Goal: Task Accomplishment & Management: Complete application form

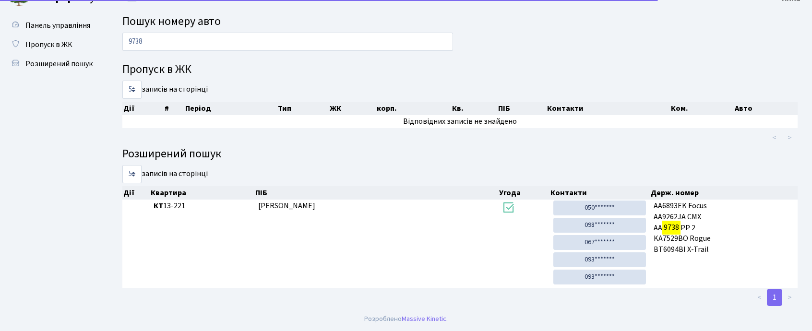
scroll to position [16, 0]
type input "9738"
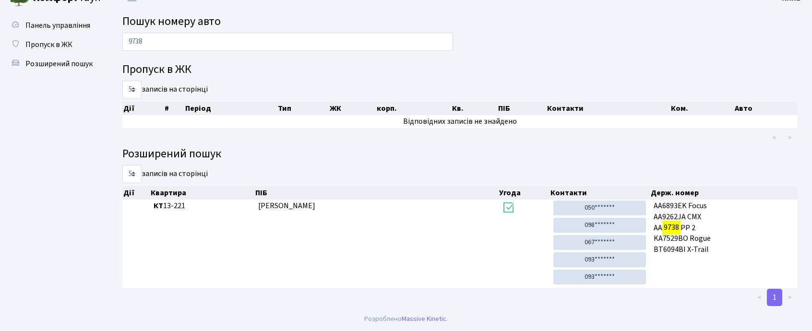
scroll to position [0, 0]
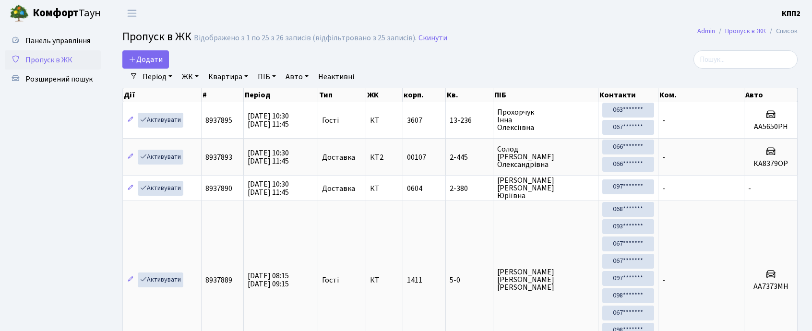
select select "25"
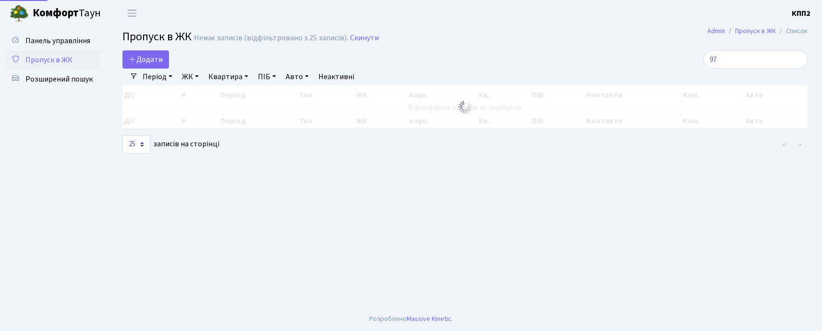
type input "9"
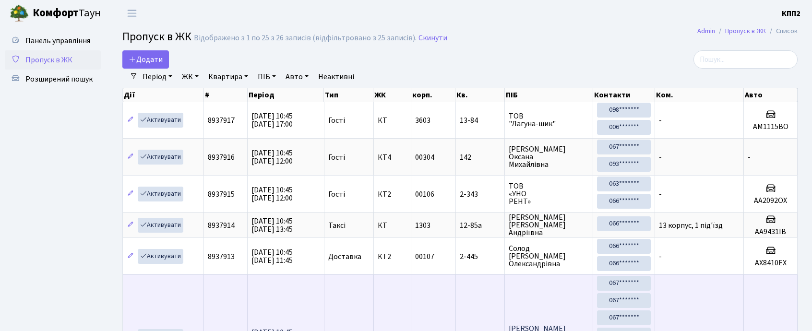
scroll to position [64, 0]
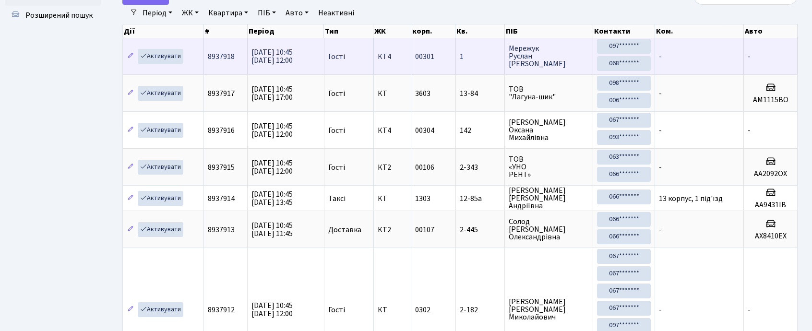
click at [336, 49] on td "Гості" at bounding box center [349, 56] width 49 height 36
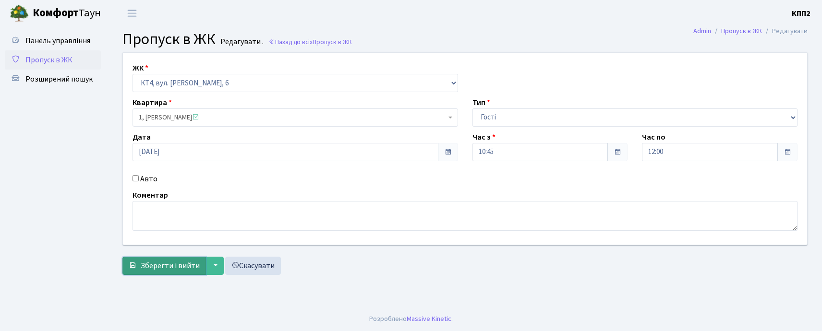
click at [164, 265] on span "Зберегти і вийти" at bounding box center [170, 266] width 59 height 11
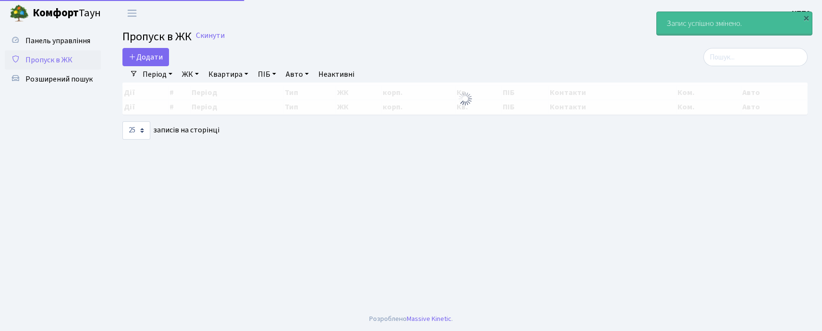
select select "25"
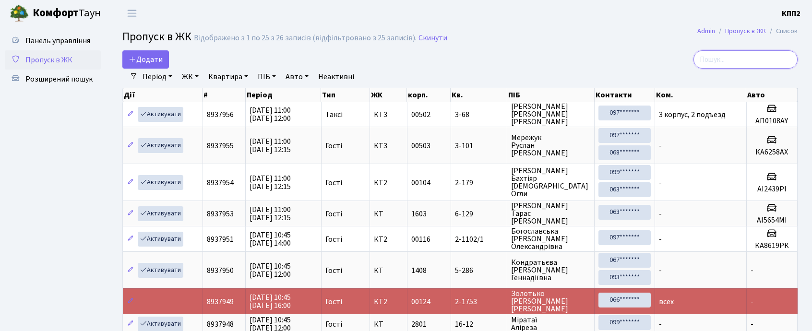
click at [745, 66] on input "search" at bounding box center [746, 59] width 104 height 18
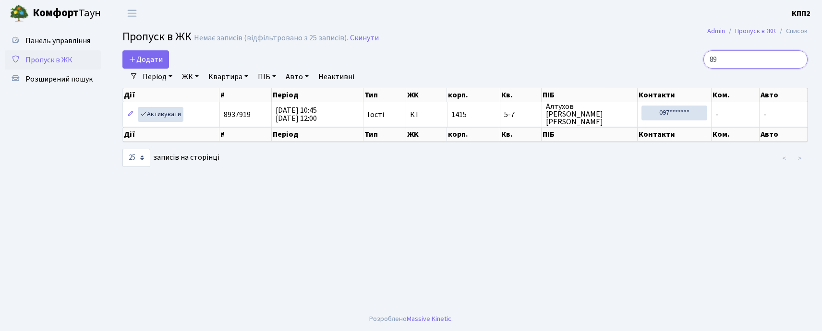
type input "8"
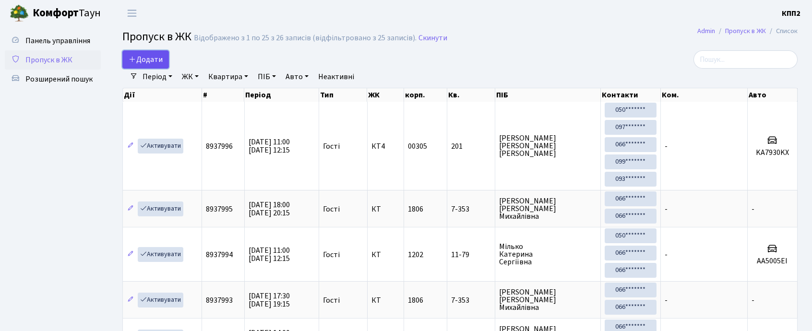
click at [158, 54] on link "Додати" at bounding box center [145, 59] width 47 height 18
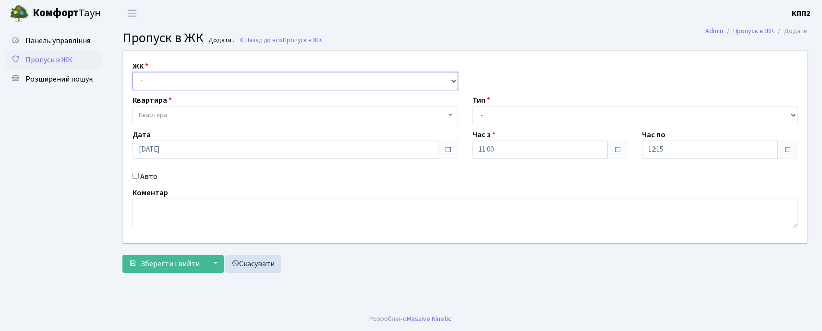
click at [189, 82] on select "- КТ, вул. Регенераторна, 4 КТ2, просп. [STREET_ADDRESS] [STREET_ADDRESS] [PERS…" at bounding box center [296, 81] width 326 height 18
select select "271"
click at [133, 72] on select "- КТ, вул. Регенераторна, 4 КТ2, просп. [STREET_ADDRESS] [STREET_ADDRESS] [PERS…" at bounding box center [296, 81] width 326 height 18
select select
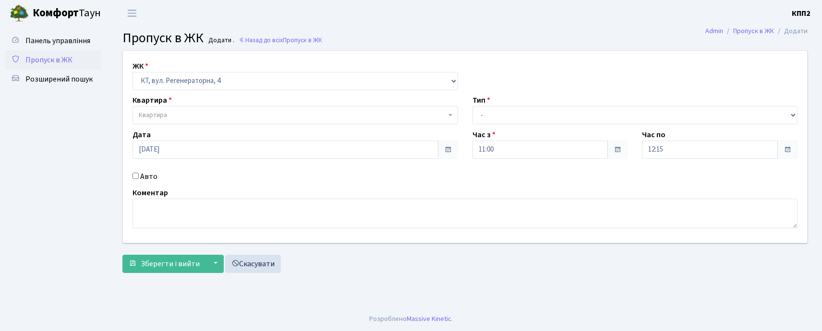
click at [173, 119] on span "Квартира" at bounding box center [292, 115] width 307 height 10
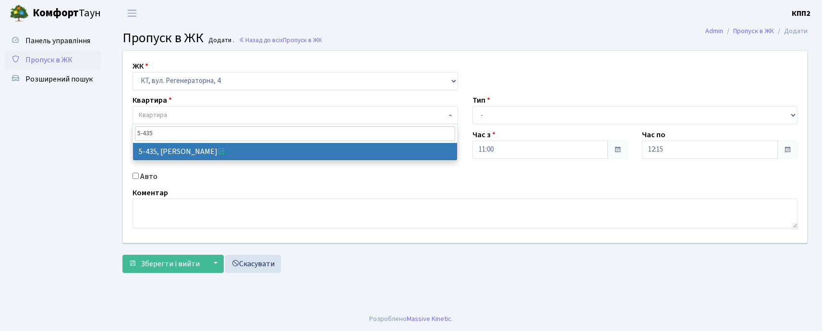
type input "5-435"
select select "2124"
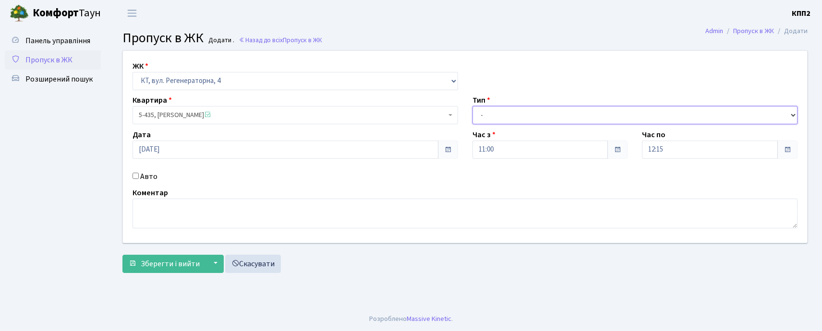
drag, startPoint x: 535, startPoint y: 118, endPoint x: 534, endPoint y: 123, distance: 5.8
click at [535, 118] on select "- Доставка Таксі Гості Сервіс" at bounding box center [636, 115] width 326 height 18
select select "3"
click at [473, 106] on select "- Доставка Таксі Гості Сервіс" at bounding box center [636, 115] width 326 height 18
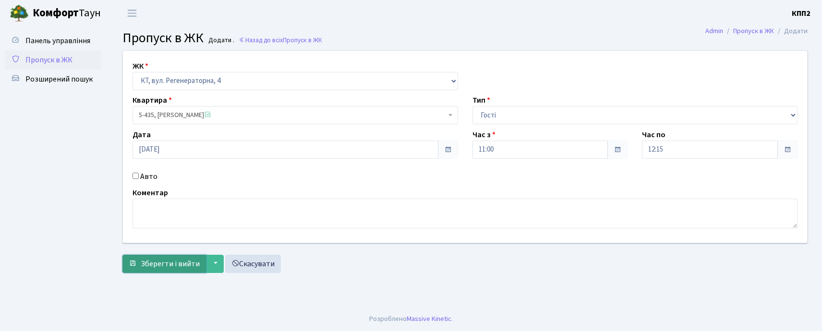
click at [178, 262] on span "Зберегти і вийти" at bounding box center [170, 264] width 59 height 11
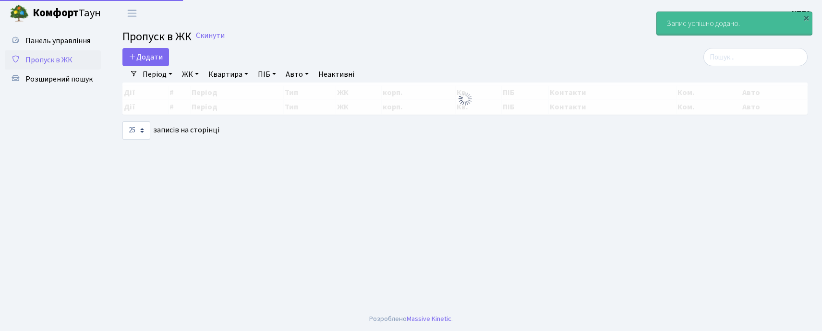
select select "25"
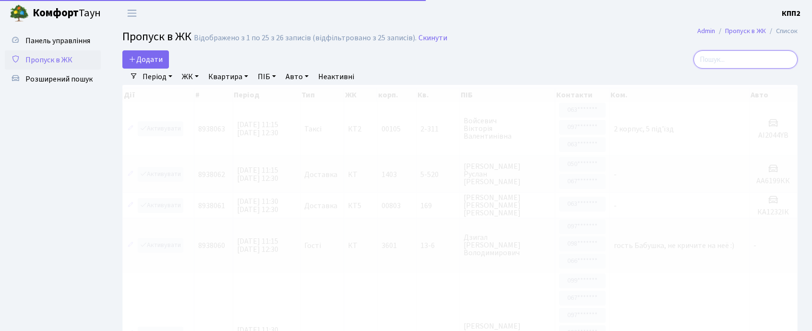
click at [770, 59] on input "search" at bounding box center [746, 59] width 104 height 18
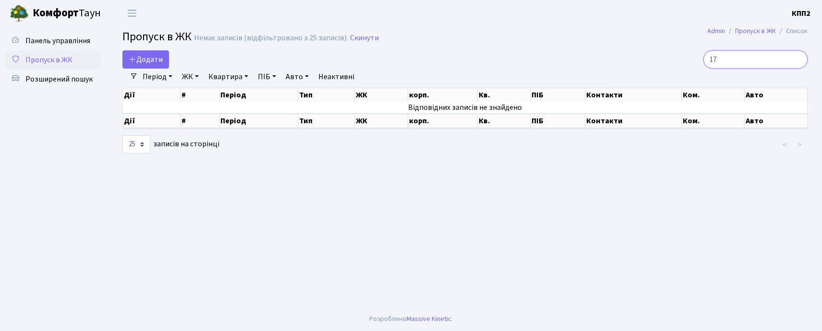
type input "1"
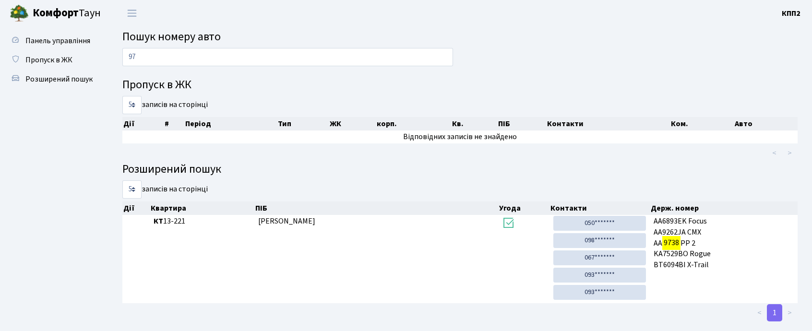
type input "9"
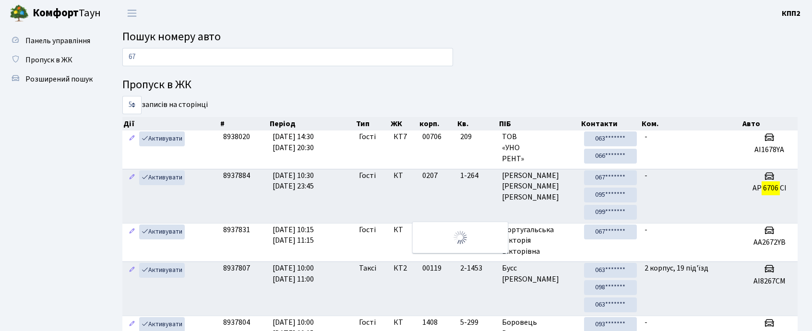
type input "6"
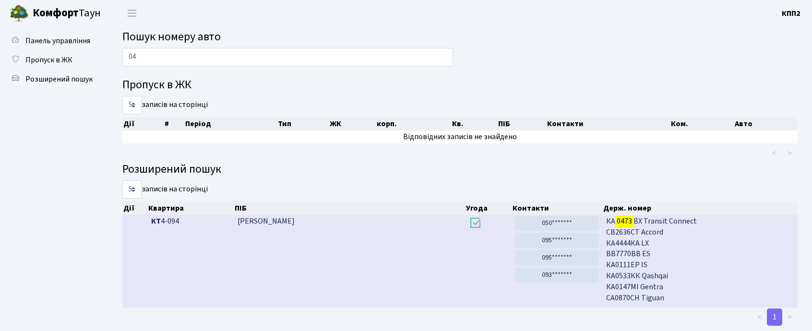
type input "0"
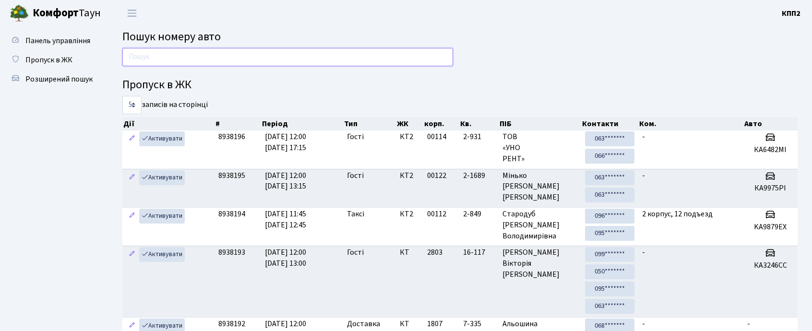
click at [250, 52] on input "text" at bounding box center [287, 57] width 331 height 18
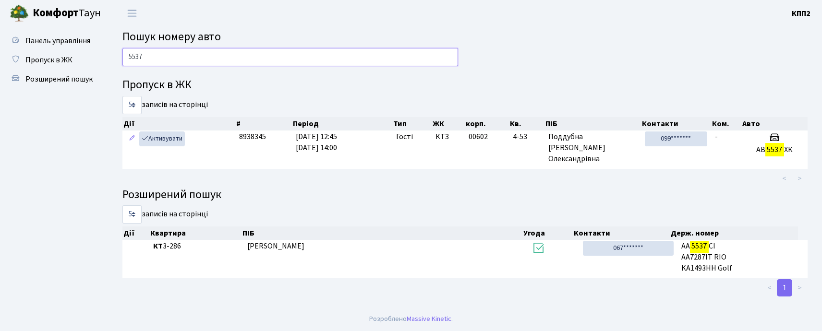
click at [362, 52] on input "5537" at bounding box center [290, 57] width 336 height 18
type input "5"
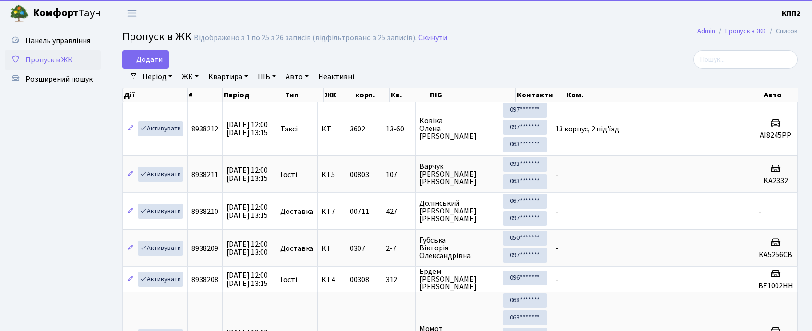
select select "25"
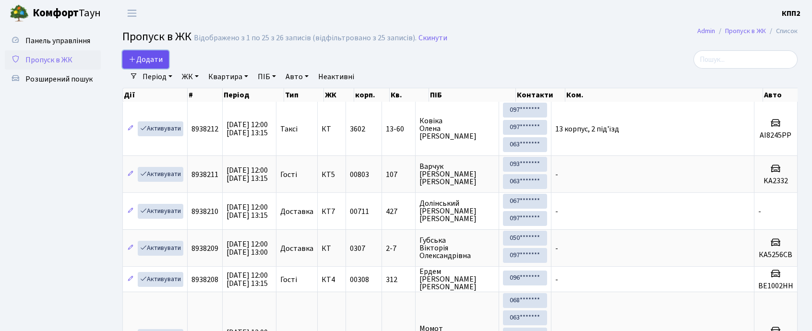
click at [155, 56] on span "Додати" at bounding box center [146, 59] width 34 height 11
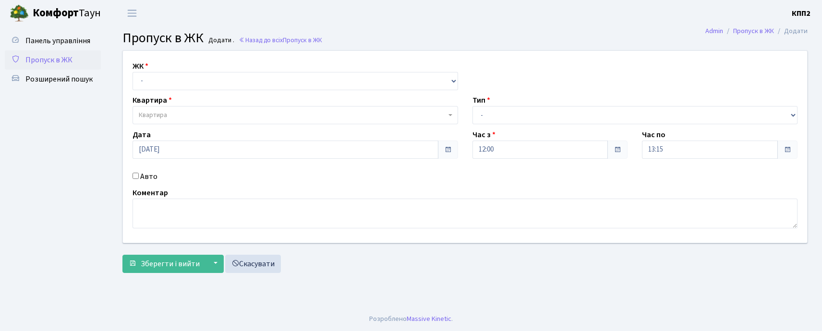
click at [135, 176] on input "Авто" at bounding box center [136, 176] width 6 height 6
checkbox input "true"
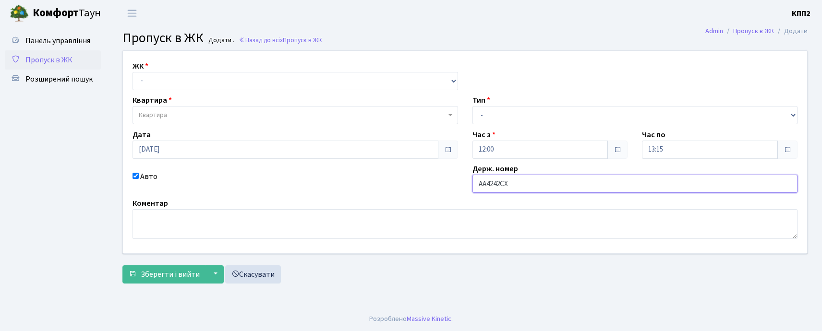
type input "АА4242СХ"
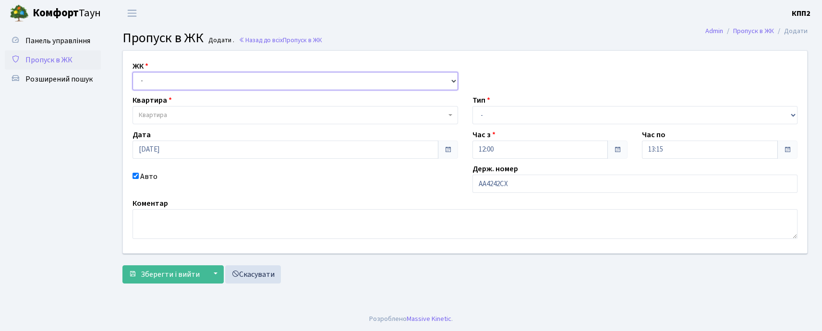
click at [171, 77] on select "- КТ, вул. Регенераторна, 4 КТ2, просп. Соборності, 17 КТ3, вул. Березнева, 16 …" at bounding box center [296, 81] width 326 height 18
select select "271"
click at [133, 72] on select "- КТ, вул. Регенераторна, 4 КТ2, просп. Соборності, 17 КТ3, вул. Березнева, 16 …" at bounding box center [296, 81] width 326 height 18
select select
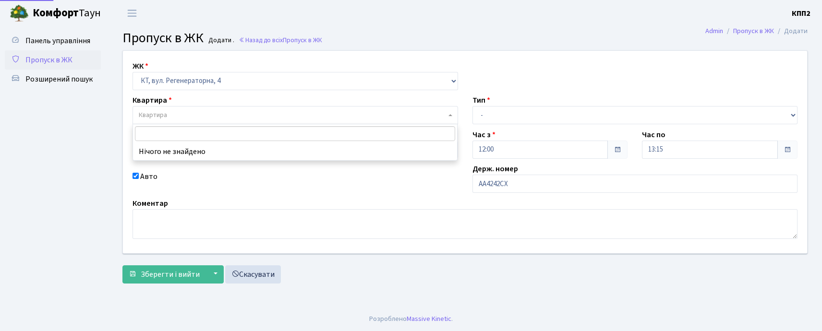
click at [168, 115] on span "Квартира" at bounding box center [292, 115] width 307 height 10
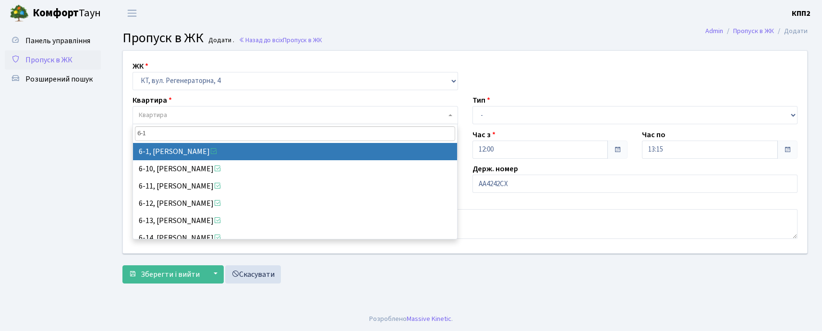
type input "6-1"
select select "5181"
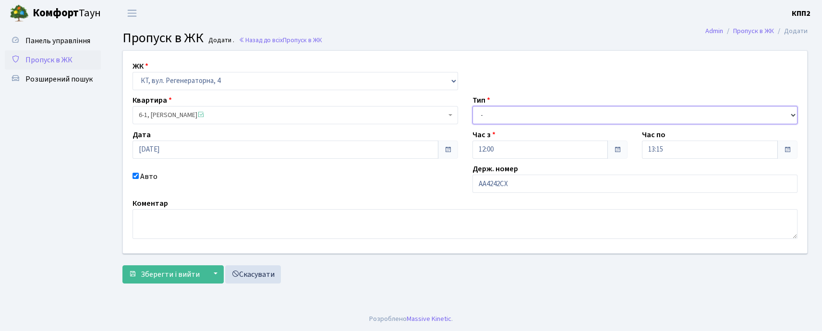
click at [487, 112] on select "- Доставка Таксі Гості Сервіс" at bounding box center [636, 115] width 326 height 18
select select "1"
click at [473, 106] on select "- Доставка Таксі Гості Сервіс" at bounding box center [636, 115] width 326 height 18
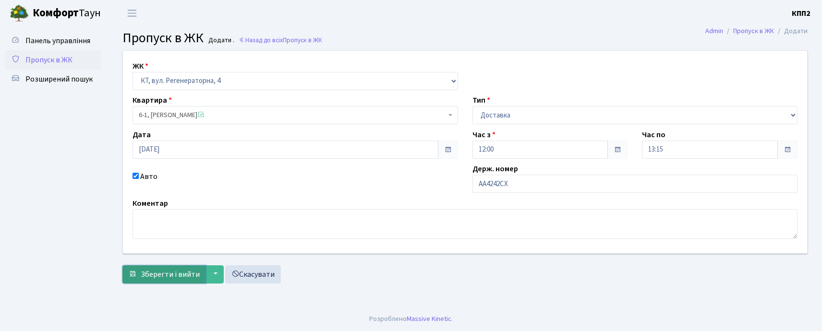
click at [171, 271] on span "Зберегти і вийти" at bounding box center [170, 274] width 59 height 11
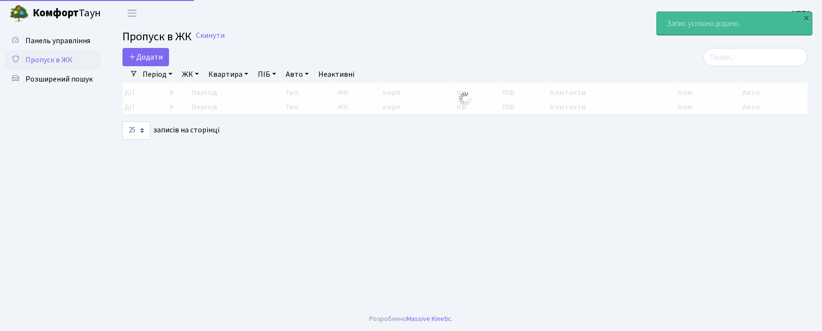
select select "25"
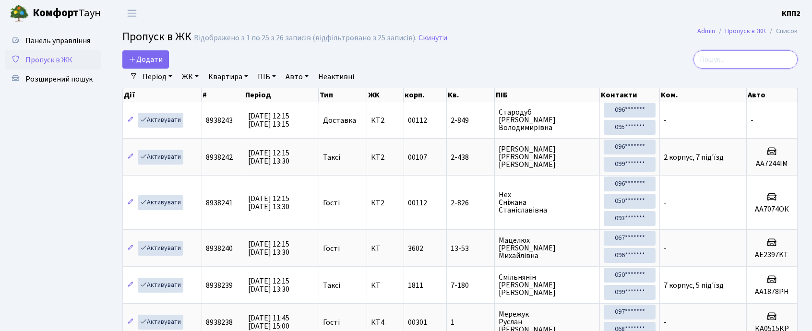
click at [719, 66] on input "search" at bounding box center [746, 59] width 104 height 18
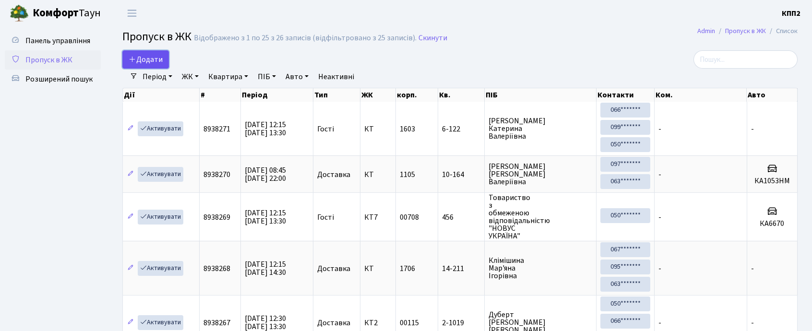
click at [166, 62] on link "Додати" at bounding box center [145, 59] width 47 height 18
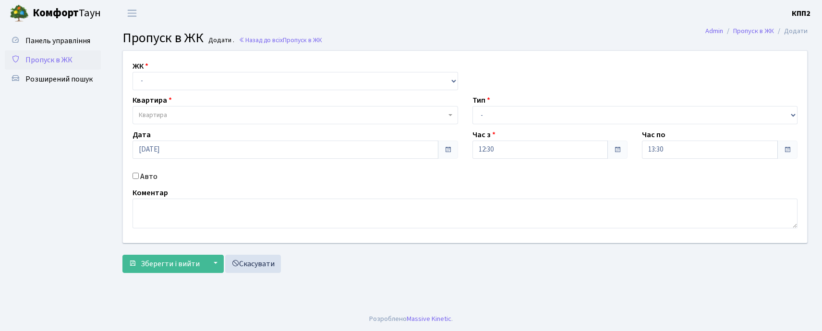
click at [134, 176] on input "Авто" at bounding box center [136, 176] width 6 height 6
checkbox input "true"
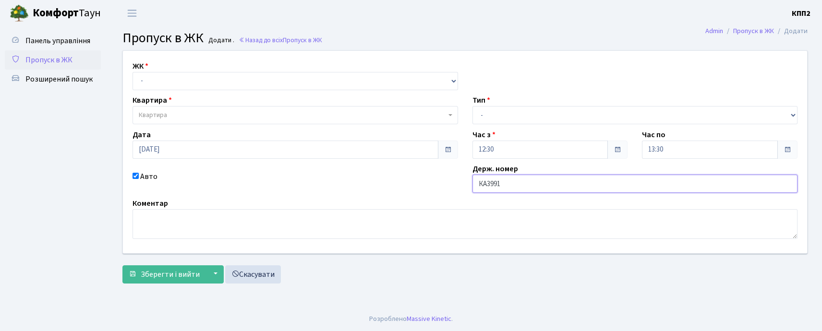
type input "КА3991НО"
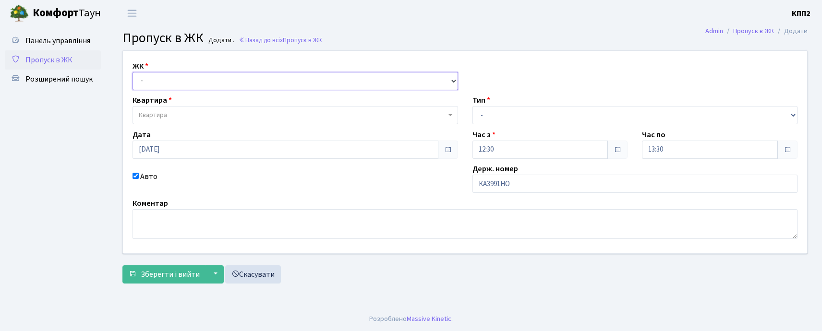
click at [165, 85] on select "- КТ, вул. Регенераторна, 4 КТ2, просп. Соборності, 17 КТ3, вул. Березнева, 16 …" at bounding box center [296, 81] width 326 height 18
select select "271"
click at [133, 72] on select "- КТ, вул. Регенераторна, 4 КТ2, просп. Соборності, 17 КТ3, вул. Березнева, 16 …" at bounding box center [296, 81] width 326 height 18
select select
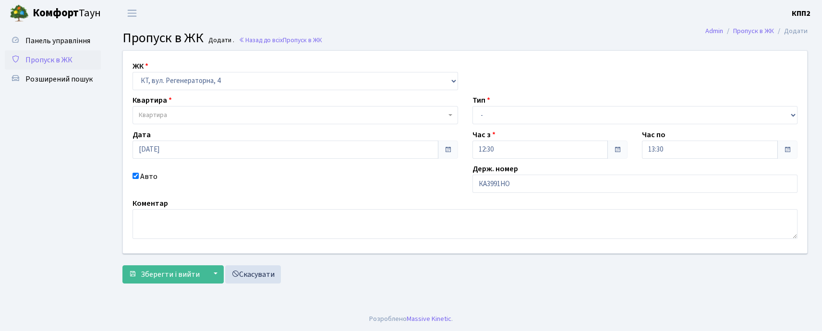
click at [171, 117] on span "Квартира" at bounding box center [292, 115] width 307 height 10
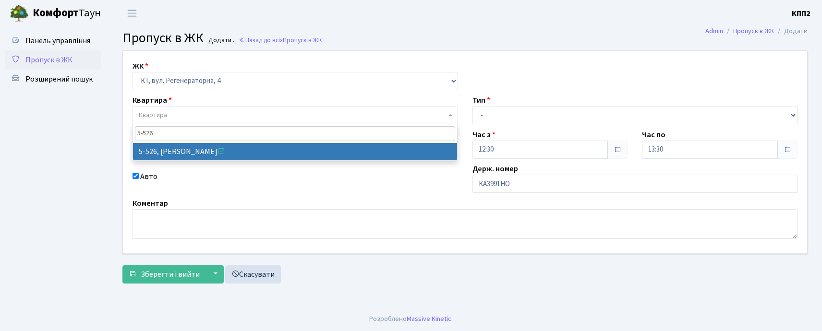
type input "5-526"
select select "1992"
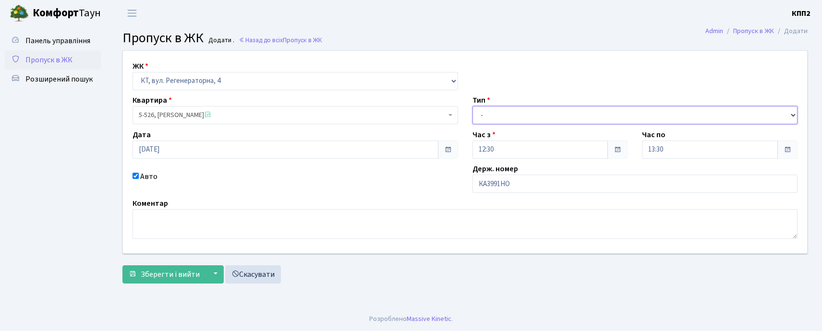
click at [486, 113] on select "- Доставка Таксі Гості Сервіс" at bounding box center [636, 115] width 326 height 18
select select "2"
click at [473, 106] on select "- Доставка Таксі Гості Сервіс" at bounding box center [636, 115] width 326 height 18
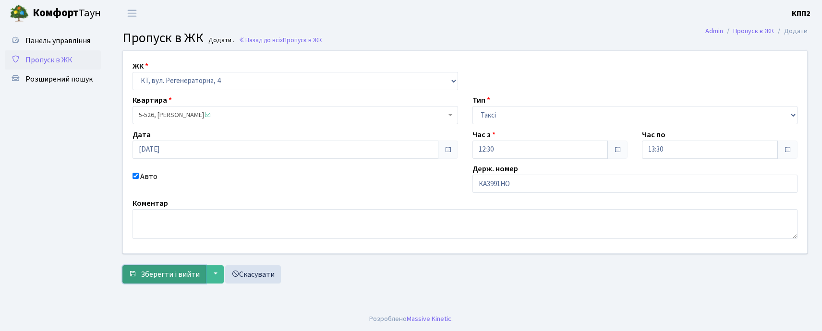
click at [170, 279] on span "Зберегти і вийти" at bounding box center [170, 274] width 59 height 11
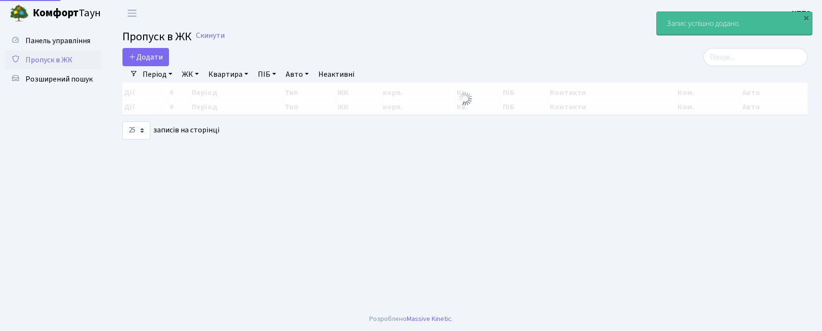
select select "25"
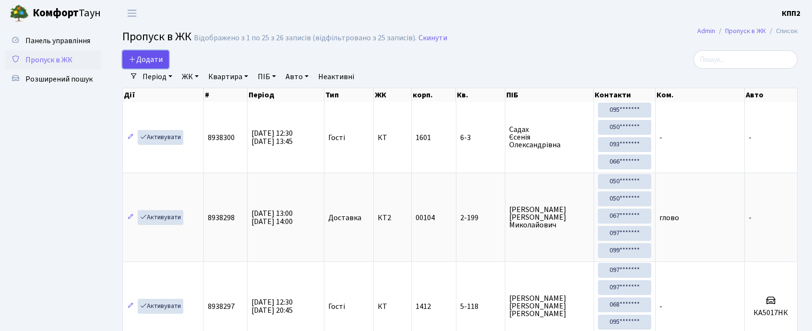
click at [145, 66] on link "Додати" at bounding box center [145, 59] width 47 height 18
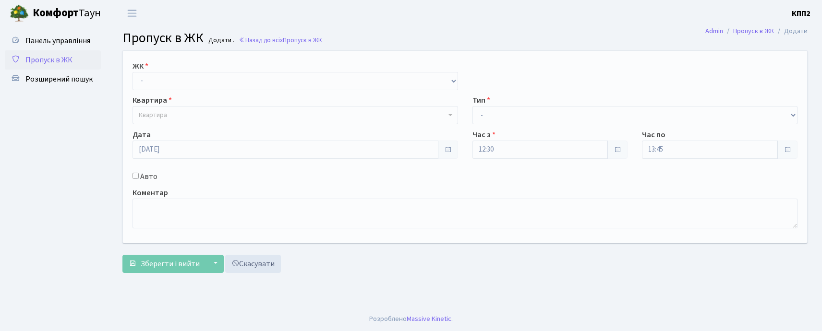
click at [137, 175] on input "Авто" at bounding box center [136, 176] width 6 height 6
checkbox input "true"
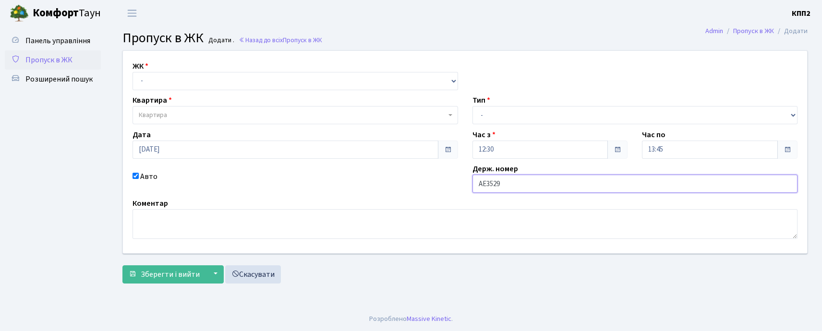
type input "АЕ3529КІ"
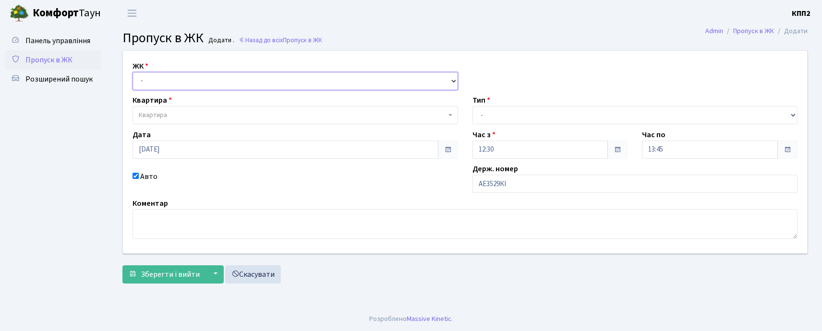
click at [176, 74] on select "- КТ, вул. Регенераторна, 4 КТ2, просп. [STREET_ADDRESS] [STREET_ADDRESS] [PERS…" at bounding box center [296, 81] width 326 height 18
select select "271"
click at [133, 72] on select "- КТ, вул. Регенераторна, 4 КТ2, просп. [STREET_ADDRESS] [STREET_ADDRESS] [PERS…" at bounding box center [296, 81] width 326 height 18
select select
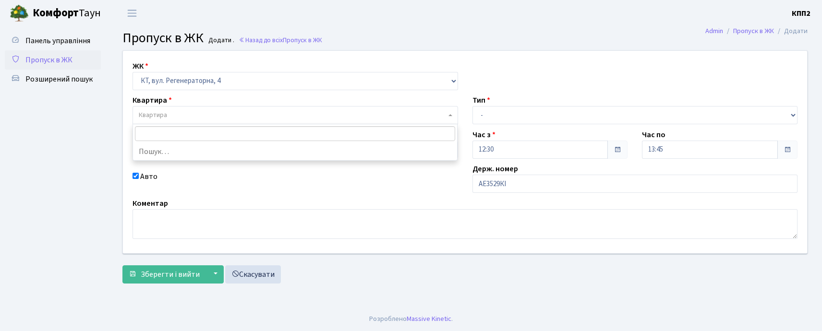
click at [175, 117] on span "Квартира" at bounding box center [292, 115] width 307 height 10
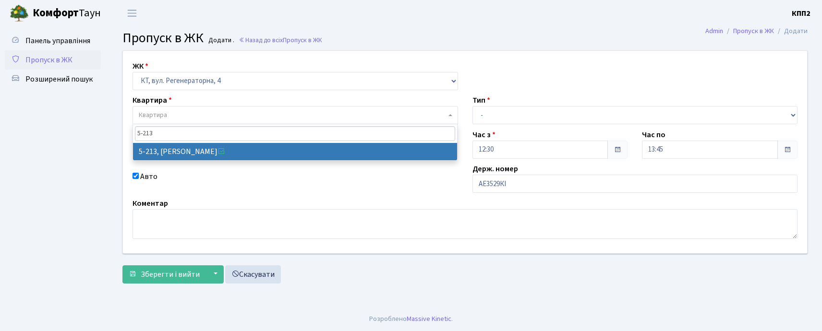
type input "5-213"
select select "2371"
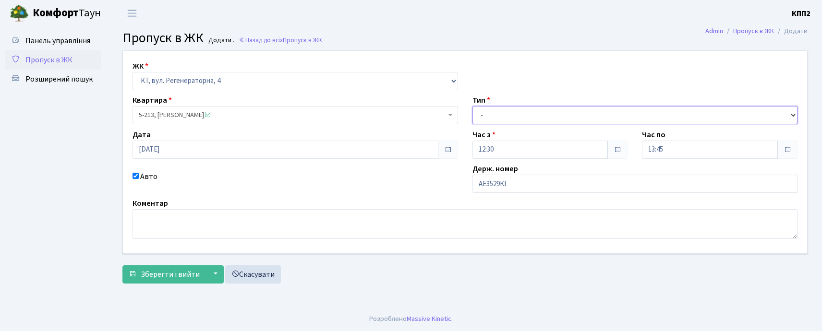
click at [518, 114] on select "- Доставка Таксі Гості Сервіс" at bounding box center [636, 115] width 326 height 18
select select "2"
click at [473, 106] on select "- Доставка Таксі Гості Сервіс" at bounding box center [636, 115] width 326 height 18
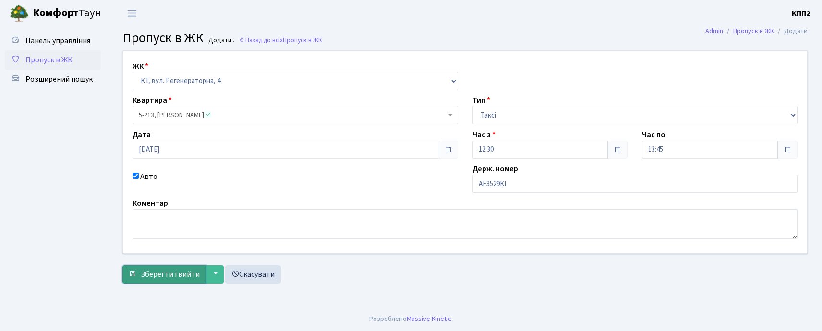
click at [164, 279] on span "Зберегти і вийти" at bounding box center [170, 274] width 59 height 11
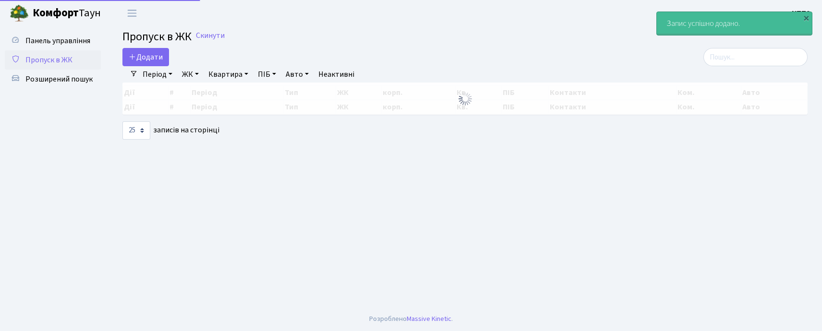
select select "25"
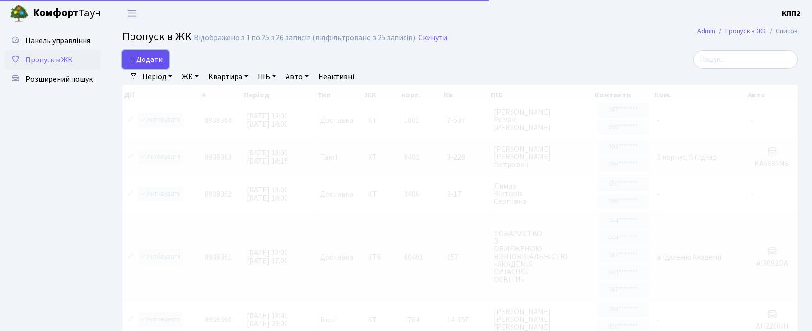
click at [158, 56] on span "Додати" at bounding box center [146, 59] width 34 height 11
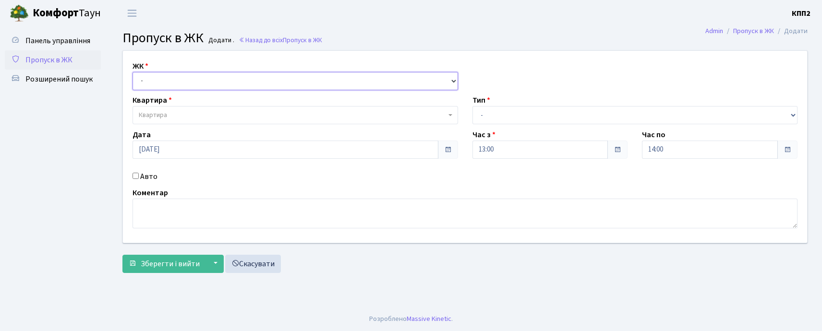
click at [394, 84] on select "- КТ, вул. Регенераторна, 4 КТ2, просп. [STREET_ADDRESS] [STREET_ADDRESS] [PERS…" at bounding box center [296, 81] width 326 height 18
select select "271"
click at [133, 72] on select "- КТ, вул. Регенераторна, 4 КТ2, просп. [STREET_ADDRESS] [STREET_ADDRESS] [PERS…" at bounding box center [296, 81] width 326 height 18
select select
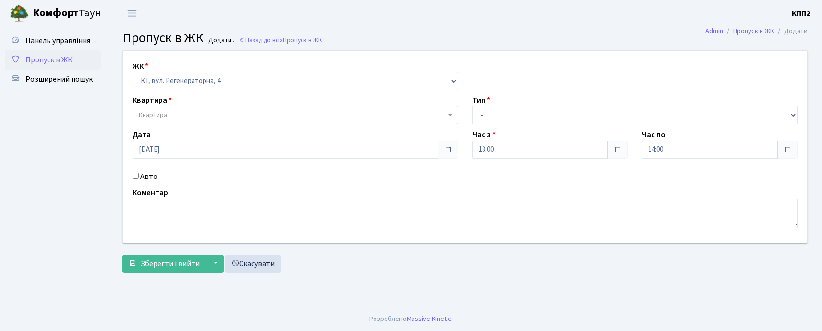
click at [50, 58] on span "Пропуск в ЖК" at bounding box center [48, 60] width 47 height 11
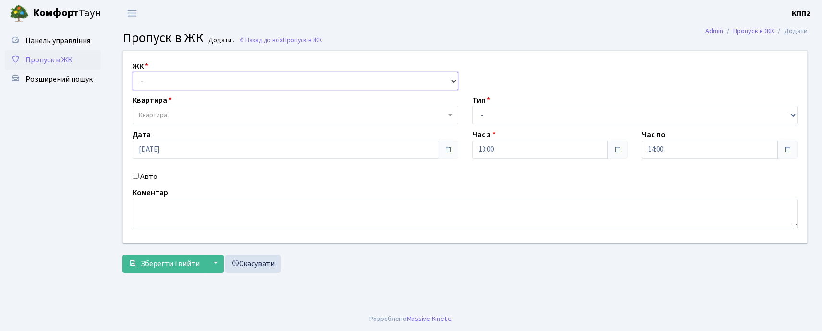
click at [248, 84] on select "- КТ, вул. Регенераторна, 4 КТ2, просп. [STREET_ADDRESS] [STREET_ADDRESS] [PERS…" at bounding box center [296, 81] width 326 height 18
select select "271"
click at [133, 72] on select "- КТ, вул. Регенераторна, 4 КТ2, просп. [STREET_ADDRESS] [STREET_ADDRESS] [PERS…" at bounding box center [296, 81] width 326 height 18
select select
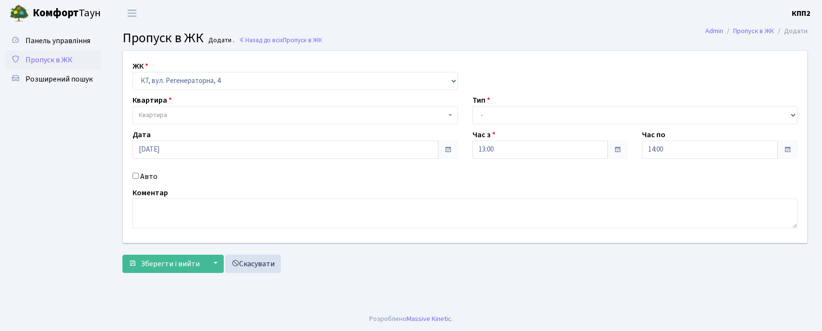
click at [135, 176] on input "Авто" at bounding box center [136, 176] width 6 height 6
checkbox input "true"
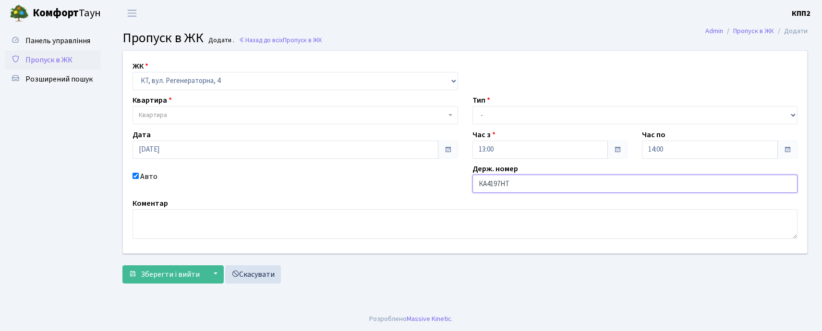
type input "КА4197НТ"
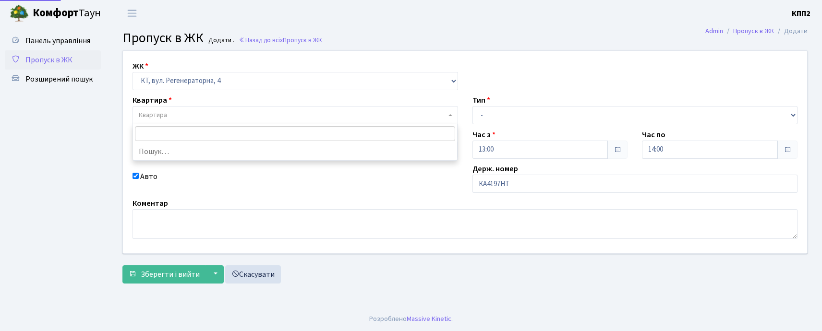
click at [301, 110] on span "Квартира" at bounding box center [296, 115] width 326 height 18
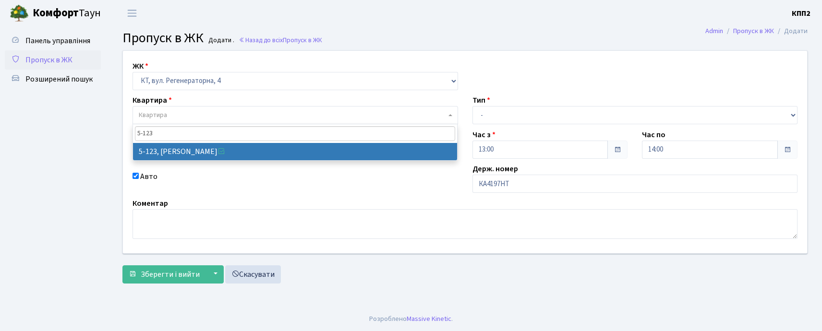
type input "5-123"
select select "2383"
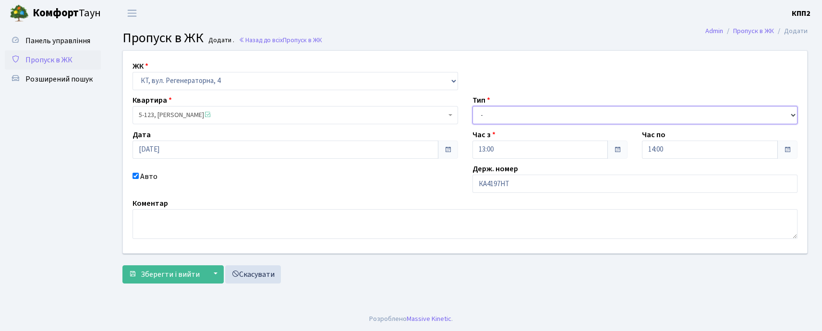
click at [521, 115] on select "- Доставка Таксі Гості Сервіс" at bounding box center [636, 115] width 326 height 18
select select "3"
click at [473, 106] on select "- Доставка Таксі Гості Сервіс" at bounding box center [636, 115] width 326 height 18
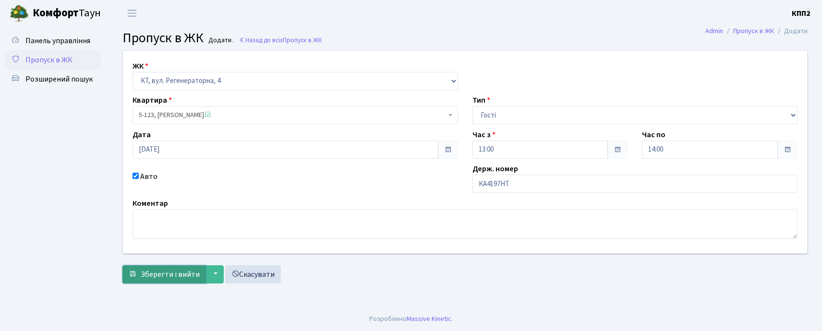
click at [160, 277] on span "Зберегти і вийти" at bounding box center [170, 274] width 59 height 11
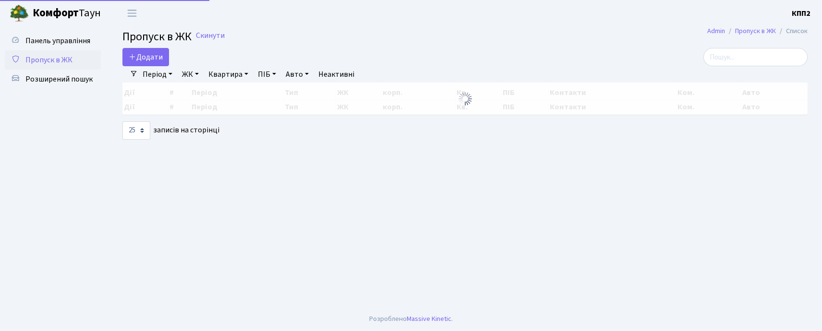
select select "25"
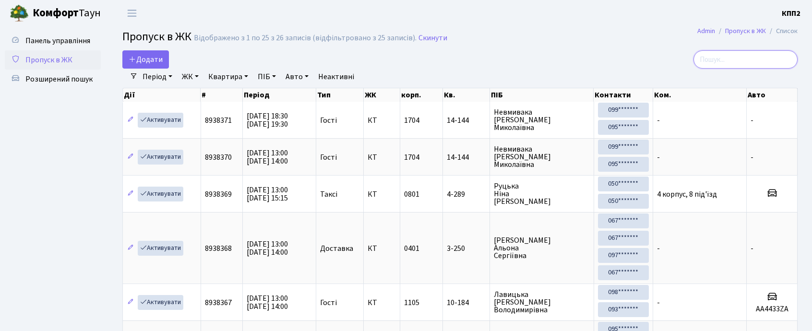
click at [715, 58] on input "search" at bounding box center [746, 59] width 104 height 18
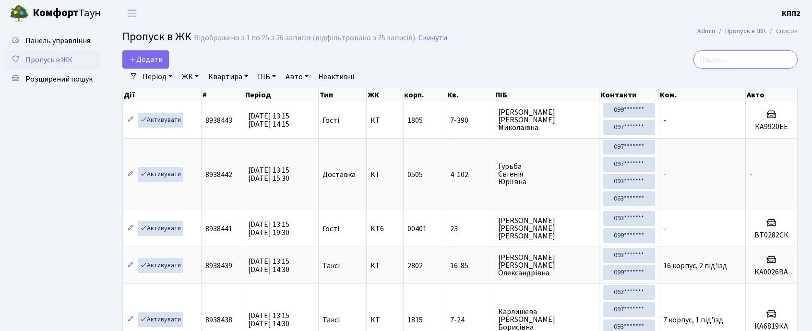
click at [744, 60] on input "search" at bounding box center [746, 59] width 104 height 18
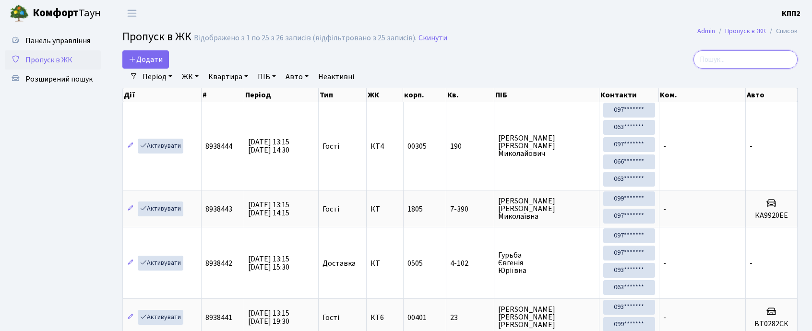
click at [730, 57] on input "search" at bounding box center [746, 59] width 104 height 18
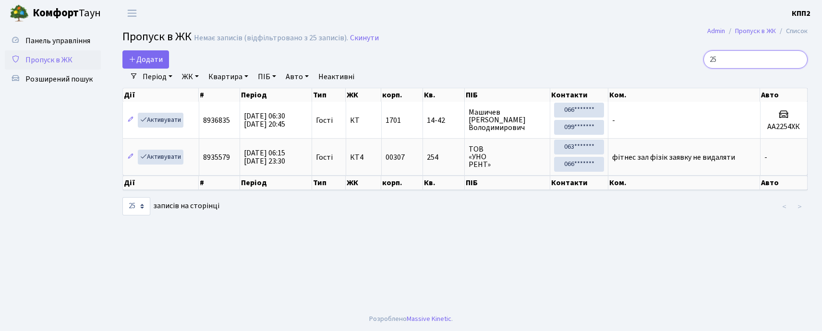
type input "2"
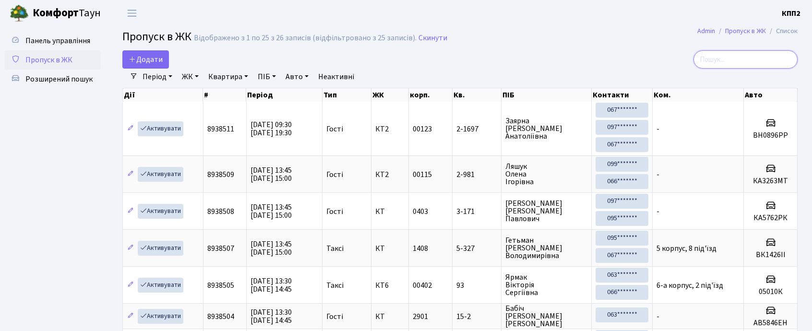
click at [763, 63] on input "search" at bounding box center [746, 59] width 104 height 18
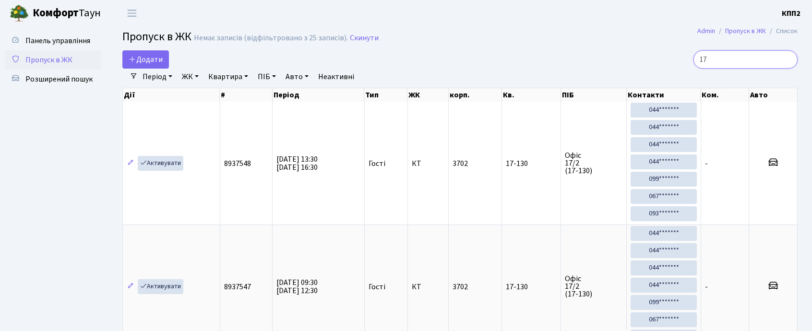
type input "1"
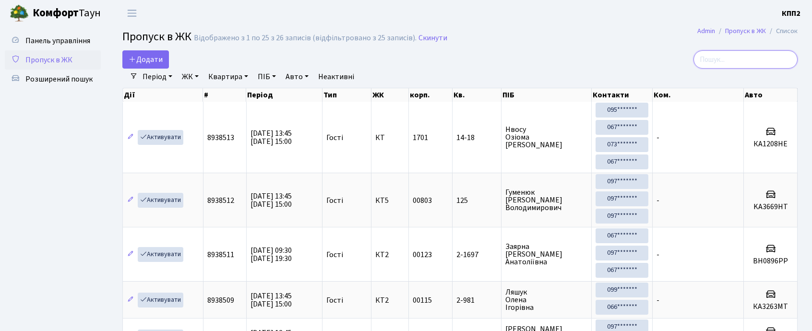
click at [748, 58] on input "search" at bounding box center [746, 59] width 104 height 18
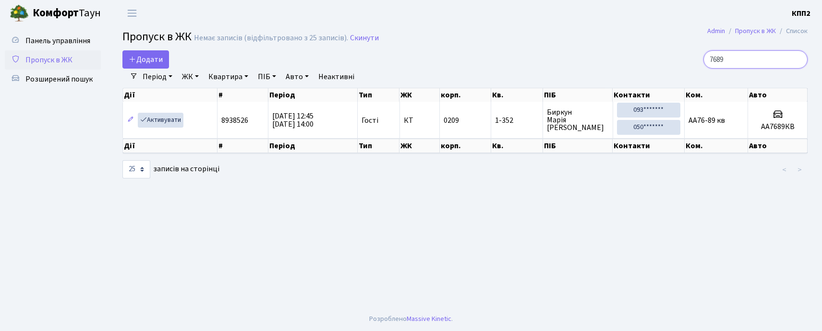
click at [748, 61] on input "7689" at bounding box center [755, 59] width 104 height 18
type input "7"
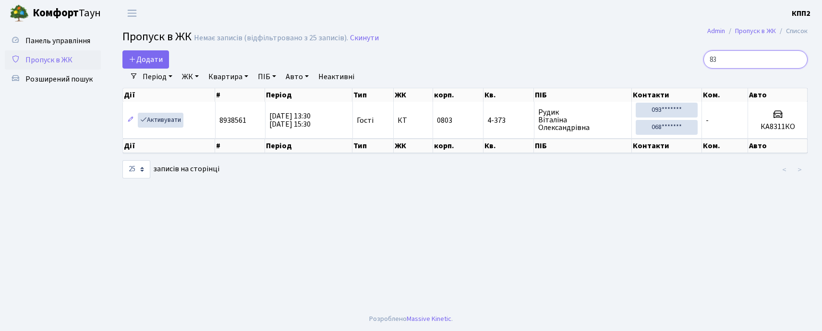
type input "8"
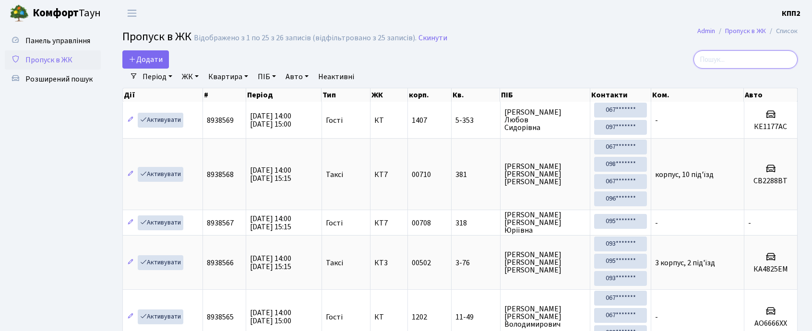
click at [750, 61] on input "search" at bounding box center [746, 59] width 104 height 18
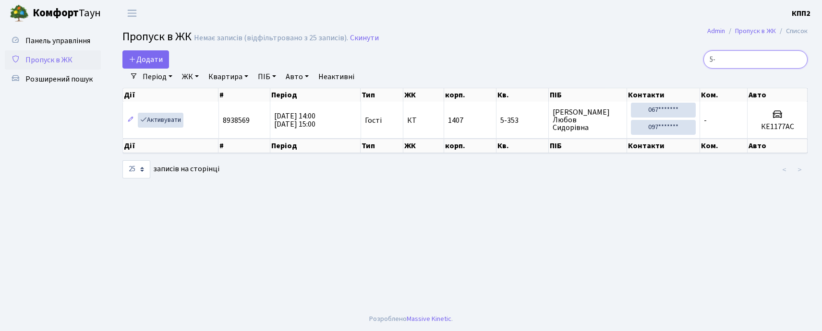
type input "5"
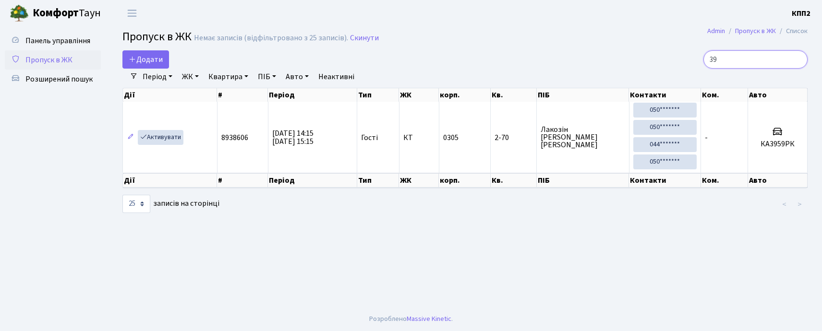
type input "3"
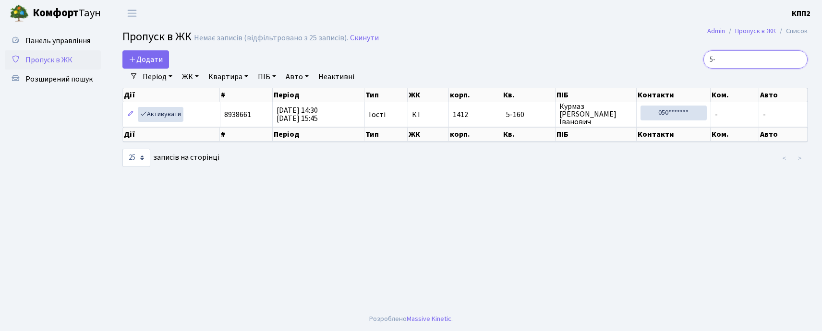
type input "5"
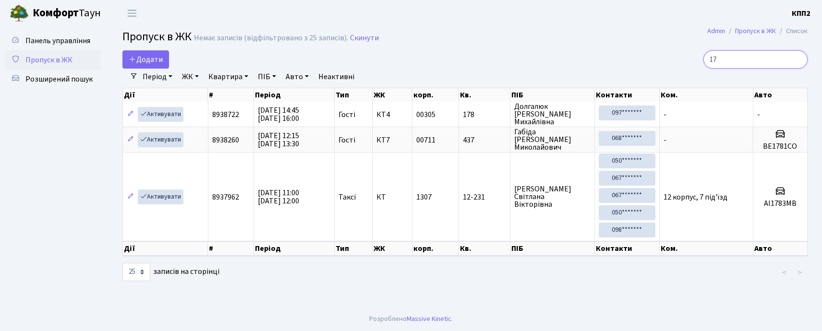
type input "1"
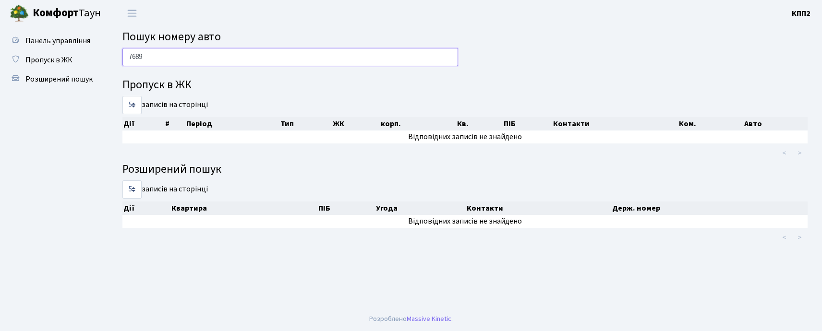
click at [156, 51] on input "7689" at bounding box center [290, 57] width 336 height 18
type input "7"
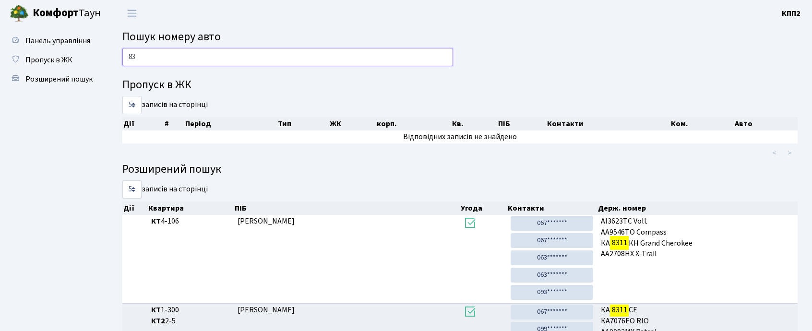
type input "8"
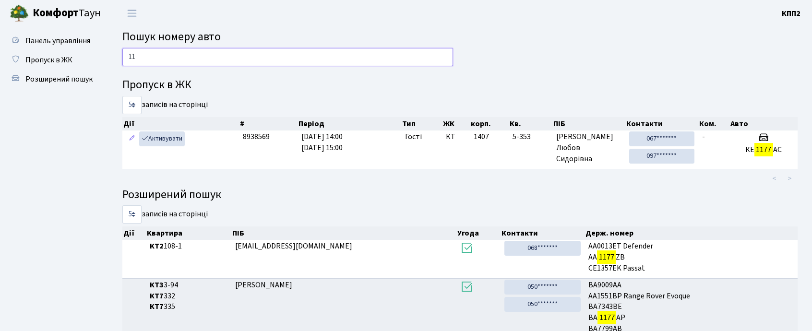
type input "1"
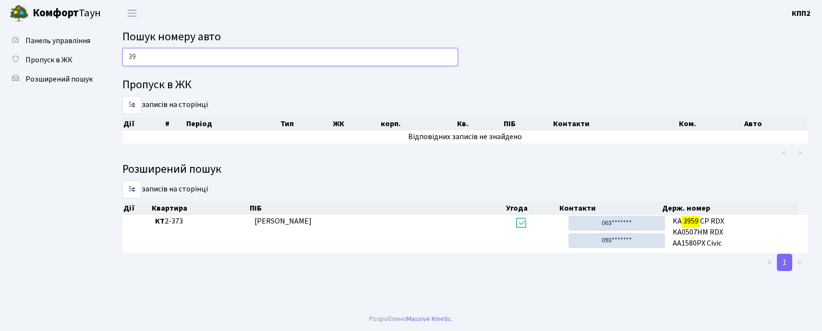
type input "3"
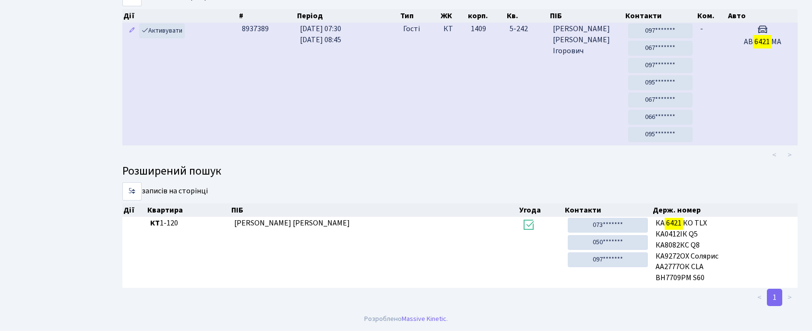
scroll to position [52, 0]
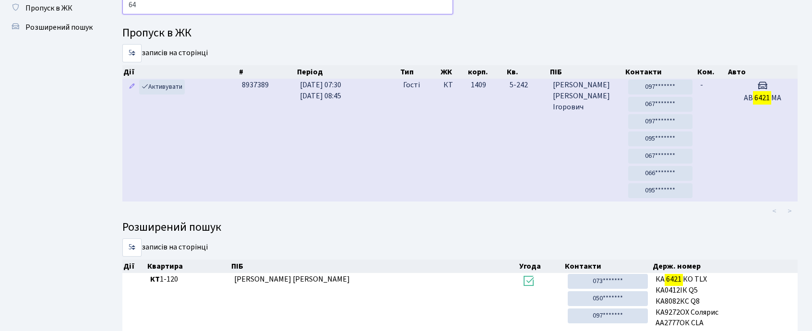
type input "6"
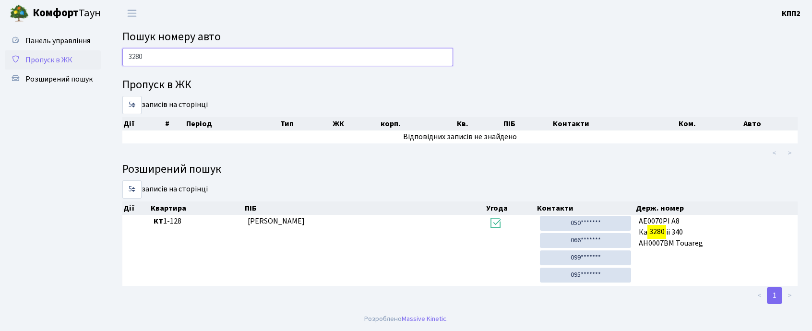
scroll to position [0, 0]
type input "3"
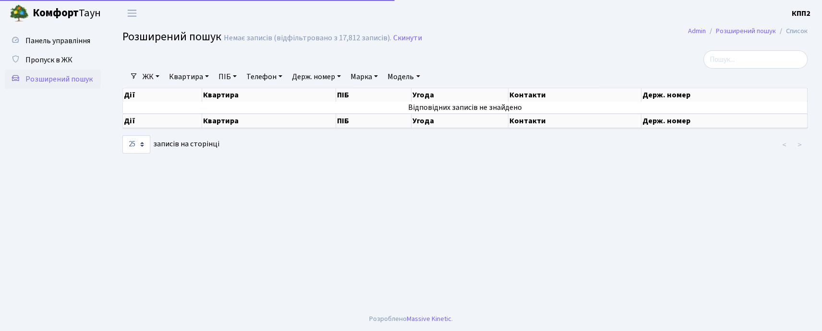
select select "25"
click at [43, 55] on span "Пропуск в ЖК" at bounding box center [48, 60] width 47 height 11
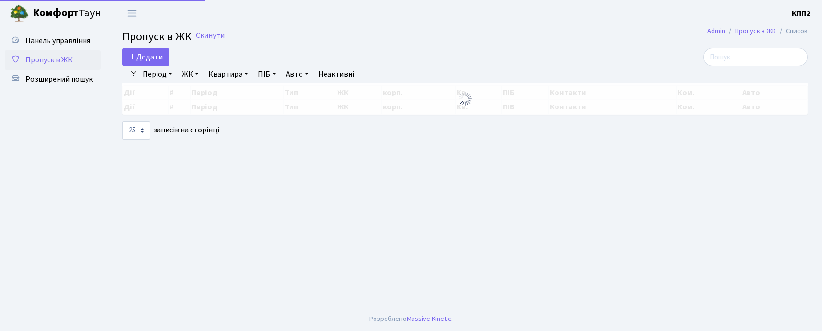
select select "25"
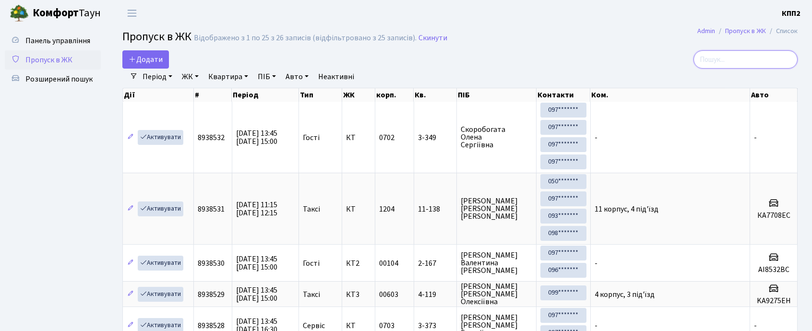
click at [711, 58] on input "search" at bounding box center [746, 59] width 104 height 18
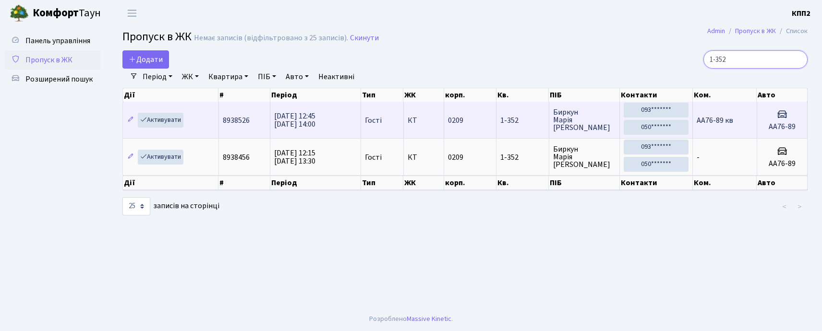
type input "1-352"
click at [742, 118] on td "АА76-89 кв" at bounding box center [725, 120] width 64 height 36
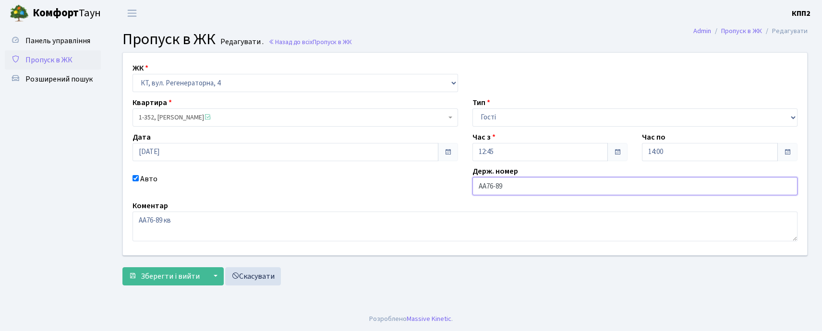
click at [494, 184] on input "АА76-89" at bounding box center [636, 186] width 326 height 18
click at [496, 186] on input "АА76-89" at bounding box center [636, 186] width 326 height 18
click at [515, 189] on input "АА7689" at bounding box center [636, 186] width 326 height 18
type input "АА7689КВ"
click at [173, 271] on span "Зберегти і вийти" at bounding box center [170, 276] width 59 height 11
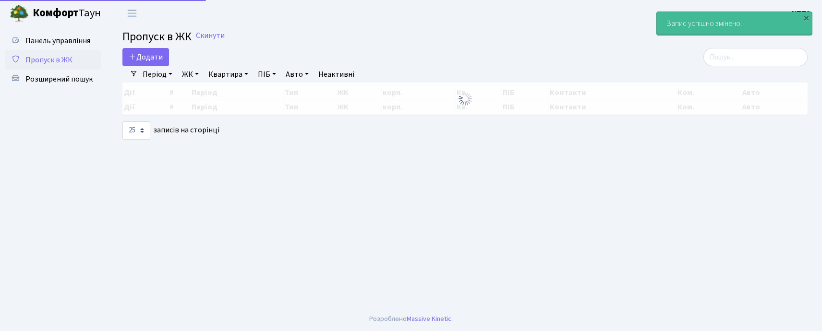
select select "25"
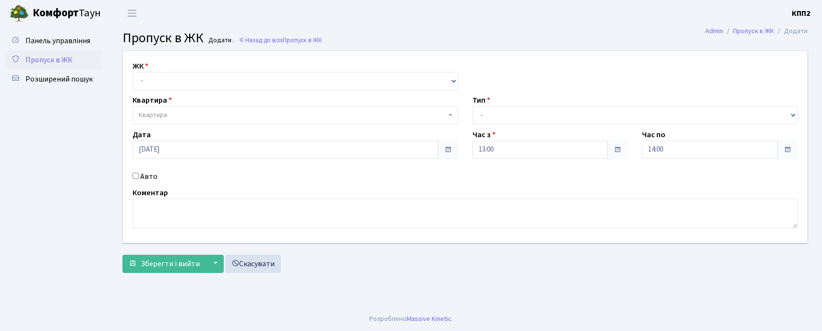
click at [135, 177] on input "Авто" at bounding box center [136, 176] width 6 height 6
checkbox input "true"
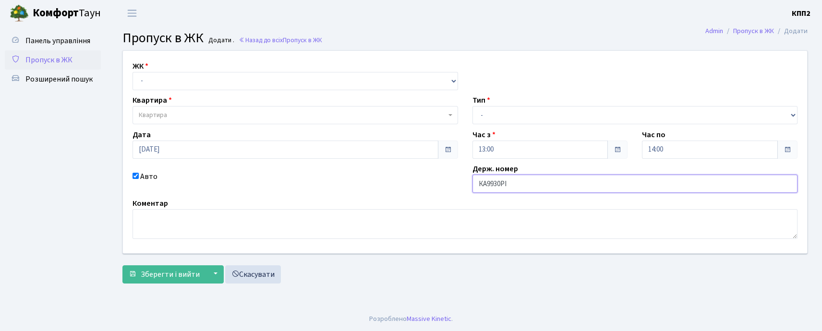
type input "КА9930РІ"
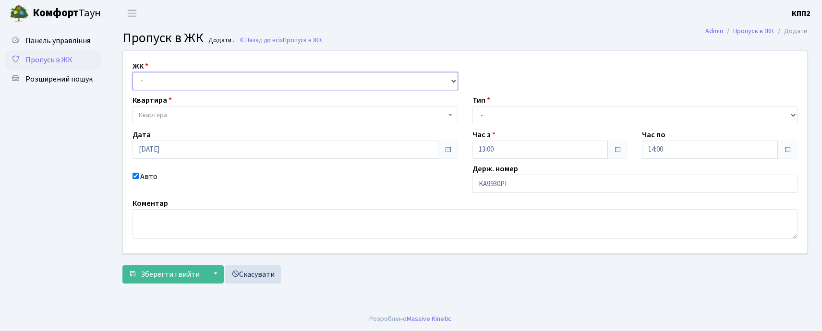
click at [175, 81] on select "- КТ, вул. Регенераторна, 4 КТ2, просп. [STREET_ADDRESS] [STREET_ADDRESS] [PERS…" at bounding box center [296, 81] width 326 height 18
select select "271"
click at [133, 72] on select "- КТ, вул. Регенераторна, 4 КТ2, просп. [STREET_ADDRESS] [STREET_ADDRESS] [PERS…" at bounding box center [296, 81] width 326 height 18
select select
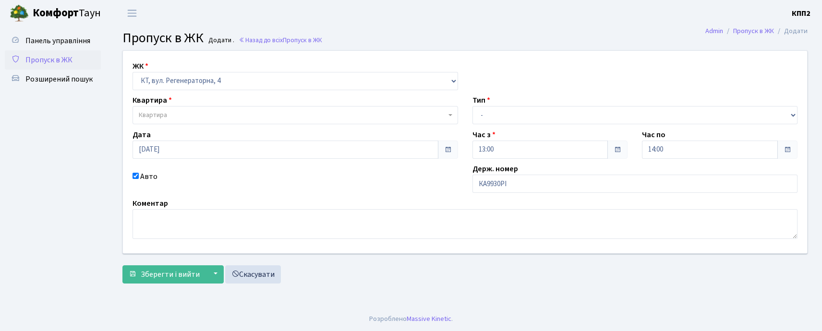
click at [189, 115] on span "Квартира" at bounding box center [292, 115] width 307 height 10
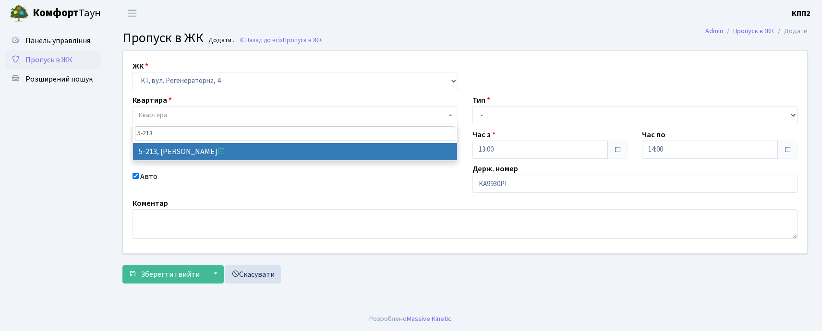
type input "5-213"
select select "2371"
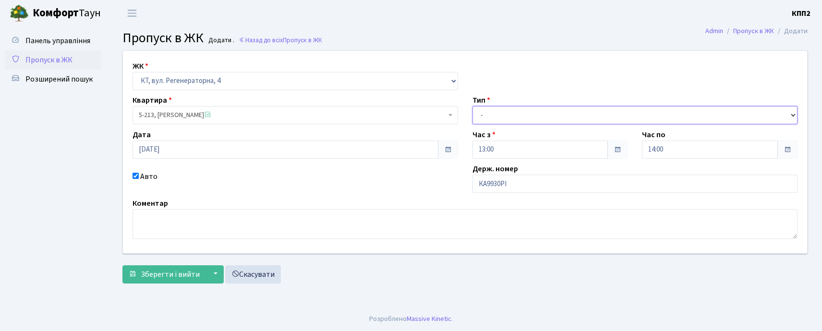
click at [548, 117] on select "- Доставка Таксі Гості Сервіс" at bounding box center [636, 115] width 326 height 18
select select "2"
click at [473, 106] on select "- Доставка Таксі Гості Сервіс" at bounding box center [636, 115] width 326 height 18
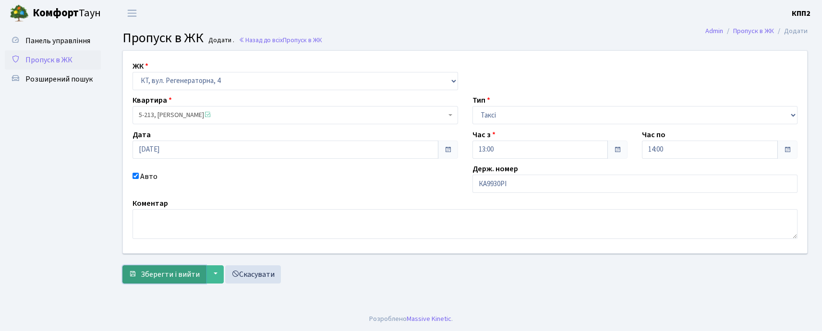
click at [149, 279] on span "Зберегти і вийти" at bounding box center [170, 274] width 59 height 11
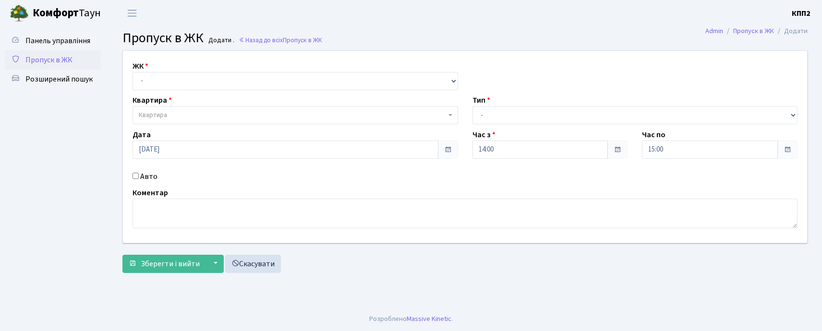
click at [140, 175] on label "Авто" at bounding box center [148, 177] width 17 height 12
click at [139, 175] on input "Авто" at bounding box center [136, 176] width 6 height 6
checkbox input "true"
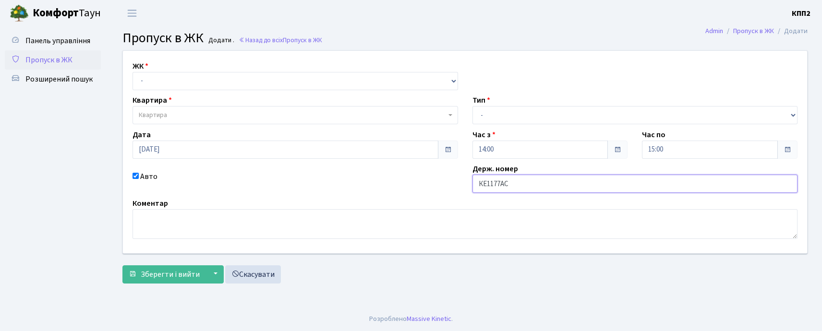
type input "КЕ1177АС"
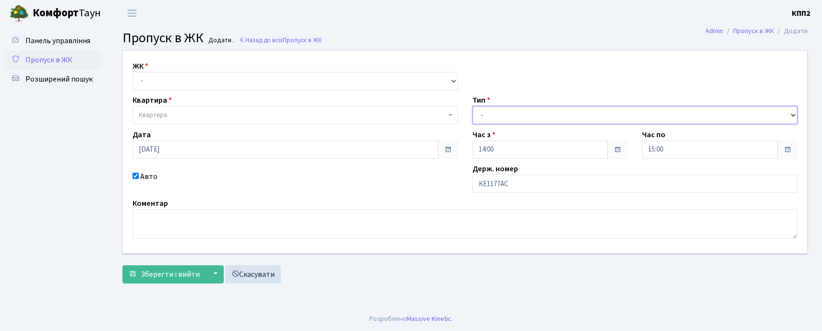
click at [512, 117] on select "- Доставка Таксі Гості Сервіс" at bounding box center [636, 115] width 326 height 18
select select "3"
click at [473, 106] on select "- Доставка Таксі Гості Сервіс" at bounding box center [636, 115] width 326 height 18
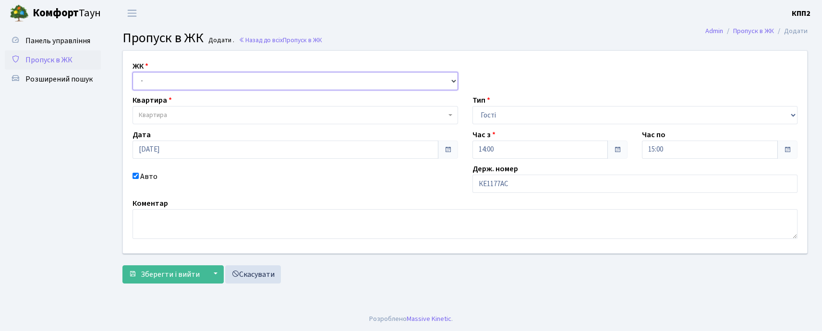
click at [234, 79] on select "- КТ, вул. Регенераторна, 4 КТ2, просп. Соборності, 17 КТ3, вул. Березнева, 16 …" at bounding box center [296, 81] width 326 height 18
select select "271"
click at [133, 72] on select "- КТ, вул. Регенераторна, 4 КТ2, просп. Соборності, 17 КТ3, вул. Березнева, 16 …" at bounding box center [296, 81] width 326 height 18
select select
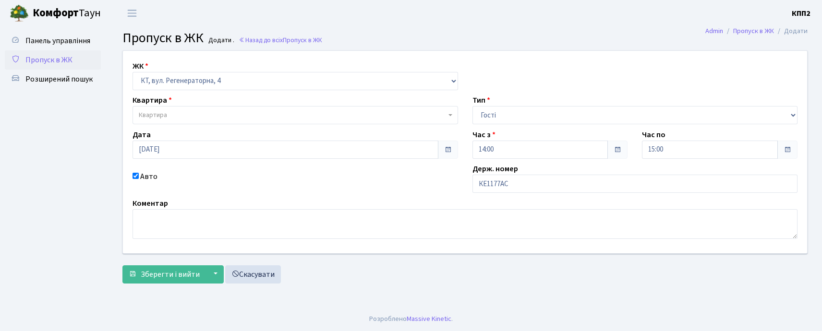
click at [229, 116] on span "Квартира" at bounding box center [292, 115] width 307 height 10
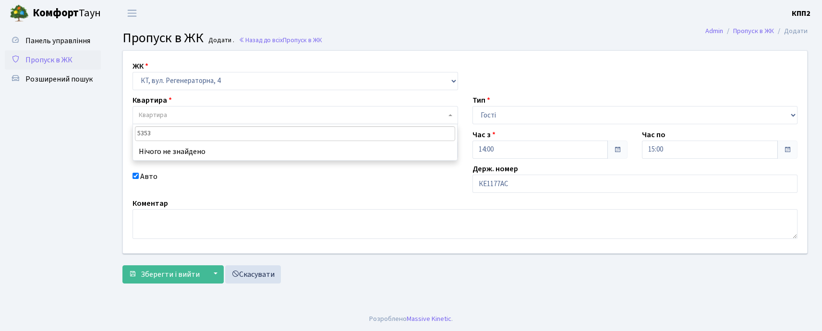
click at [211, 131] on input "5353" at bounding box center [295, 133] width 320 height 15
click at [141, 133] on input "5353" at bounding box center [295, 133] width 320 height 15
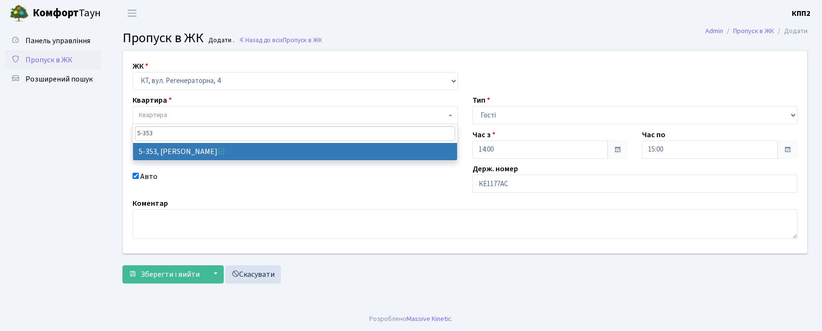
type input "5-353"
select select "2188"
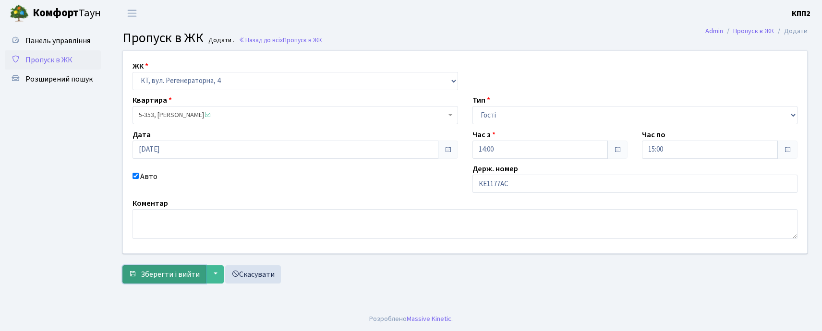
click at [147, 279] on span "Зберегти і вийти" at bounding box center [170, 274] width 59 height 11
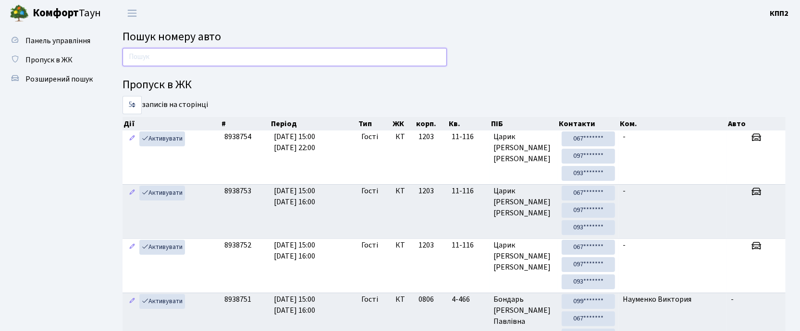
click at [204, 53] on input "text" at bounding box center [284, 57] width 324 height 18
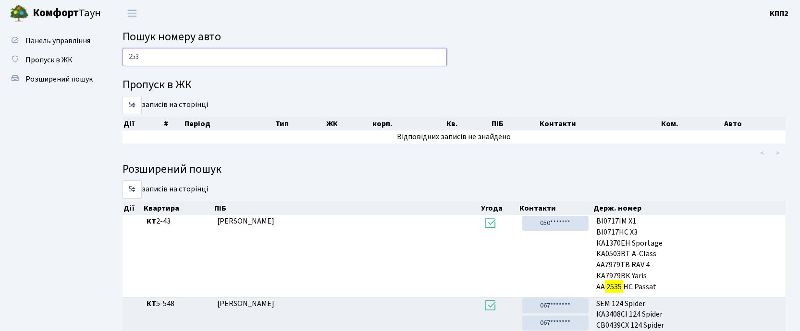
click at [303, 54] on input "253" at bounding box center [284, 57] width 324 height 18
type input "2"
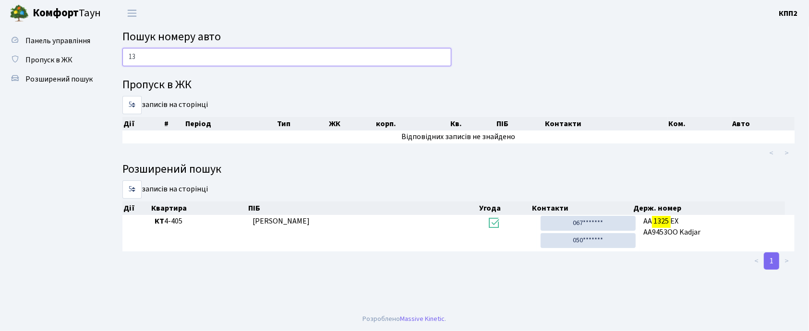
type input "1"
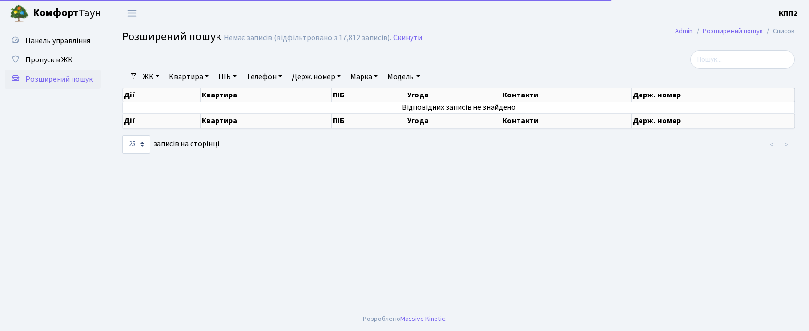
select select "25"
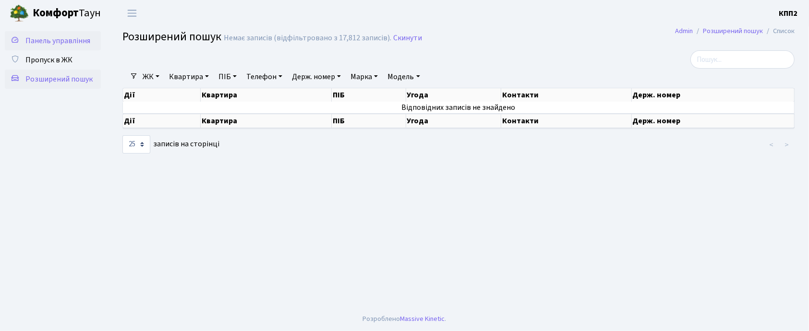
click at [42, 45] on span "Панель управління" at bounding box center [57, 41] width 65 height 11
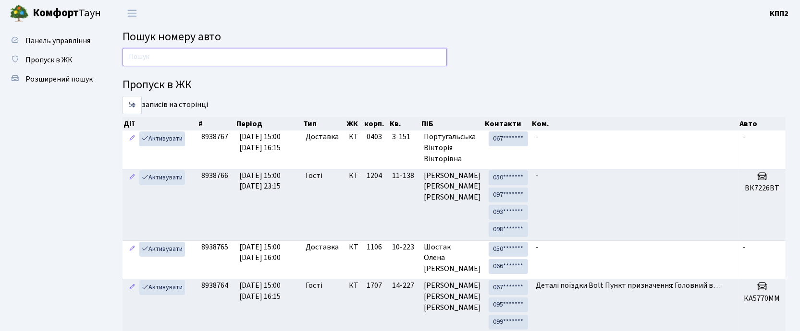
click at [208, 58] on input "text" at bounding box center [284, 57] width 324 height 18
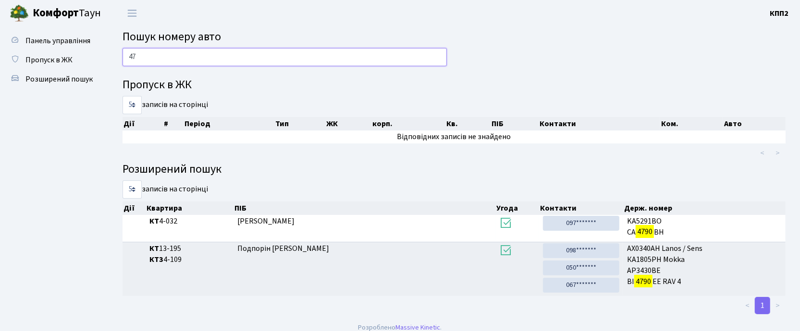
type input "4"
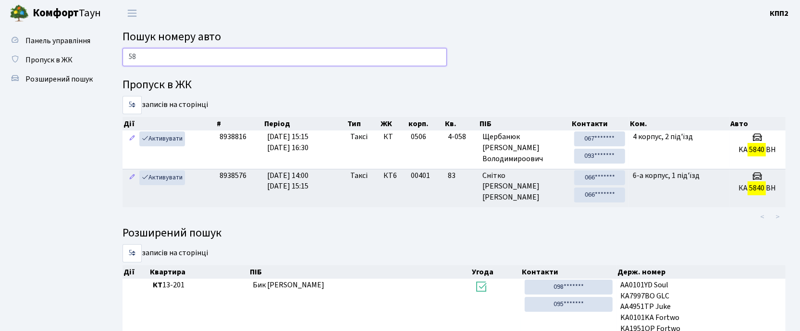
type input "5"
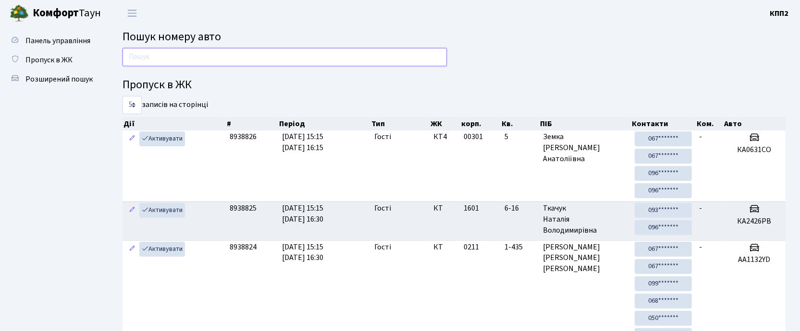
click at [181, 57] on input "text" at bounding box center [284, 57] width 324 height 18
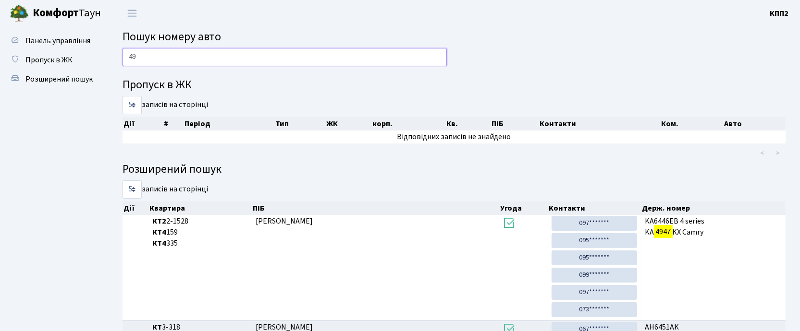
type input "4"
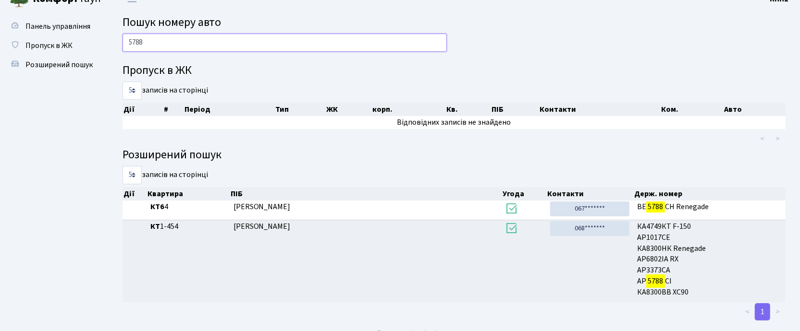
scroll to position [29, 0]
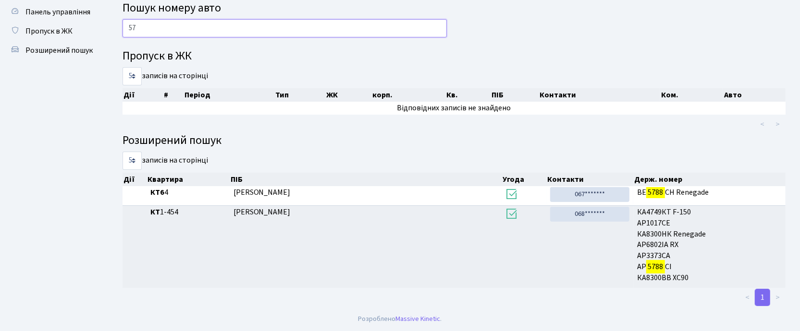
type input "5"
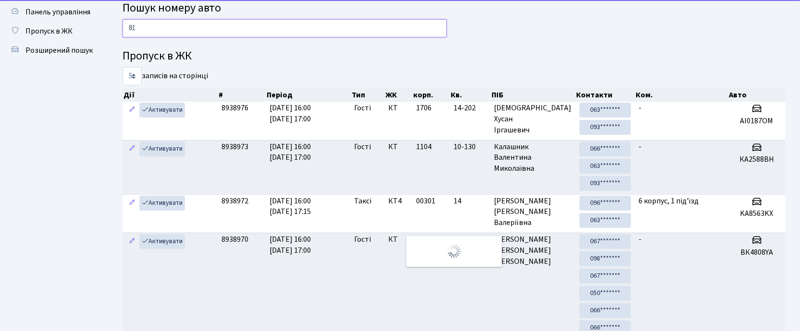
type input "8"
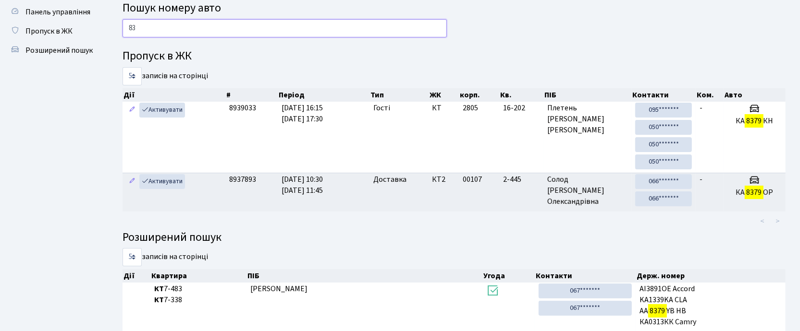
type input "8"
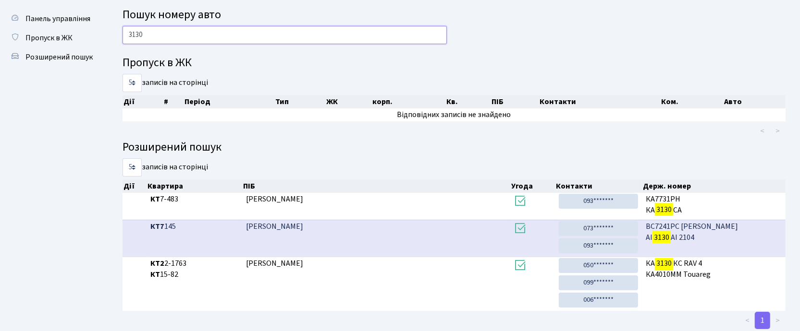
scroll to position [0, 0]
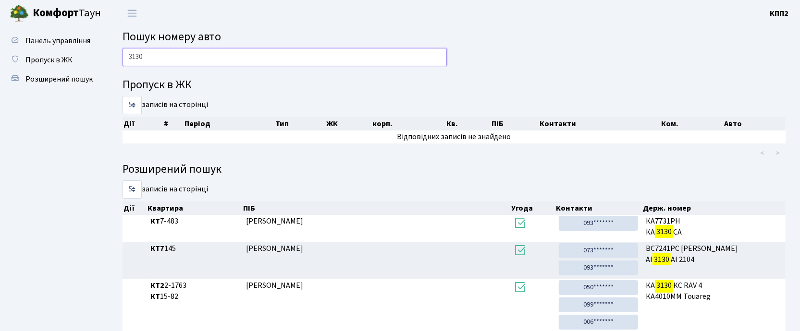
click at [239, 60] on input "3130" at bounding box center [284, 57] width 324 height 18
type input "3"
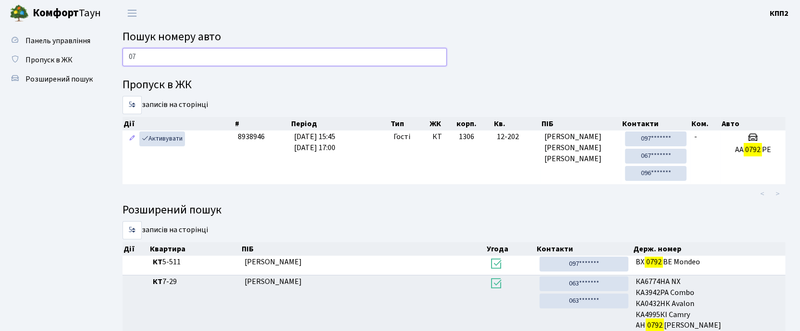
type input "0"
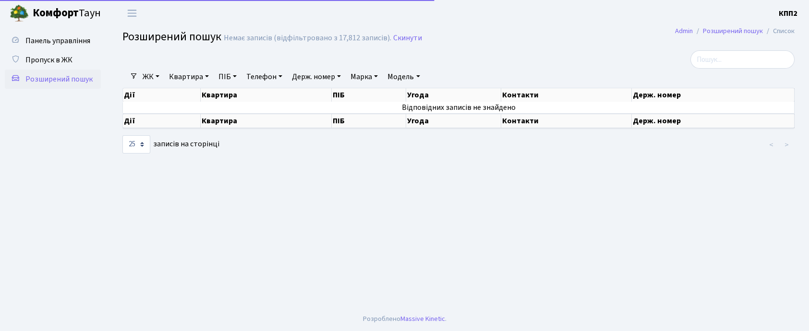
select select "25"
click at [61, 52] on link "Пропуск в ЖК" at bounding box center [53, 59] width 96 height 19
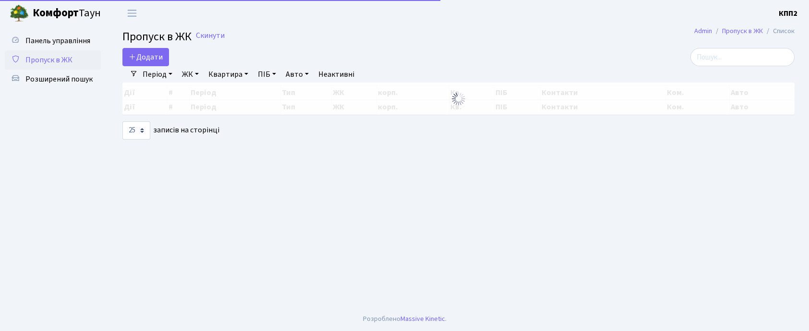
select select "25"
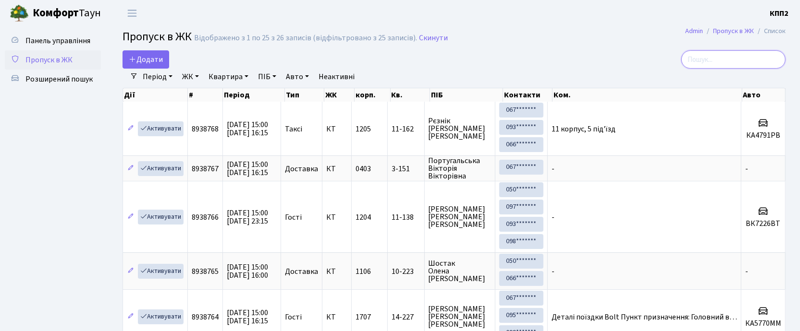
click at [751, 55] on input "search" at bounding box center [733, 59] width 104 height 18
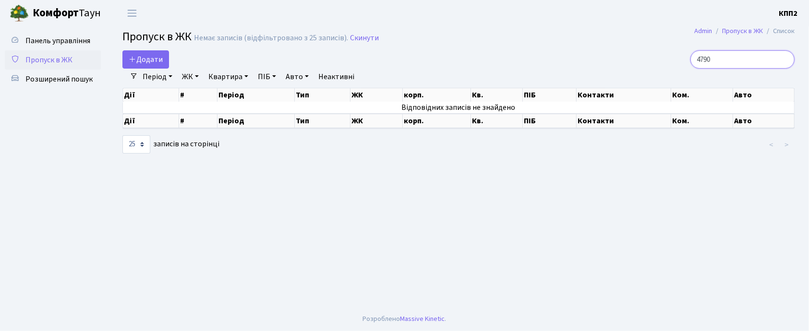
type input "4790"
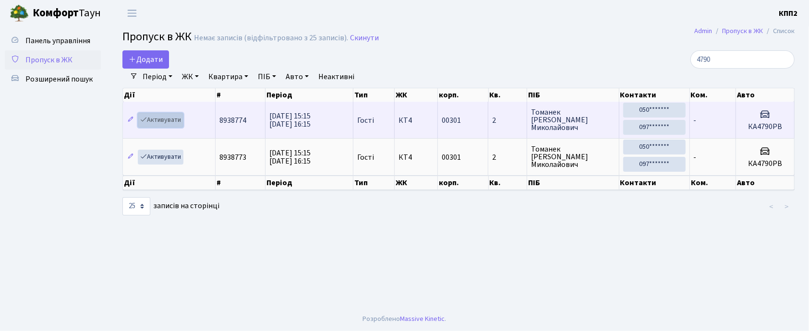
click at [151, 123] on link "Активувати" at bounding box center [161, 120] width 46 height 15
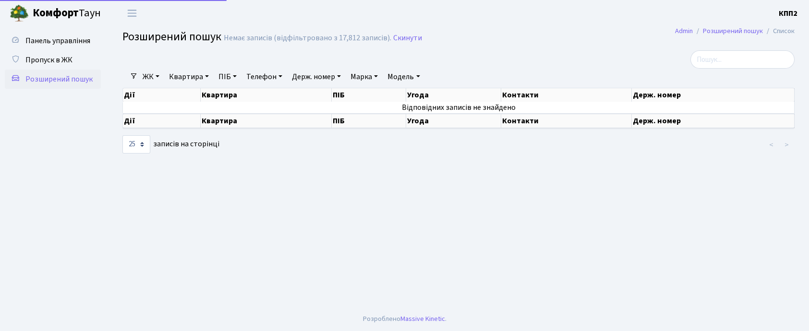
select select "25"
click at [39, 60] on span "Пропуск в ЖК" at bounding box center [48, 60] width 47 height 11
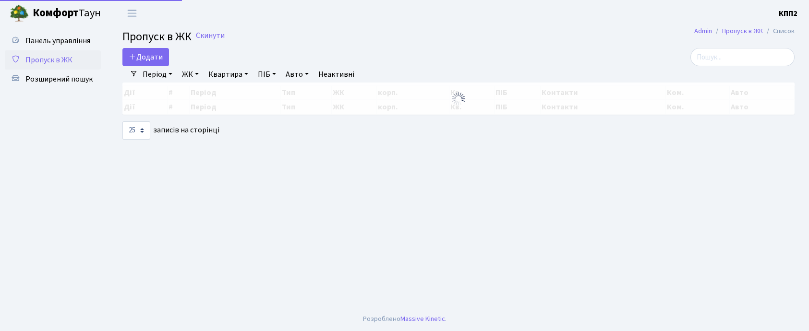
select select "25"
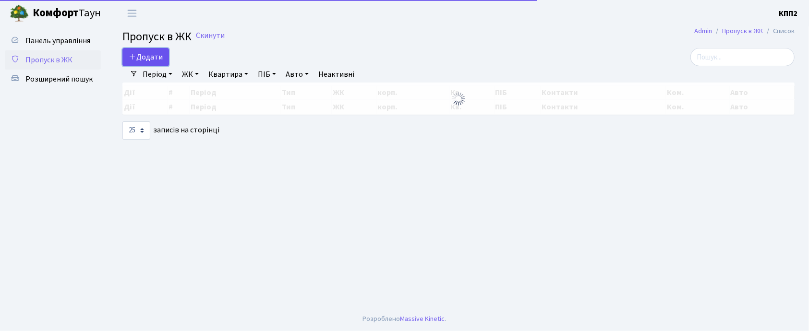
click at [154, 49] on link "Додати" at bounding box center [145, 57] width 47 height 18
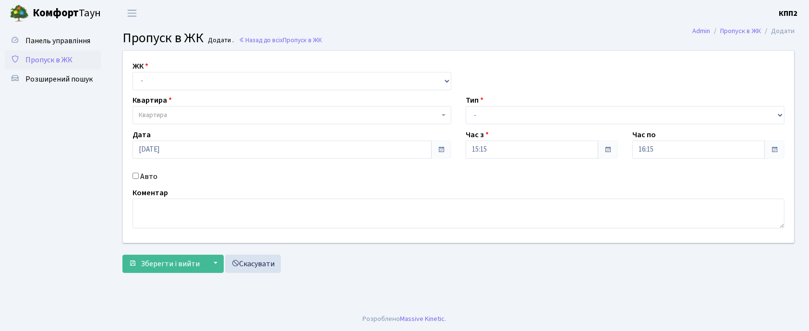
click at [136, 173] on input "Авто" at bounding box center [136, 176] width 6 height 6
checkbox input "true"
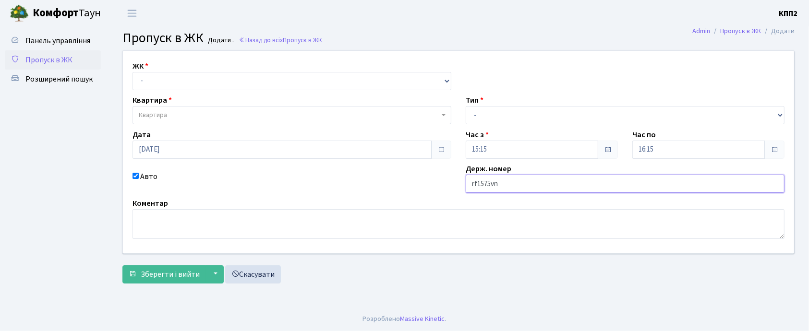
type input "rf1575vn"
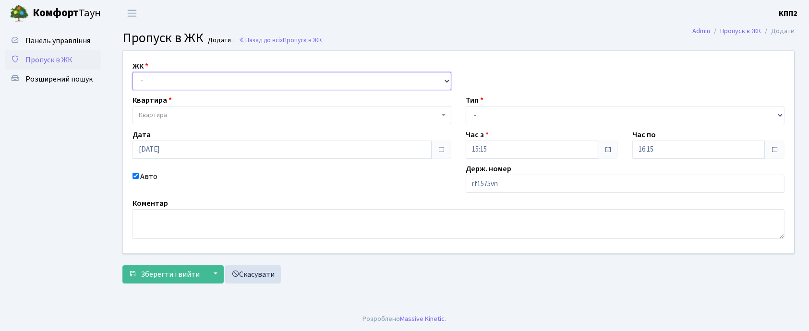
drag, startPoint x: 181, startPoint y: 77, endPoint x: 183, endPoint y: 87, distance: 10.8
click at [181, 77] on select "- КТ, вул. Регенераторна, 4 КТ2, просп. Соборності, 17 КТ3, вул. Березнева, 16 …" at bounding box center [292, 81] width 319 height 18
select select "271"
click at [133, 72] on select "- КТ, вул. Регенераторна, 4 КТ2, просп. Соборності, 17 КТ3, вул. Березнева, 16 …" at bounding box center [292, 81] width 319 height 18
select select
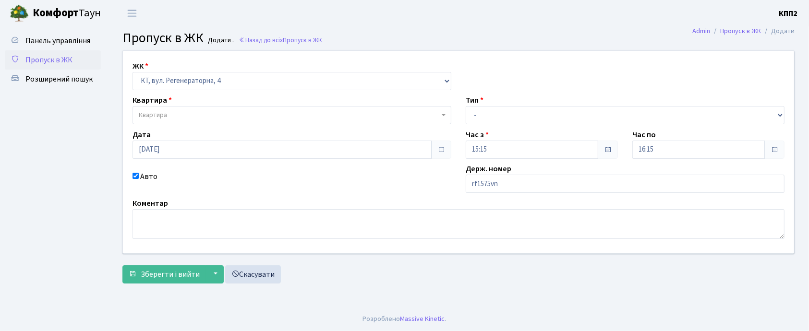
click at [187, 116] on span "Квартира" at bounding box center [289, 115] width 301 height 10
type input "5-106"
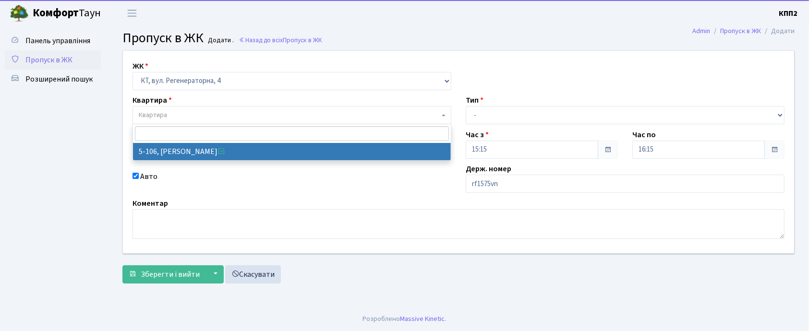
select select "2428"
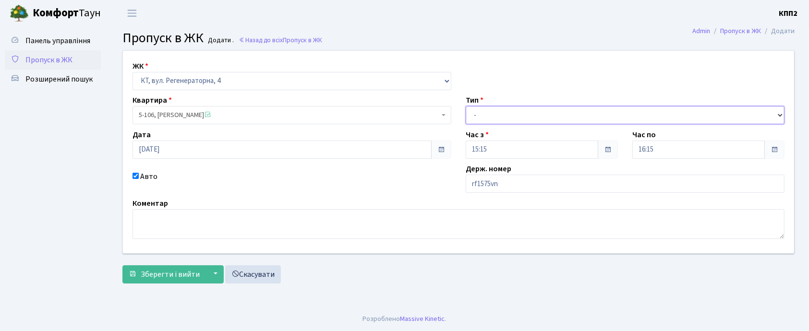
click at [501, 113] on select "- Доставка Таксі Гості Сервіс" at bounding box center [625, 115] width 319 height 18
select select "1"
click at [466, 106] on select "- Доставка Таксі Гості Сервіс" at bounding box center [625, 115] width 319 height 18
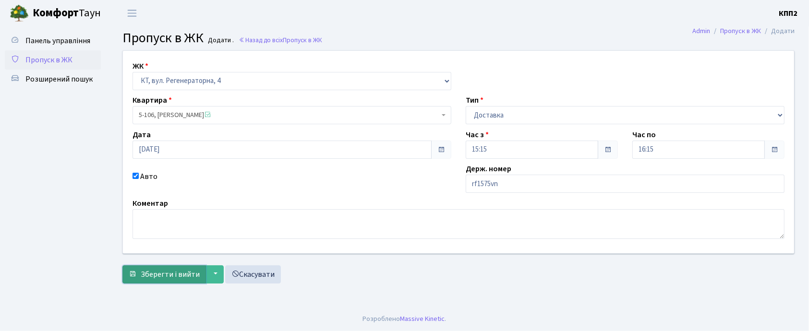
click at [169, 279] on span "Зберегти і вийти" at bounding box center [170, 274] width 59 height 11
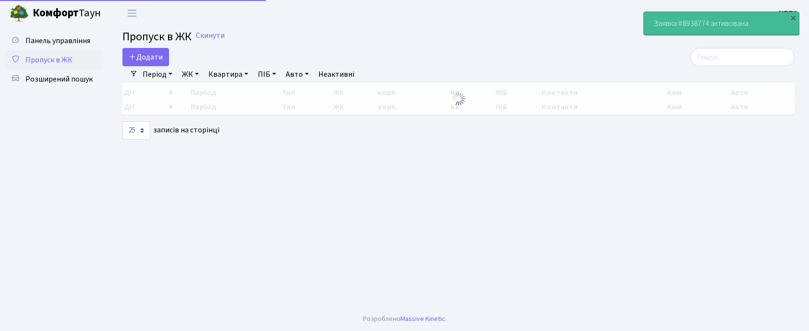
select select "25"
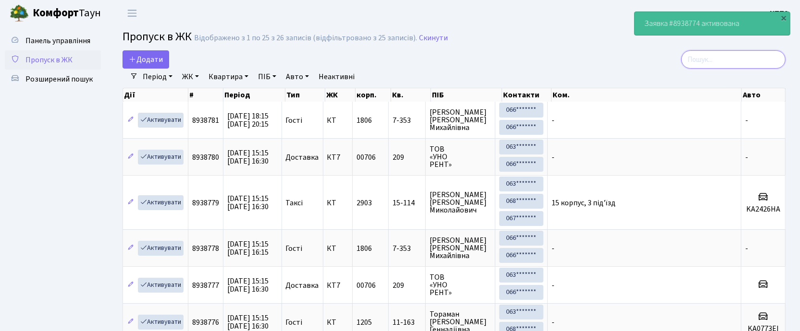
click at [710, 61] on input "search" at bounding box center [733, 59] width 104 height 18
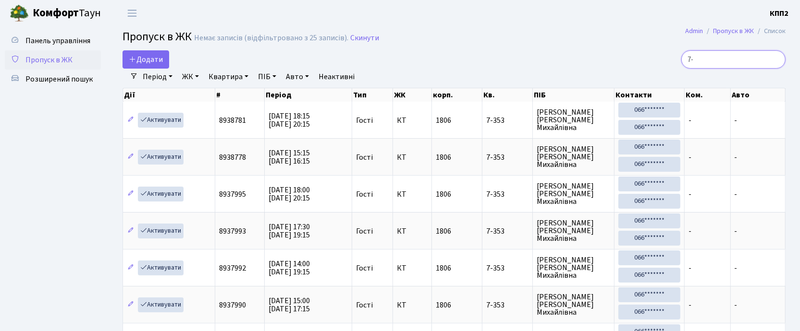
type input "7"
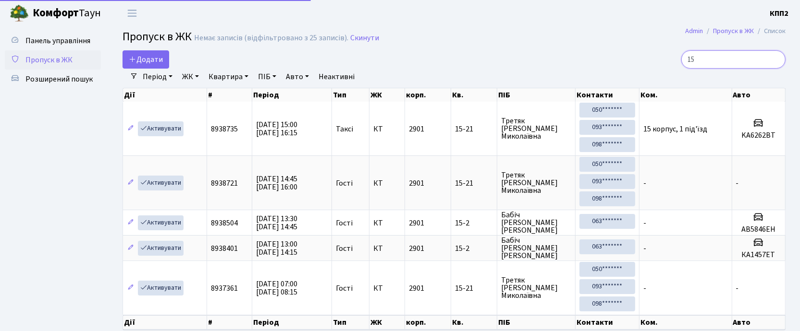
type input "1"
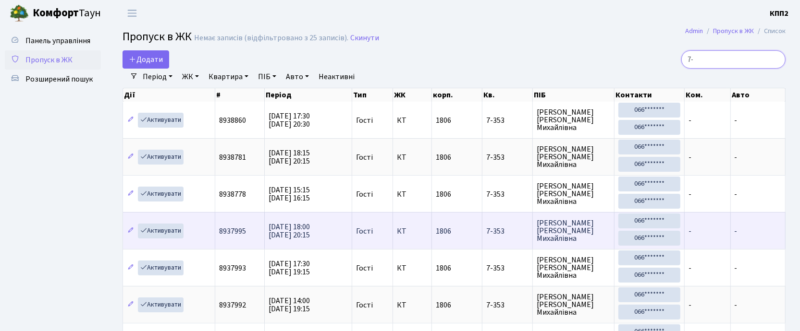
type input "7"
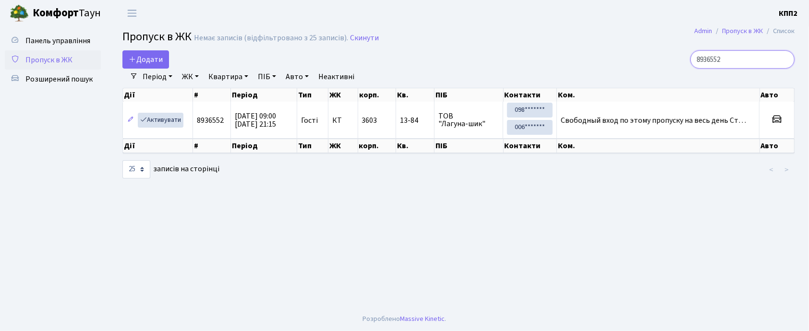
click at [760, 57] on input "8936552" at bounding box center [743, 59] width 104 height 18
type input "8"
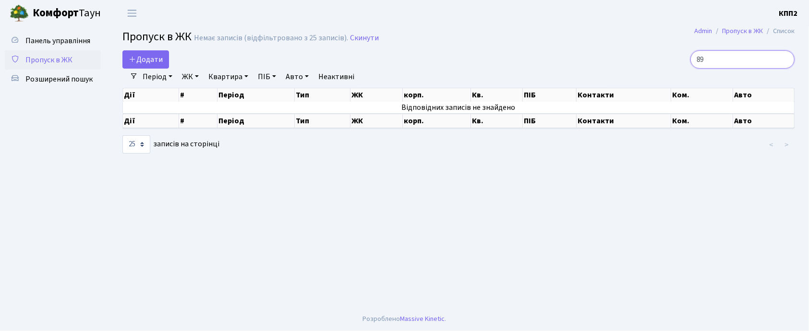
type input "8"
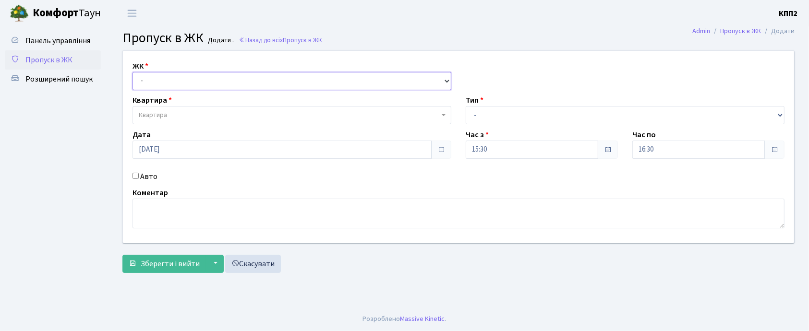
click at [187, 78] on select "- КТ, вул. Регенераторна, 4 КТ2, просп. [STREET_ADDRESS] [STREET_ADDRESS] [PERS…" at bounding box center [292, 81] width 319 height 18
select select "271"
click at [133, 72] on select "- КТ, вул. Регенераторна, 4 КТ2, просп. [STREET_ADDRESS] [STREET_ADDRESS] [PERS…" at bounding box center [292, 81] width 319 height 18
select select
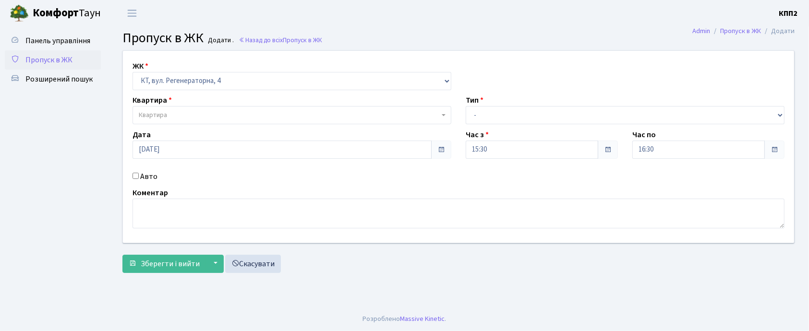
click at [191, 115] on span "Квартира" at bounding box center [289, 115] width 301 height 10
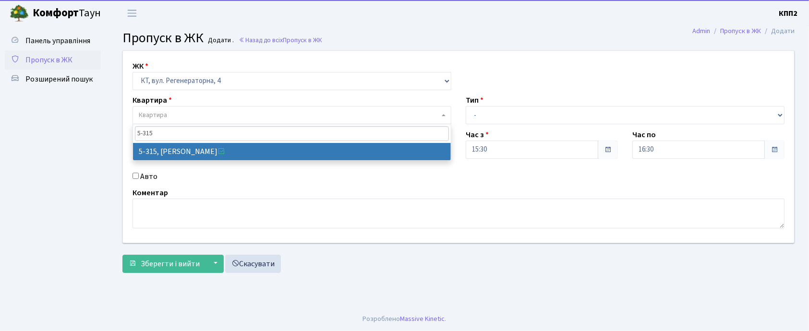
type input "5-315"
select select "2238"
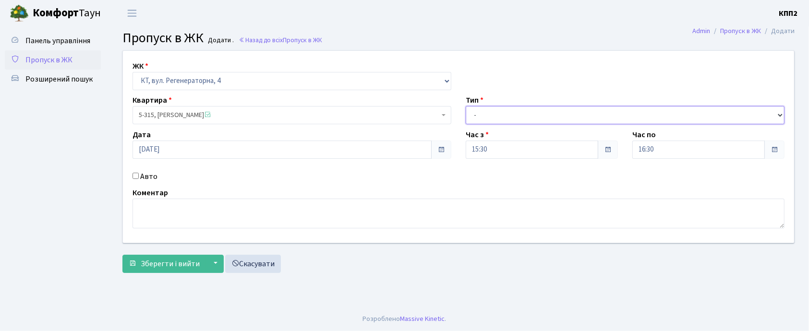
drag, startPoint x: 490, startPoint y: 110, endPoint x: 489, endPoint y: 120, distance: 9.7
click at [489, 111] on select "- Доставка Таксі Гості Сервіс" at bounding box center [625, 115] width 319 height 18
select select "1"
click at [466, 106] on select "- Доставка Таксі Гості Сервіс" at bounding box center [625, 115] width 319 height 18
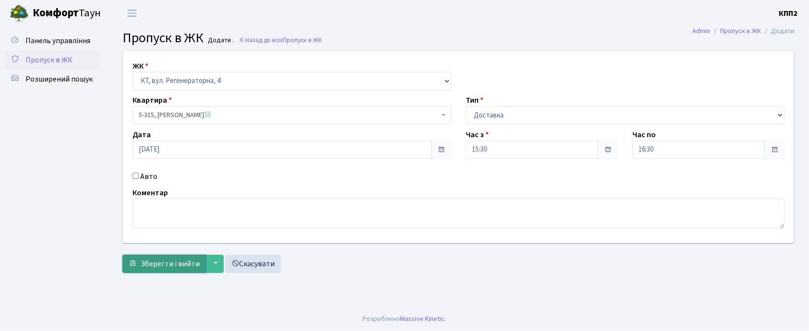
click at [138, 266] on button "Зберегти і вийти" at bounding box center [164, 264] width 84 height 18
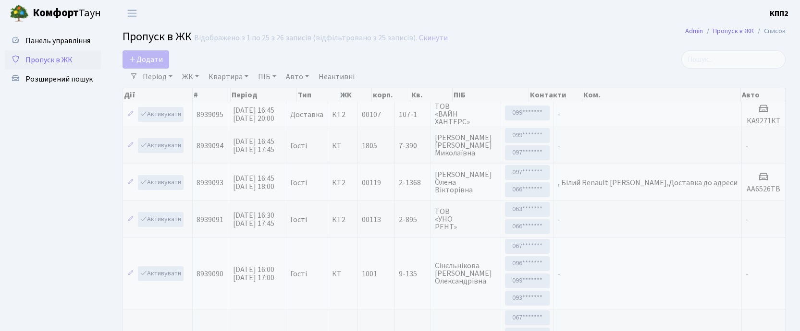
select select "25"
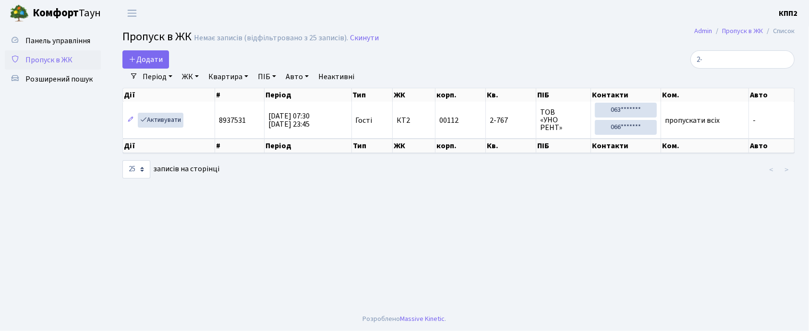
type input "2"
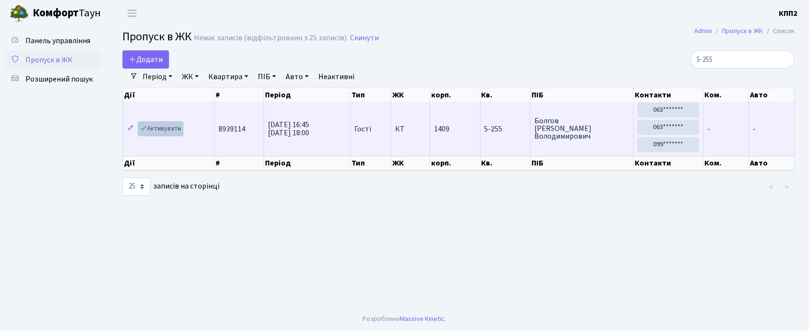
type input "5-255"
click at [157, 131] on link "Активувати" at bounding box center [161, 128] width 46 height 15
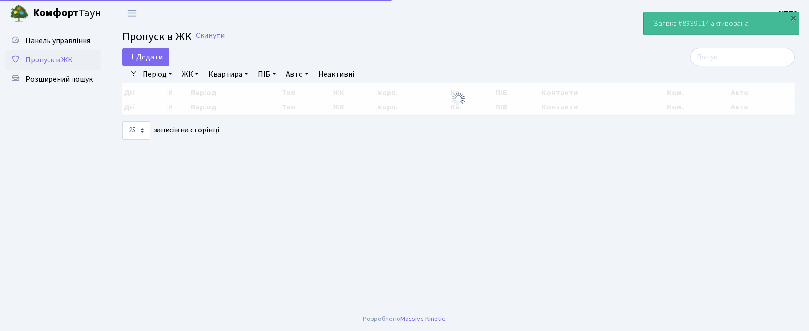
select select "25"
click at [739, 76] on div "Період 01.09.2025 - 01.09.2025 ЖК - КТ, вул. Регенераторна, 4 КТ2, просп. Собор…" at bounding box center [462, 74] width 649 height 16
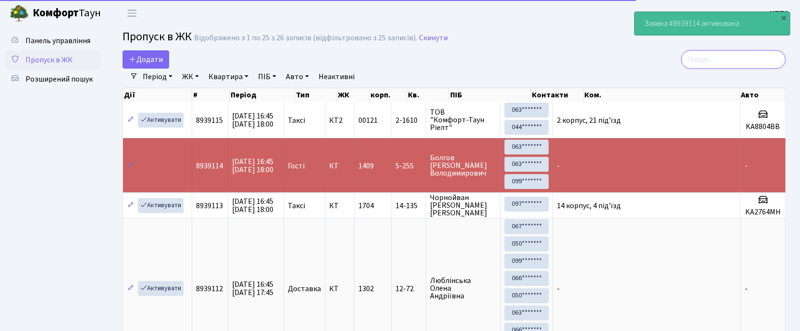
click at [733, 58] on input "search" at bounding box center [733, 59] width 104 height 18
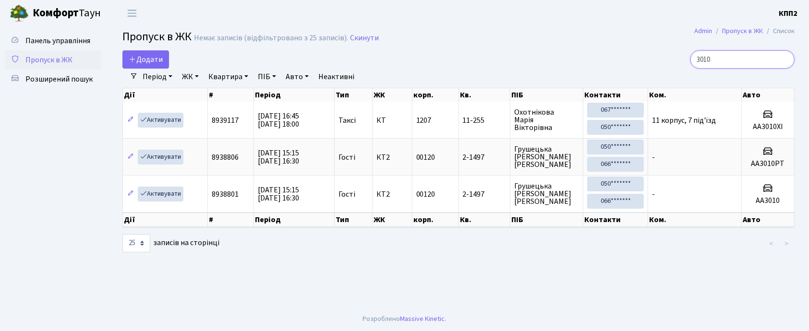
type input "3010"
click at [45, 57] on span "Пропуск в ЖК" at bounding box center [48, 60] width 47 height 11
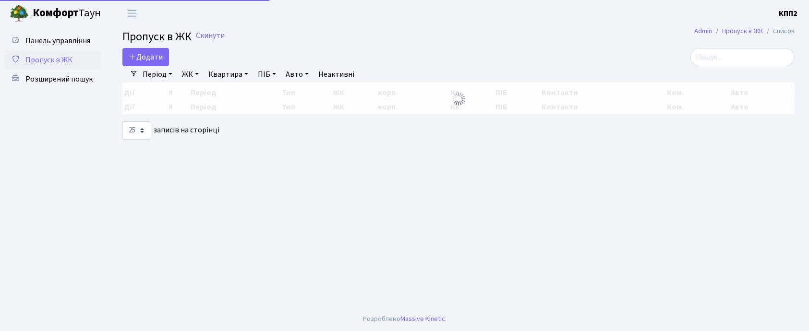
select select "25"
click at [725, 59] on input "search" at bounding box center [743, 57] width 104 height 18
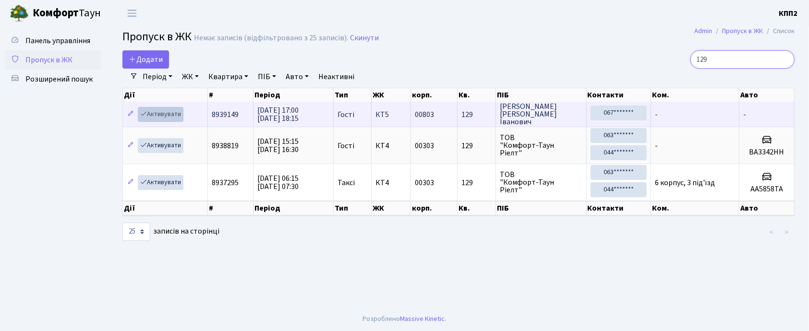
type input "129"
click at [164, 117] on link "Активувати" at bounding box center [161, 114] width 46 height 15
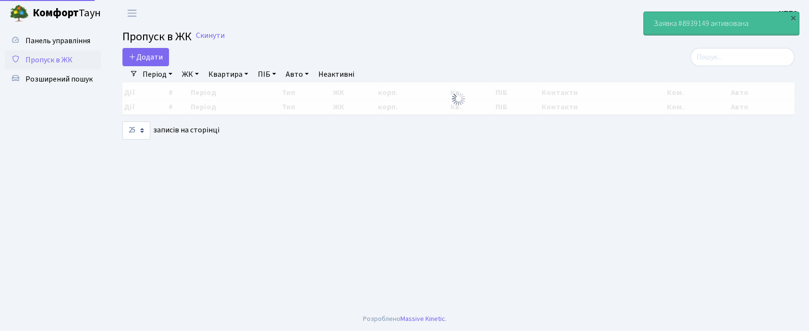
select select "25"
click at [742, 52] on input "search" at bounding box center [743, 57] width 104 height 18
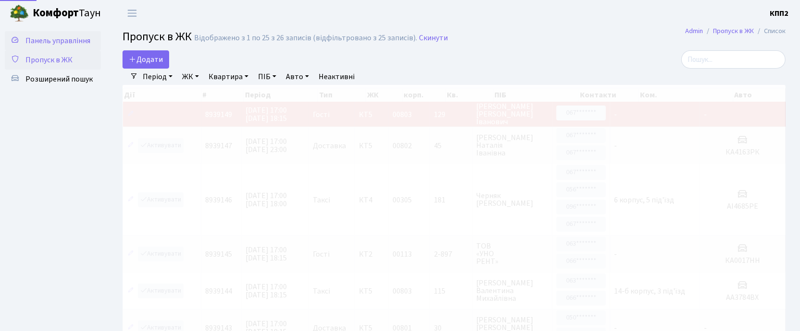
click at [64, 33] on link "Панель управління" at bounding box center [53, 40] width 96 height 19
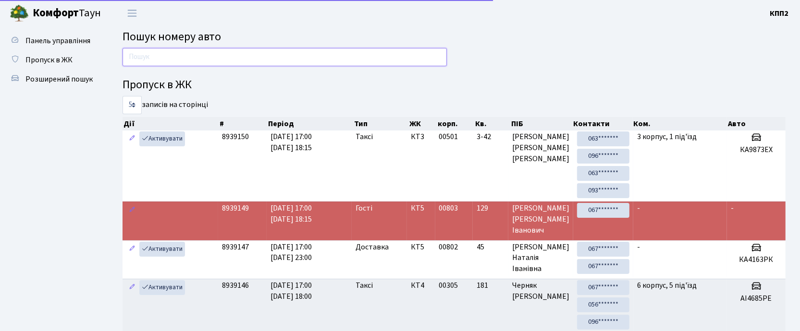
drag, startPoint x: 0, startPoint y: 0, endPoint x: 257, endPoint y: 52, distance: 262.6
click at [257, 52] on input "text" at bounding box center [284, 57] width 324 height 18
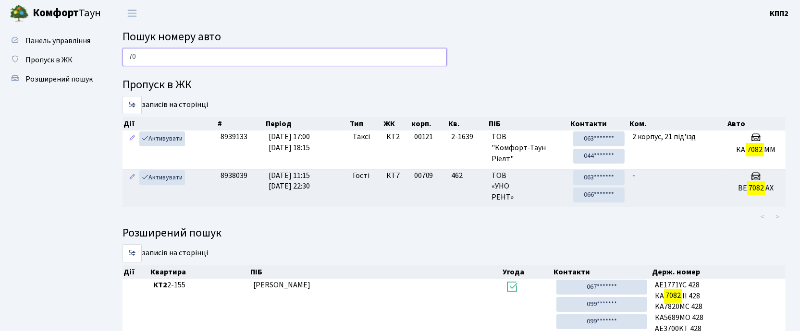
type input "7"
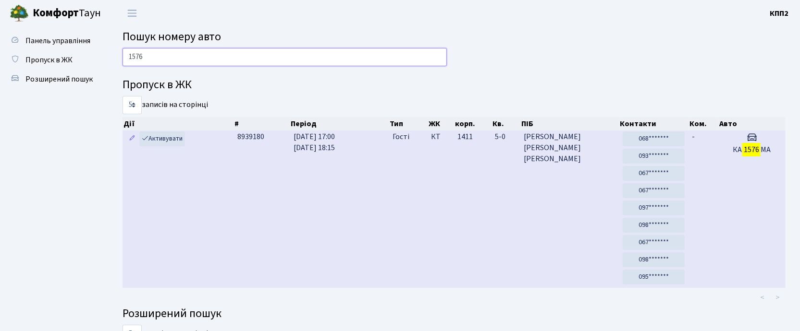
type input "1576"
click at [471, 208] on td "1411" at bounding box center [472, 210] width 37 height 158
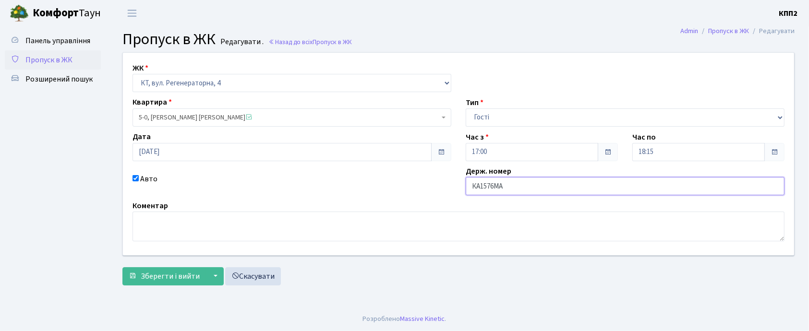
click at [534, 189] on input "КА1576МА" at bounding box center [625, 186] width 319 height 18
type input "КА1576Мо"
click at [157, 274] on span "Зберегти і вийти" at bounding box center [170, 276] width 59 height 11
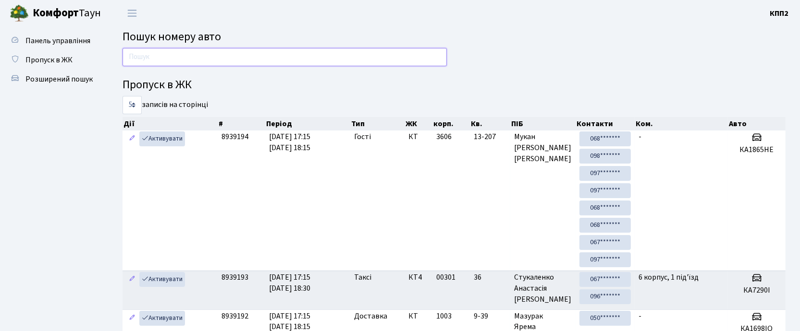
click at [168, 52] on input "text" at bounding box center [284, 57] width 324 height 18
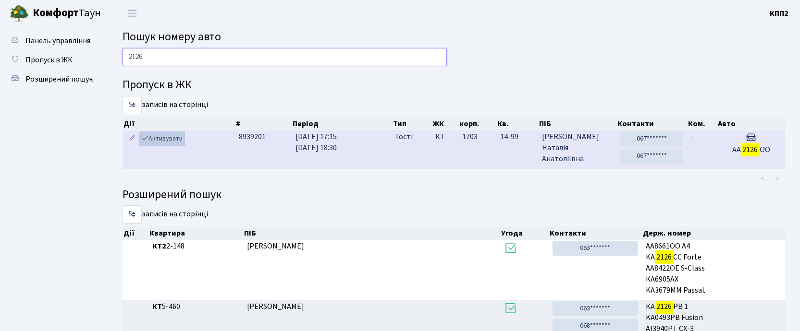
type input "2126"
click at [173, 140] on link "Активувати" at bounding box center [162, 139] width 46 height 15
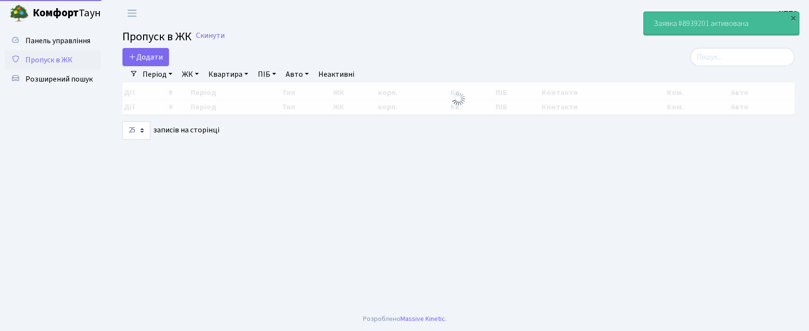
select select "25"
click at [740, 50] on input "search" at bounding box center [743, 57] width 104 height 18
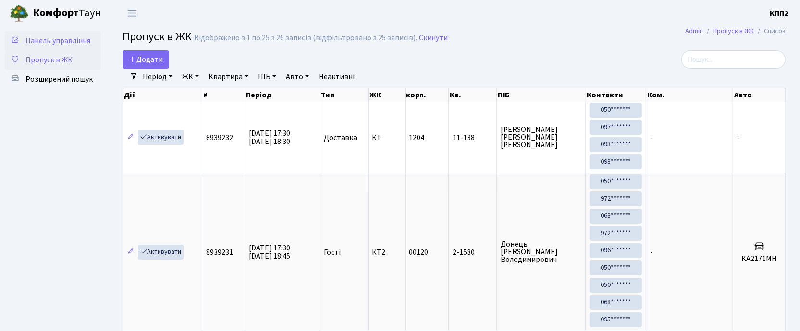
click at [49, 37] on span "Панель управління" at bounding box center [57, 41] width 65 height 11
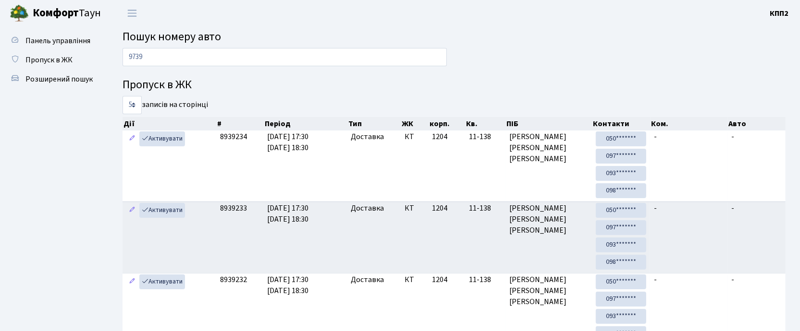
type input "9739"
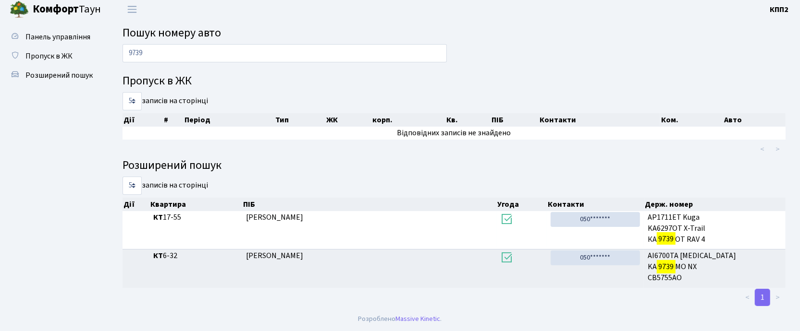
scroll to position [3, 0]
click at [164, 51] on input "9739" at bounding box center [284, 54] width 324 height 18
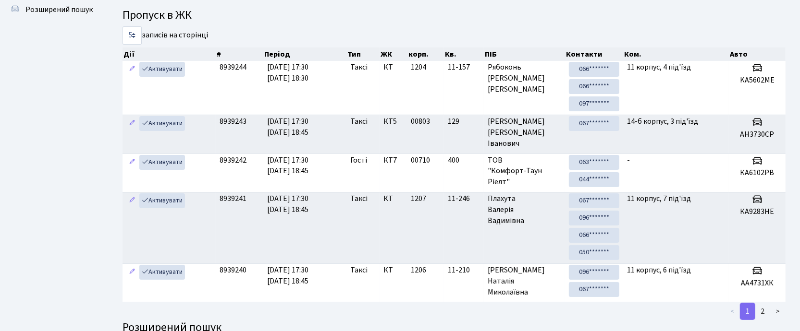
scroll to position [0, 0]
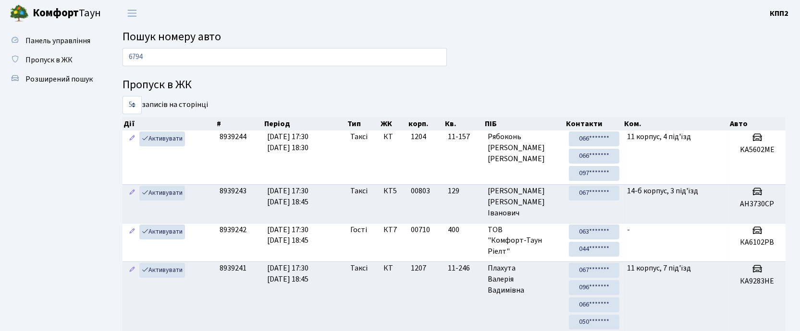
type input "6794"
click at [75, 32] on link "Панель управління" at bounding box center [53, 40] width 96 height 19
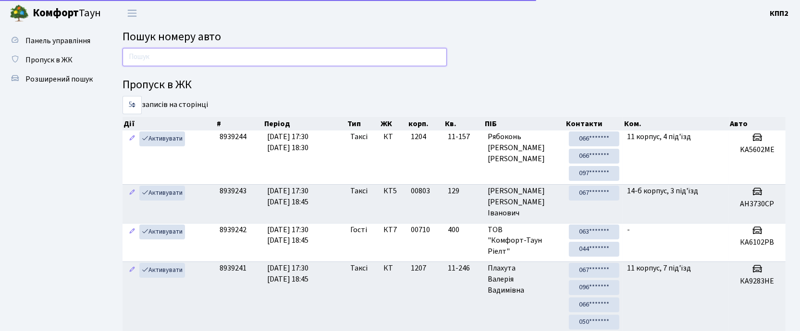
click at [158, 61] on input "text" at bounding box center [284, 57] width 324 height 18
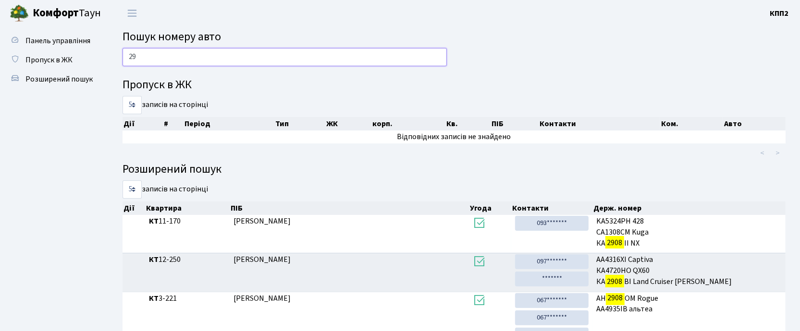
type input "2"
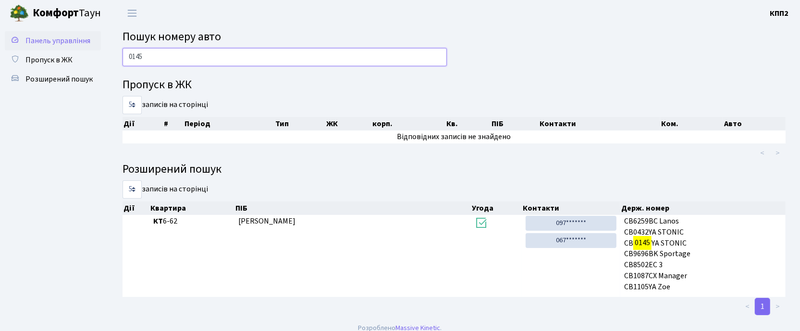
type input "0145"
click at [77, 45] on span "Панель управління" at bounding box center [57, 41] width 65 height 11
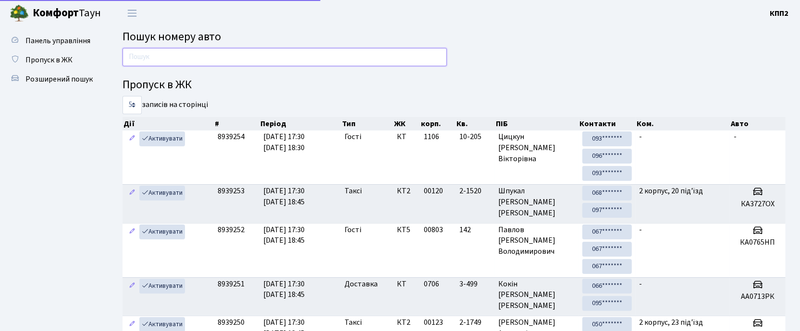
click at [233, 48] on input "text" at bounding box center [284, 57] width 324 height 18
click at [191, 61] on input "text" at bounding box center [284, 57] width 324 height 18
type input "9018"
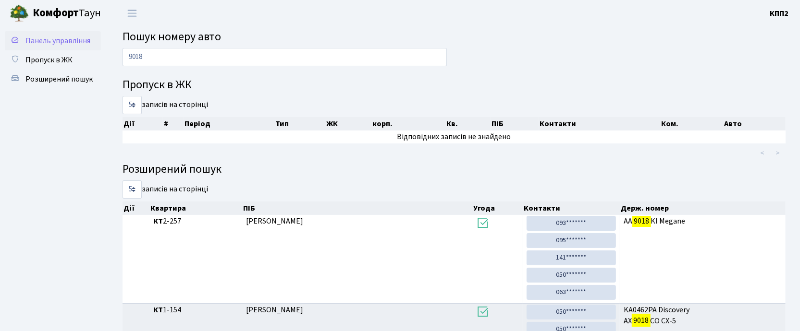
click at [69, 37] on span "Панель управління" at bounding box center [57, 41] width 65 height 11
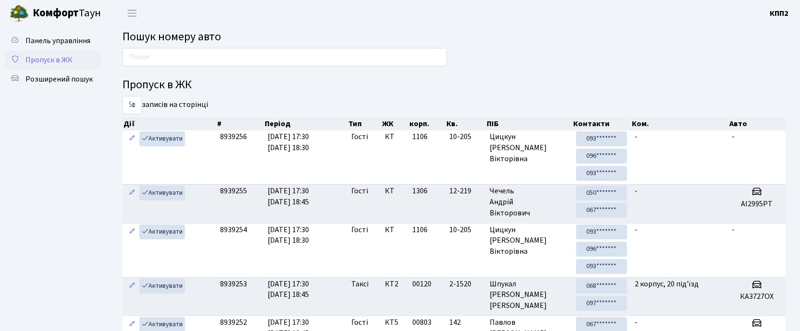
drag, startPoint x: 33, startPoint y: 58, endPoint x: 38, endPoint y: 60, distance: 5.6
click at [33, 58] on span "Пропуск в ЖК" at bounding box center [48, 60] width 47 height 11
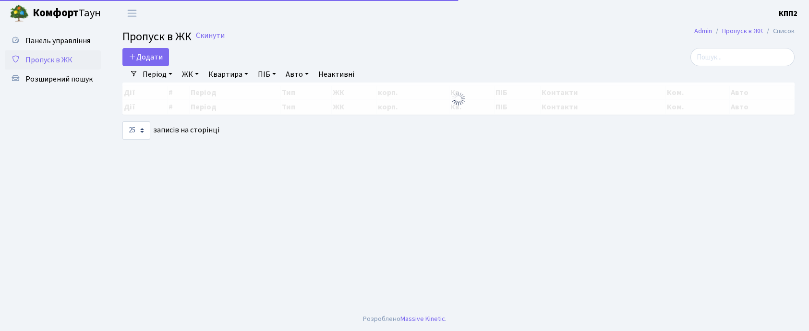
select select "25"
click at [761, 59] on input "search" at bounding box center [743, 57] width 104 height 18
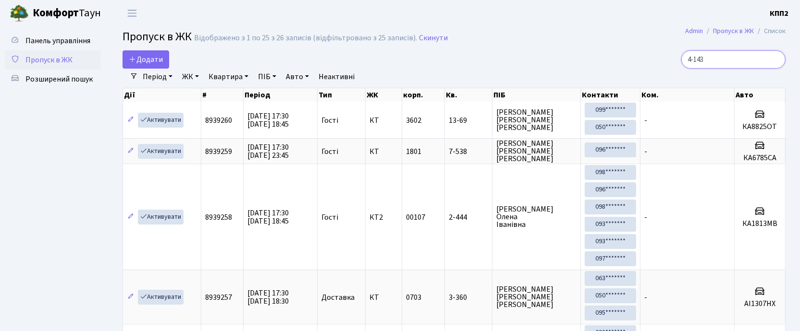
type input "4-143"
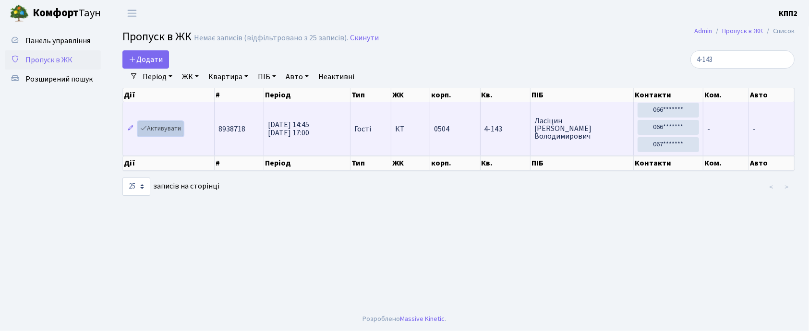
click at [175, 130] on link "Активувати" at bounding box center [161, 128] width 46 height 15
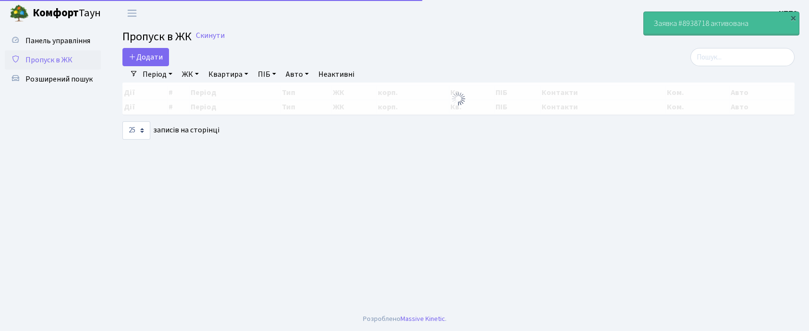
select select "25"
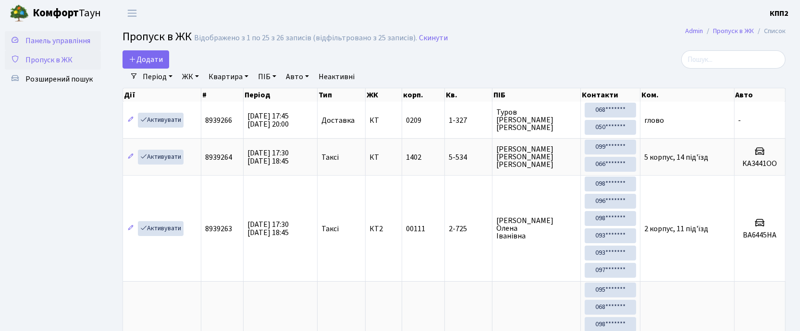
click at [75, 37] on span "Панель управління" at bounding box center [57, 41] width 65 height 11
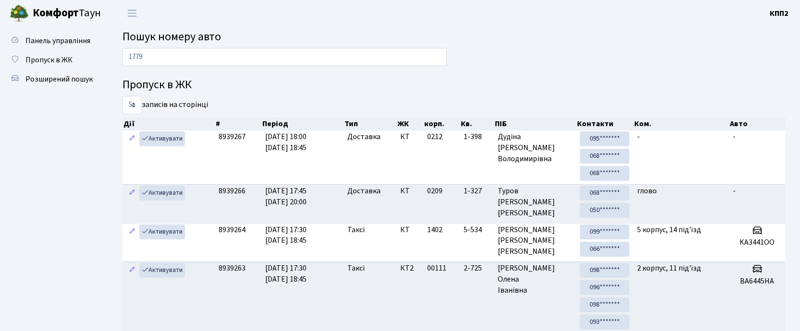
type input "1779"
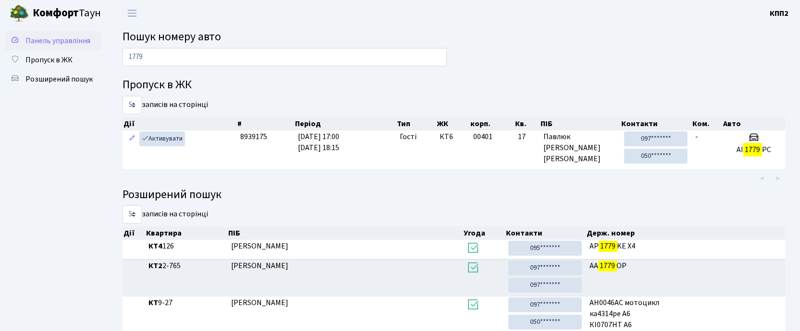
click at [58, 36] on span "Панель управління" at bounding box center [57, 41] width 65 height 11
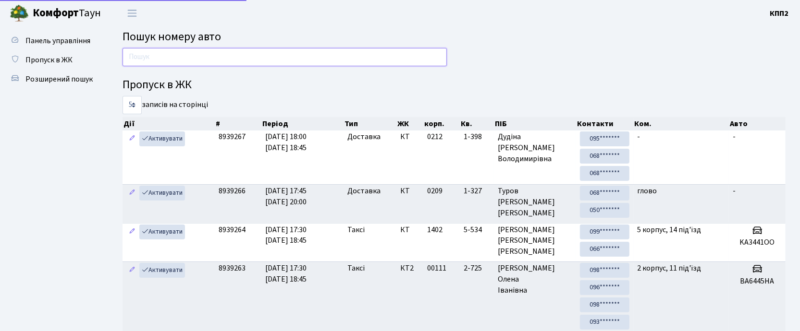
drag, startPoint x: 0, startPoint y: 0, endPoint x: 227, endPoint y: 60, distance: 234.3
click at [227, 60] on input "text" at bounding box center [284, 57] width 324 height 18
click at [173, 54] on input "text" at bounding box center [284, 57] width 324 height 18
type input "9658"
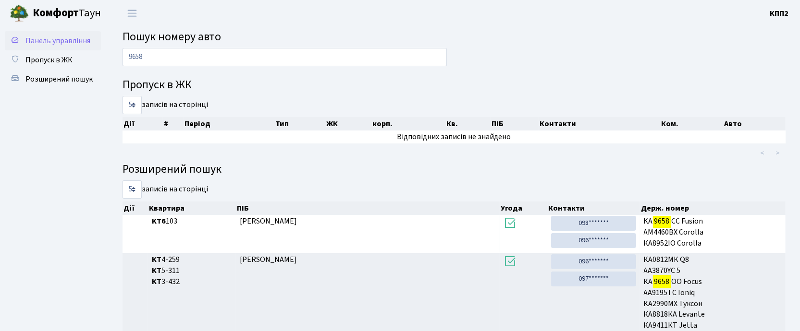
click at [36, 33] on link "Панель управління" at bounding box center [53, 40] width 96 height 19
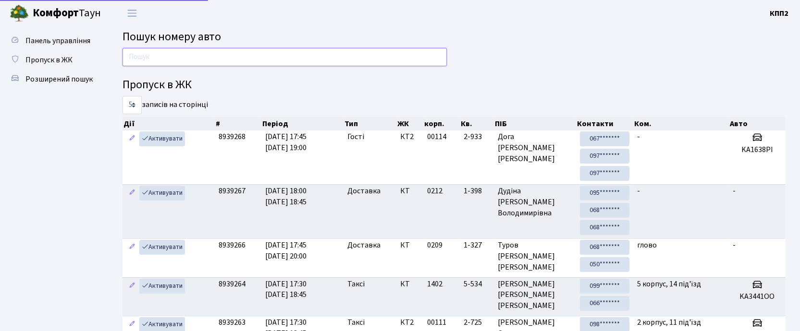
drag, startPoint x: 0, startPoint y: 0, endPoint x: 207, endPoint y: 64, distance: 217.2
click at [207, 64] on input "text" at bounding box center [284, 57] width 324 height 18
type input "1672"
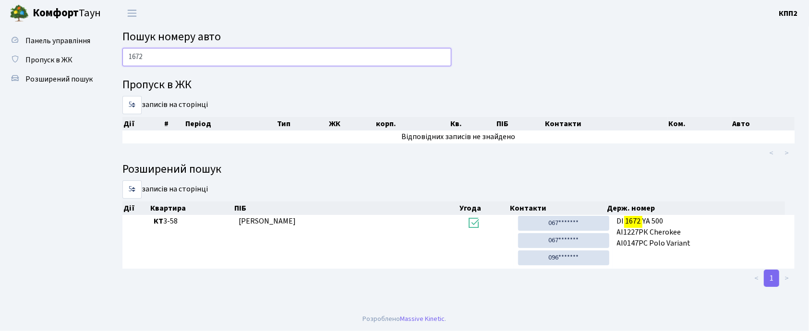
click at [158, 62] on input "1672" at bounding box center [286, 57] width 329 height 18
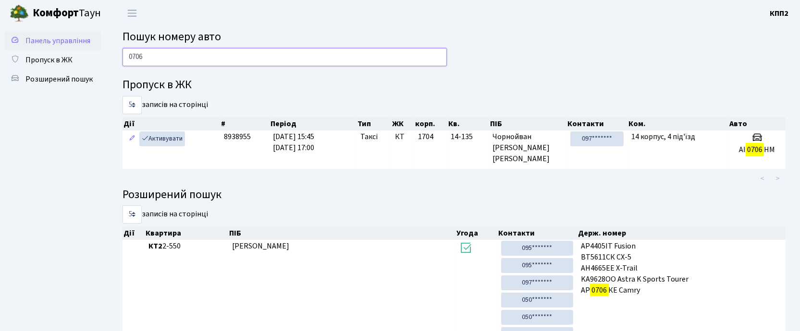
drag, startPoint x: 162, startPoint y: 53, endPoint x: 4, endPoint y: 36, distance: 158.3
click at [4, 36] on div "Панель управління Пропуск в ЖК Розширений пошук Пошук номеру авто 0706 Пропуск …" at bounding box center [400, 250] width 800 height 449
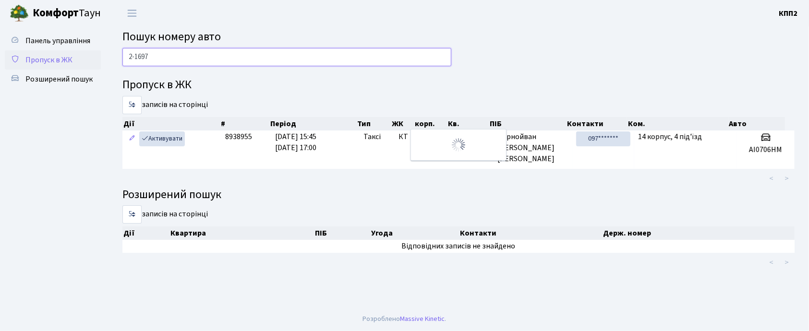
type input "2-1697"
click at [37, 64] on span "Пропуск в ЖК" at bounding box center [48, 60] width 47 height 11
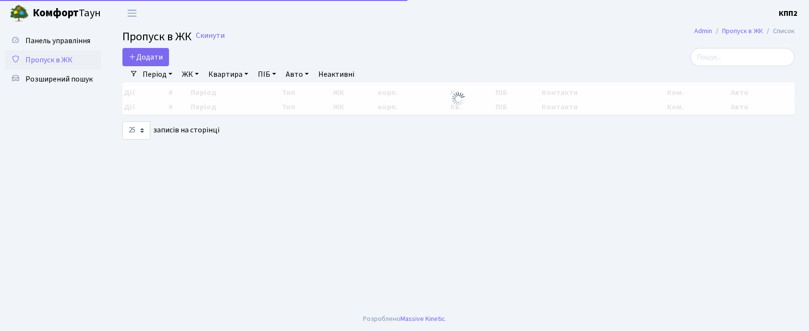
select select "25"
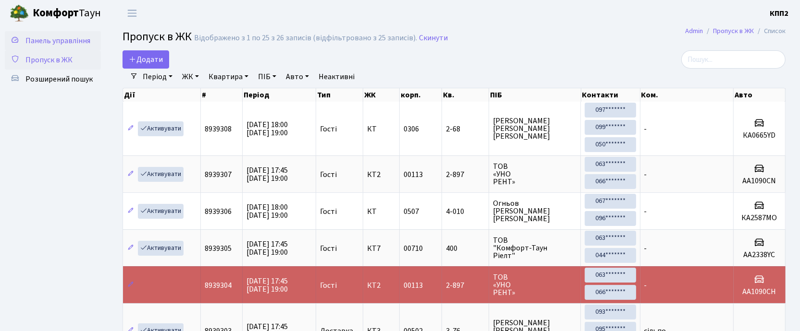
click at [47, 38] on span "Панель управління" at bounding box center [57, 41] width 65 height 11
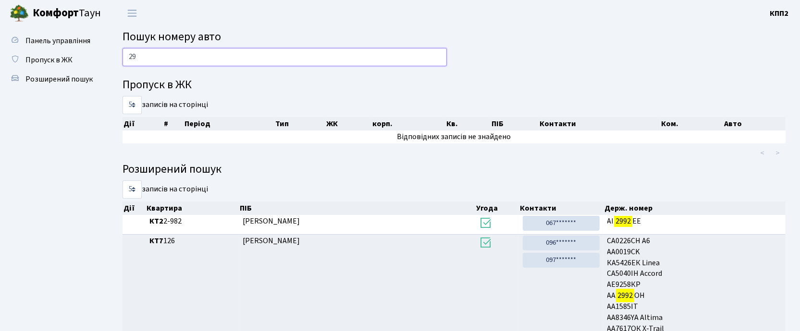
type input "2"
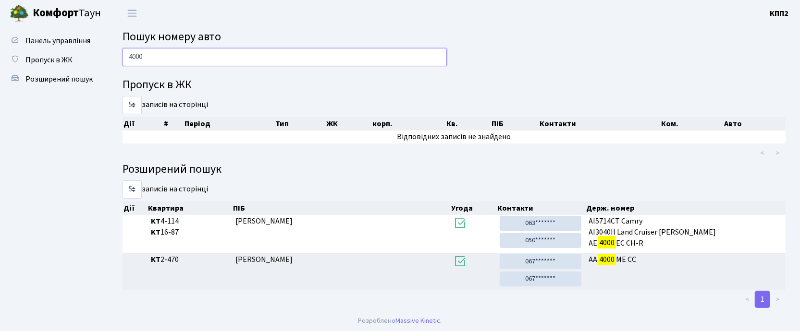
click at [202, 60] on input "4000" at bounding box center [284, 57] width 324 height 18
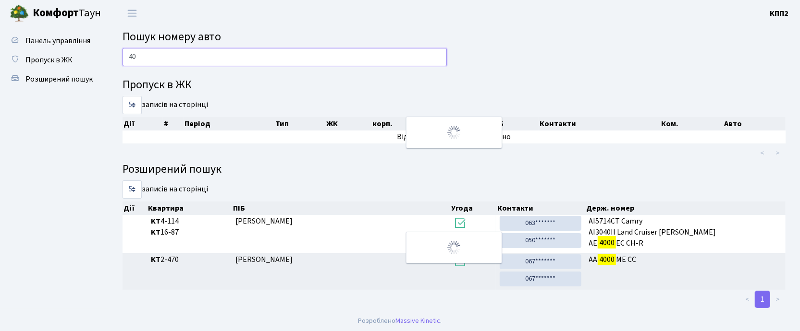
type input "4"
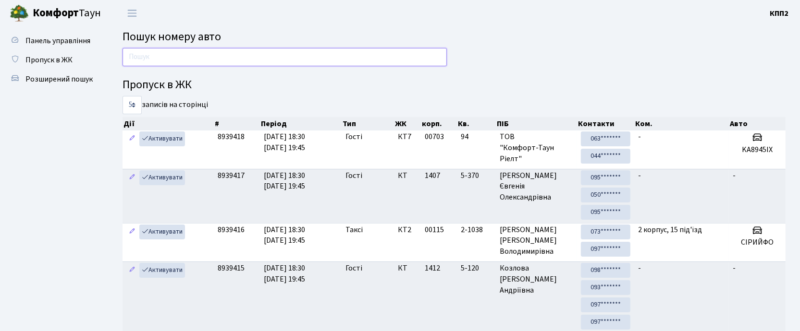
click at [329, 56] on input "text" at bounding box center [284, 57] width 324 height 18
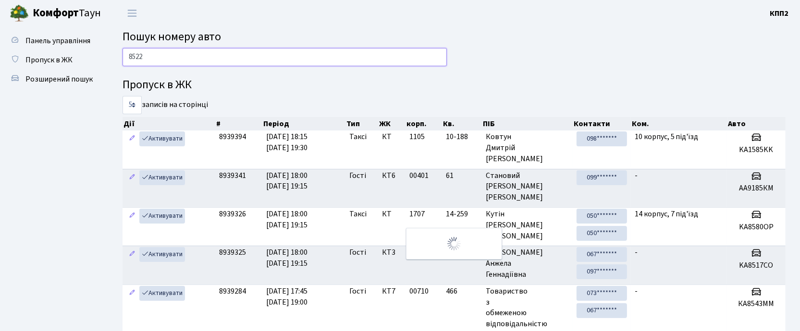
type input "8522"
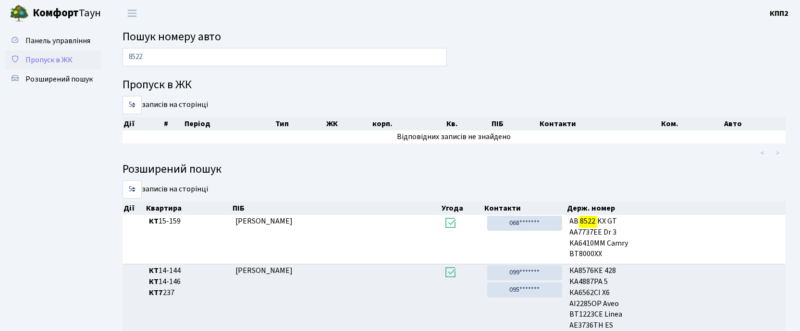
click at [56, 56] on span "Пропуск в ЖК" at bounding box center [48, 60] width 47 height 11
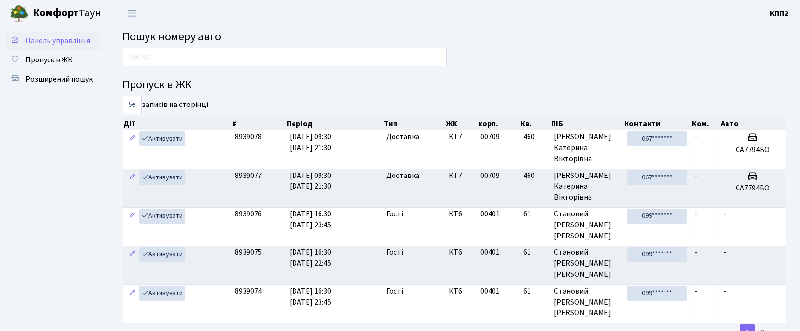
click at [70, 41] on span "Панель управління" at bounding box center [57, 41] width 65 height 11
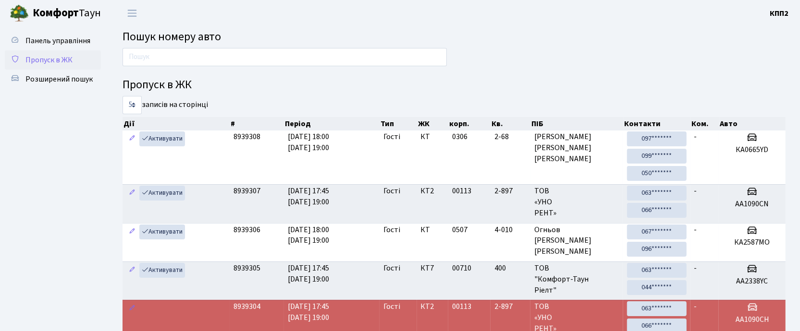
click at [69, 60] on span "Пропуск в ЖК" at bounding box center [48, 60] width 47 height 11
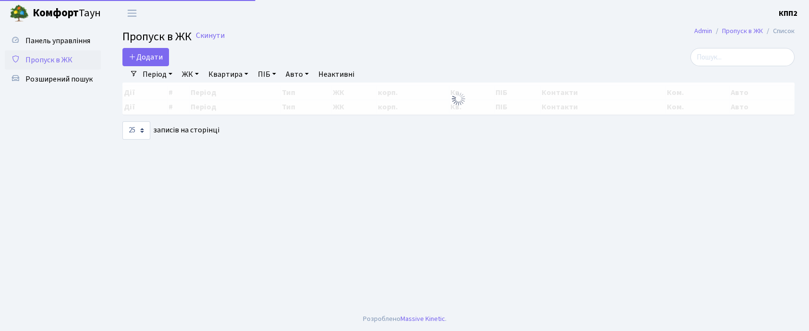
select select "25"
click at [156, 57] on span "Додати" at bounding box center [146, 57] width 34 height 11
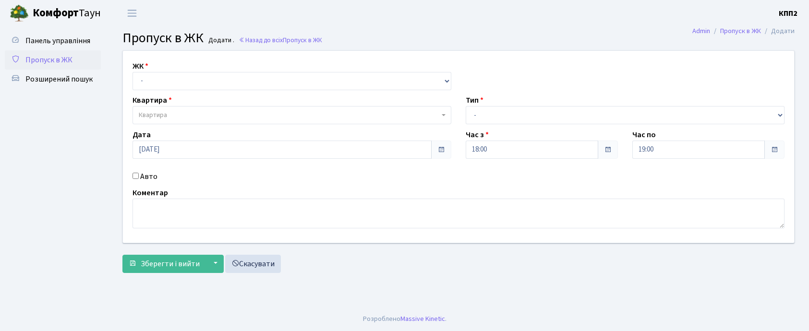
click at [192, 83] on select "- КТ, вул. Регенераторна, 4 КТ2, просп. [STREET_ADDRESS] [STREET_ADDRESS] [PERS…" at bounding box center [292, 81] width 319 height 18
select select "271"
click at [133, 72] on select "- КТ, вул. Регенераторна, 4 КТ2, просп. Соборності, 17 КТ3, вул. Березнева, 16 …" at bounding box center [292, 81] width 319 height 18
select select
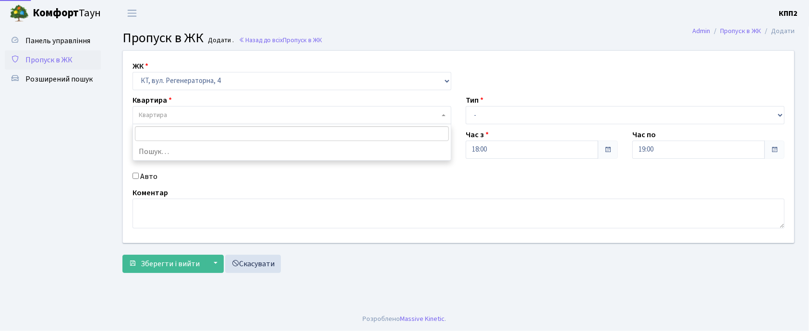
click at [179, 111] on span "Квартира" at bounding box center [289, 115] width 301 height 10
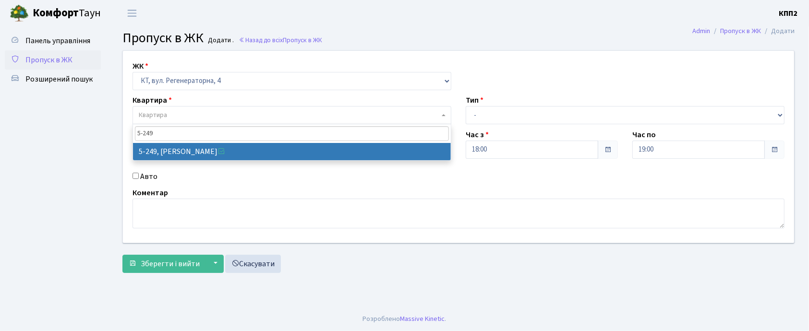
type input "5-249"
select select "2260"
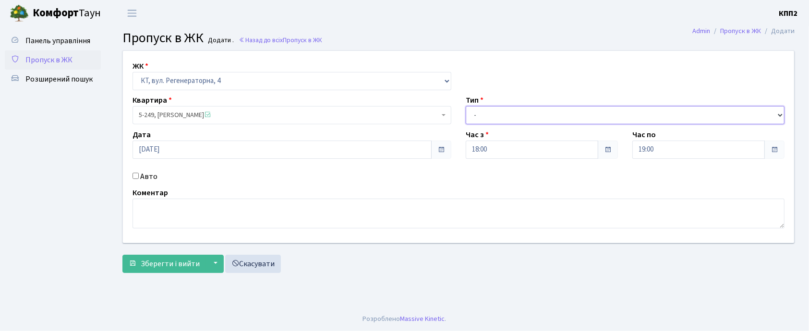
click at [519, 117] on select "- Доставка Таксі Гості Сервіс" at bounding box center [625, 115] width 319 height 18
select select "3"
click at [466, 106] on select "- Доставка Таксі Гості Сервіс" at bounding box center [625, 115] width 319 height 18
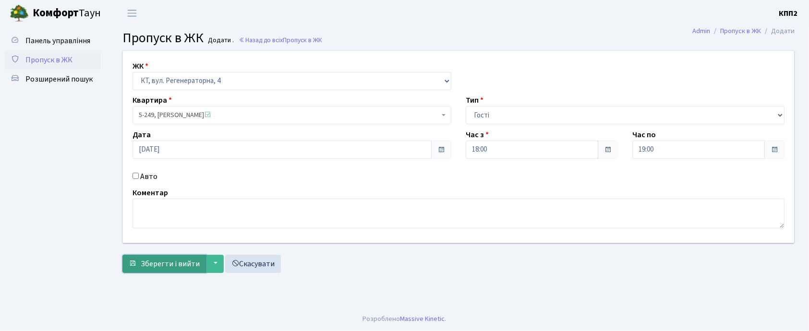
click at [165, 270] on button "Зберегти і вийти" at bounding box center [164, 264] width 84 height 18
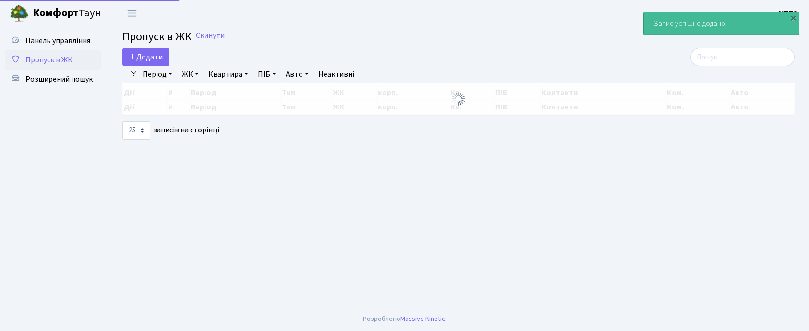
select select "25"
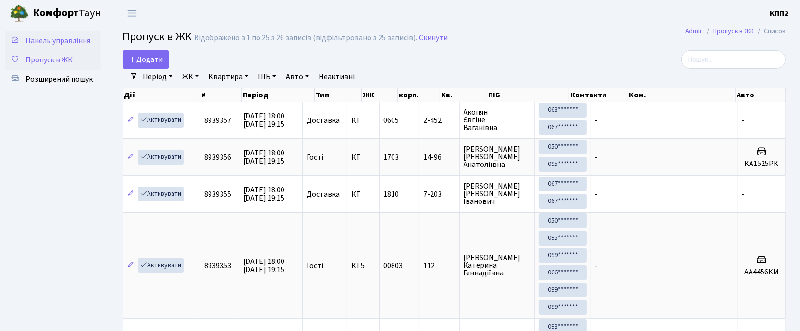
click at [47, 37] on span "Панель управління" at bounding box center [57, 41] width 65 height 11
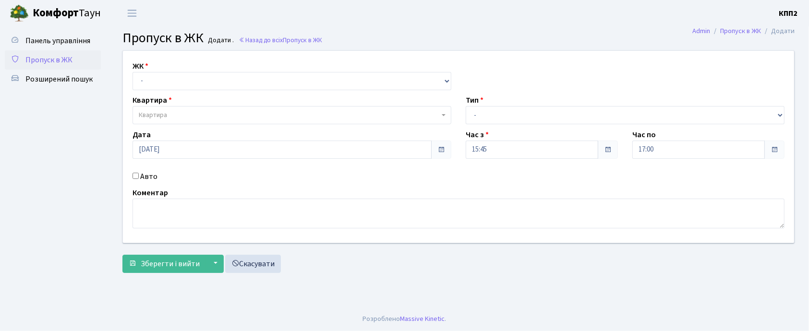
click at [137, 179] on input "Авто" at bounding box center [136, 176] width 6 height 6
checkbox input "true"
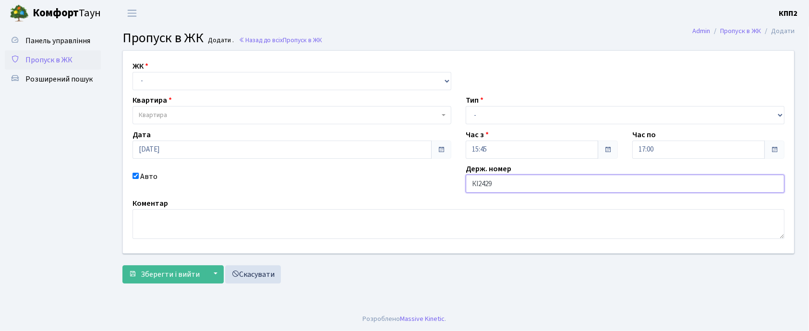
type input "КІ2429АВ"
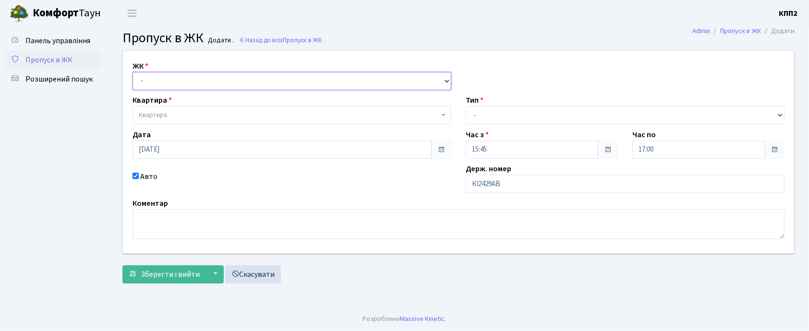
click at [234, 77] on select "- КТ, вул. Регенераторна, 4 КТ2, просп. Соборності, 17 КТ3, вул. Березнева, 16 …" at bounding box center [292, 81] width 319 height 18
select select "271"
click at [133, 72] on select "- КТ, вул. Регенераторна, 4 КТ2, просп. Соборності, 17 КТ3, вул. Березнева, 16 …" at bounding box center [292, 81] width 319 height 18
select select
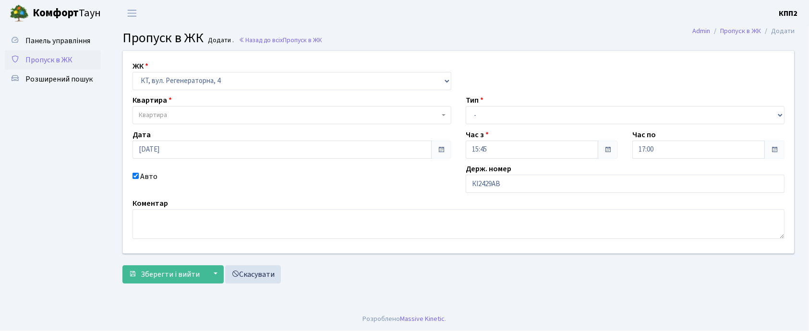
click at [219, 114] on span "Квартира" at bounding box center [289, 115] width 301 height 10
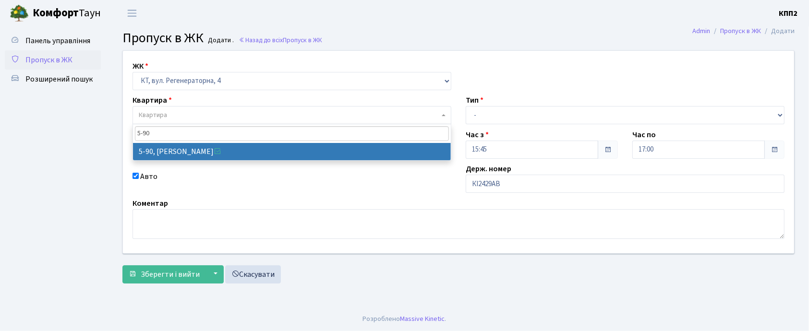
type input "5-90"
select select "2446"
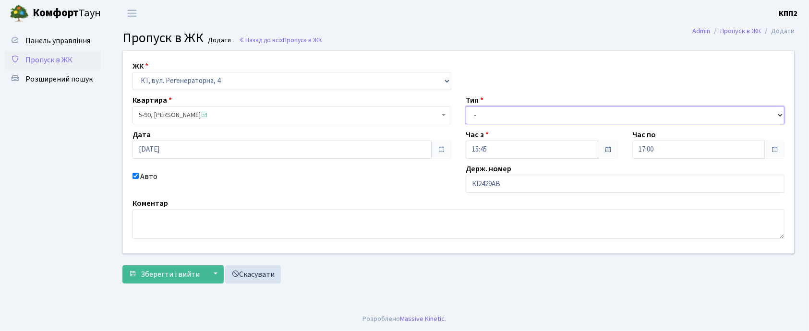
drag, startPoint x: 502, startPoint y: 114, endPoint x: 502, endPoint y: 121, distance: 6.7
click at [502, 116] on select "- Доставка Таксі Гості Сервіс" at bounding box center [625, 115] width 319 height 18
select select "1"
click at [466, 106] on select "- Доставка Таксі Гості Сервіс" at bounding box center [625, 115] width 319 height 18
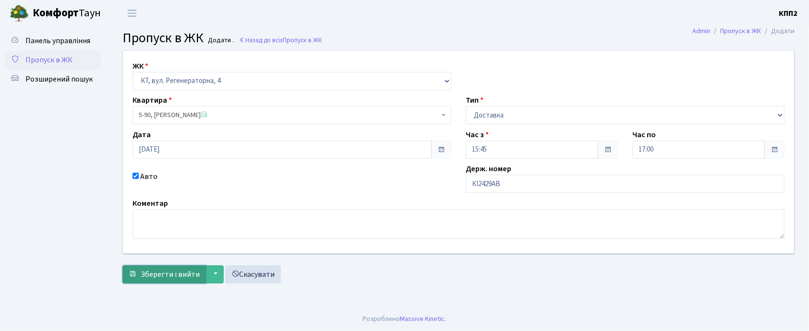
click at [181, 274] on span "Зберегти і вийти" at bounding box center [170, 274] width 59 height 11
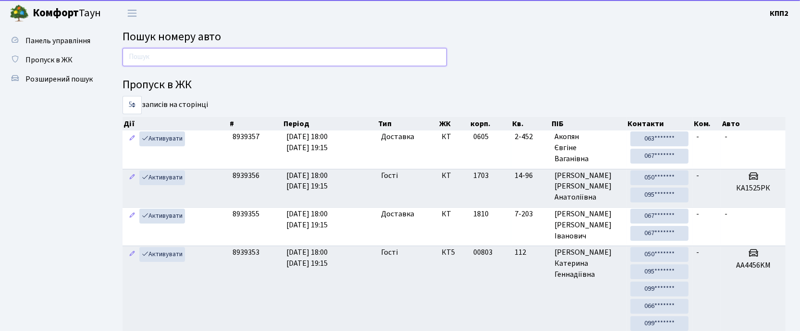
click at [133, 54] on input "text" at bounding box center [284, 57] width 324 height 18
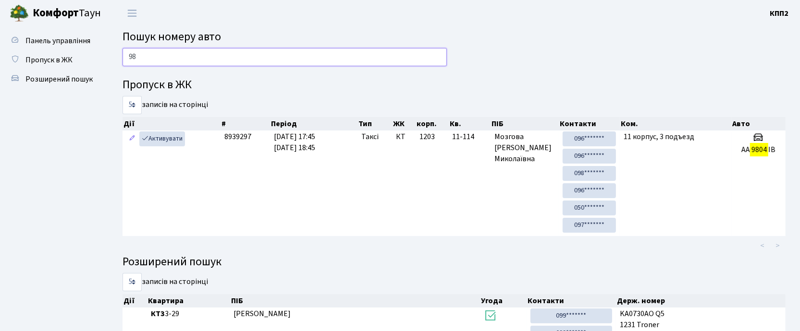
type input "9"
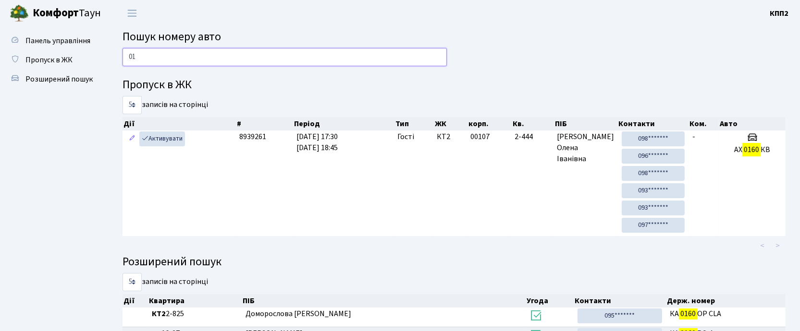
type input "0"
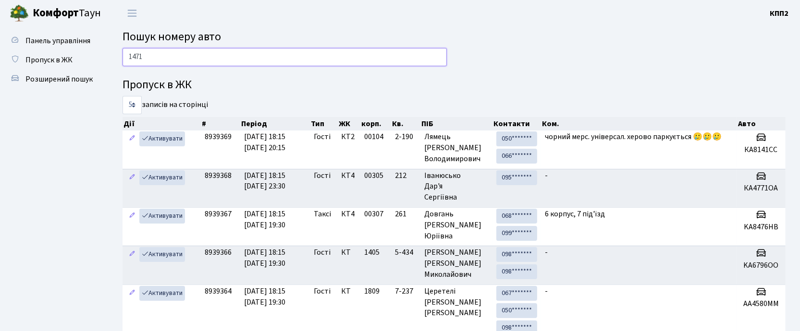
type input "1471"
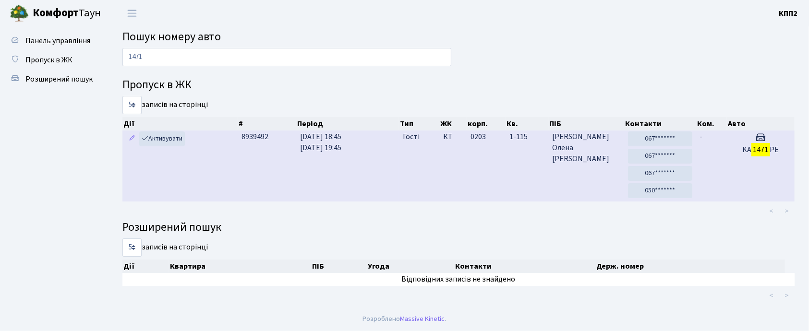
click at [708, 181] on td "-" at bounding box center [711, 166] width 31 height 71
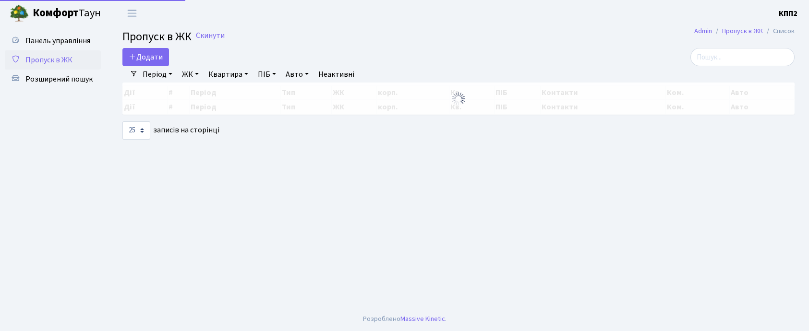
select select "25"
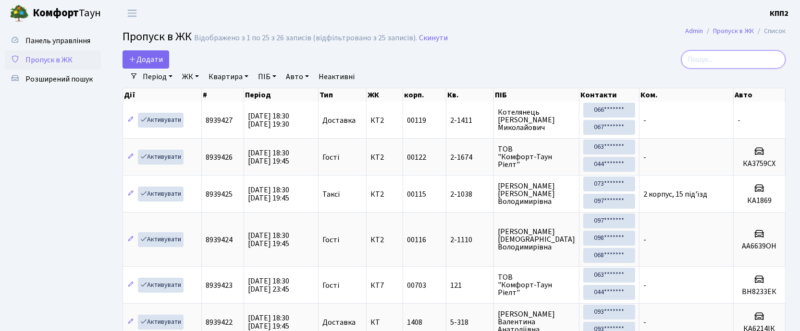
click at [705, 53] on input "search" at bounding box center [733, 59] width 104 height 18
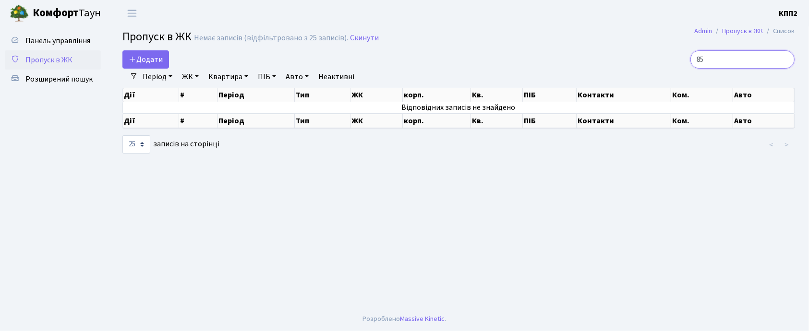
type input "8"
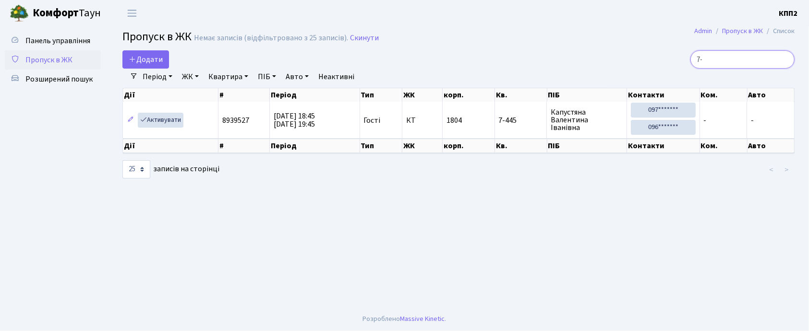
type input "7"
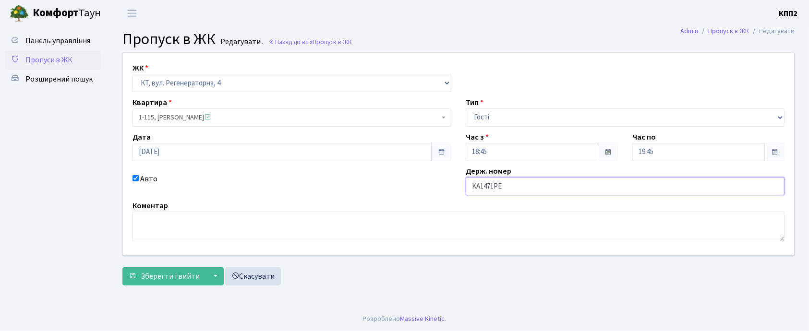
click at [507, 186] on input "KA1471PE" at bounding box center [625, 186] width 319 height 18
type input "KA1471PІ"
click at [158, 278] on span "Зберегти і вийти" at bounding box center [170, 276] width 59 height 11
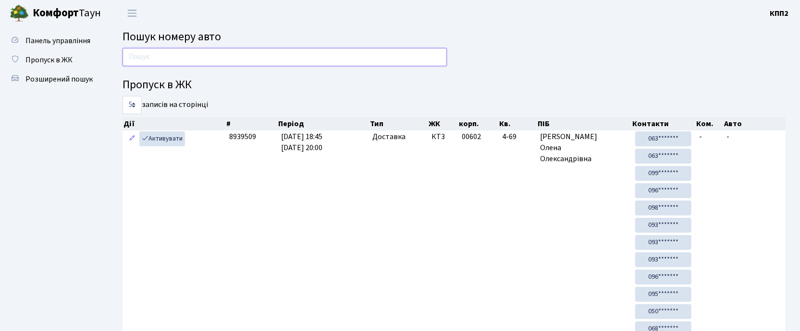
click at [148, 55] on input "text" at bounding box center [284, 57] width 324 height 18
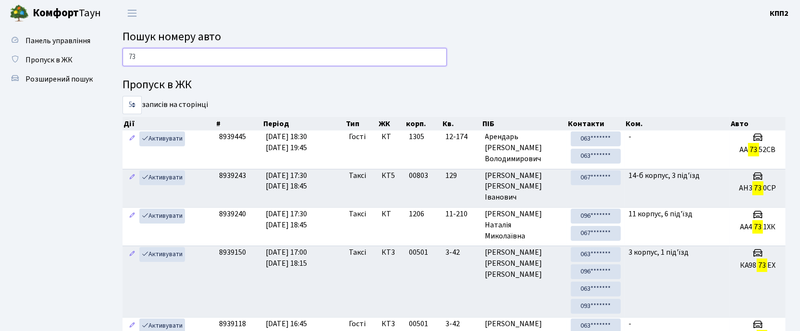
type input "7"
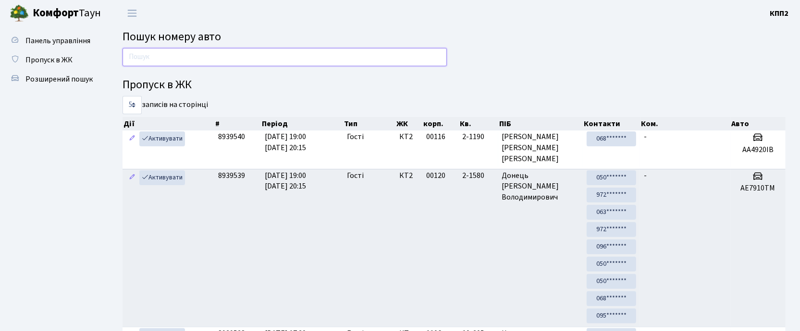
click at [145, 62] on input "text" at bounding box center [284, 57] width 324 height 18
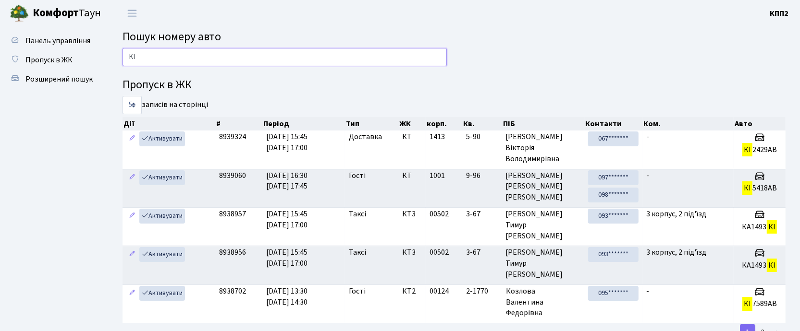
type input "[PERSON_NAME]"
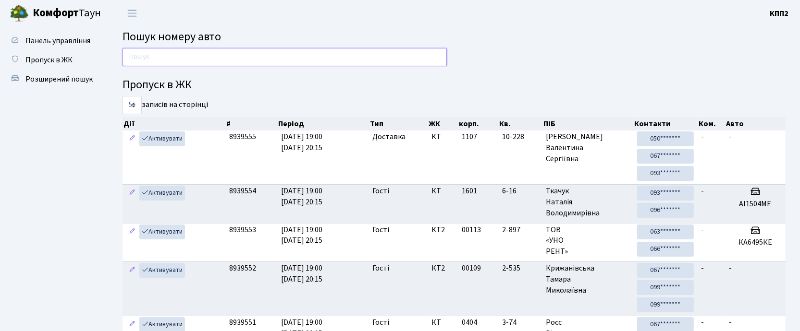
click at [217, 57] on input "text" at bounding box center [284, 57] width 324 height 18
type input "R"
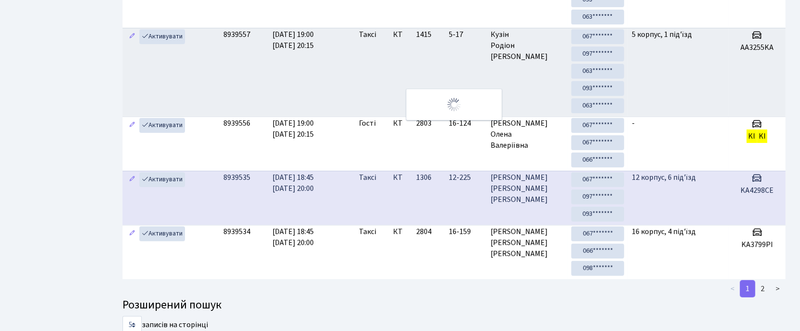
scroll to position [192, 0]
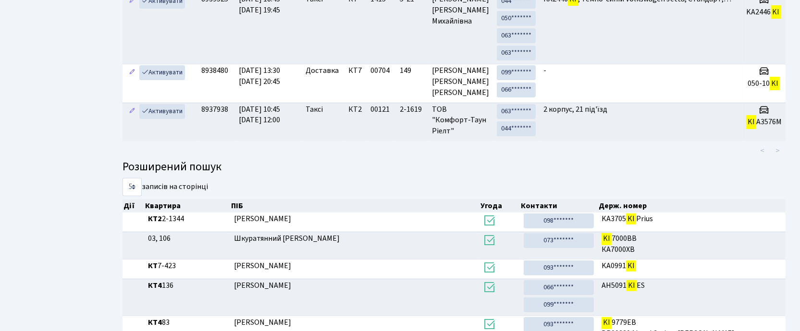
type input "K"
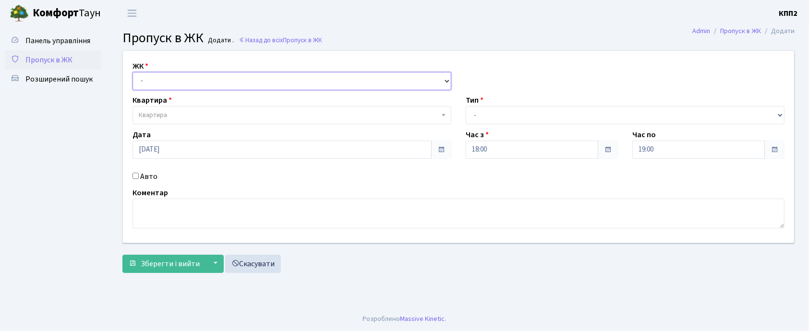
drag, startPoint x: 169, startPoint y: 79, endPoint x: 165, endPoint y: 85, distance: 7.7
click at [169, 79] on select "- КТ, вул. Регенераторна, 4 КТ2, просп. [STREET_ADDRESS] [STREET_ADDRESS] [PERS…" at bounding box center [292, 81] width 319 height 18
select select "271"
click at [133, 72] on select "- КТ, вул. Регенераторна, 4 КТ2, просп. [STREET_ADDRESS] [STREET_ADDRESS] [PERS…" at bounding box center [292, 81] width 319 height 18
select select
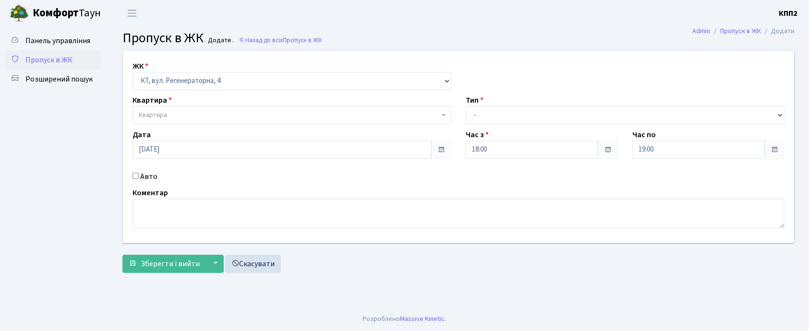
click at [158, 108] on span "Квартира" at bounding box center [292, 115] width 319 height 18
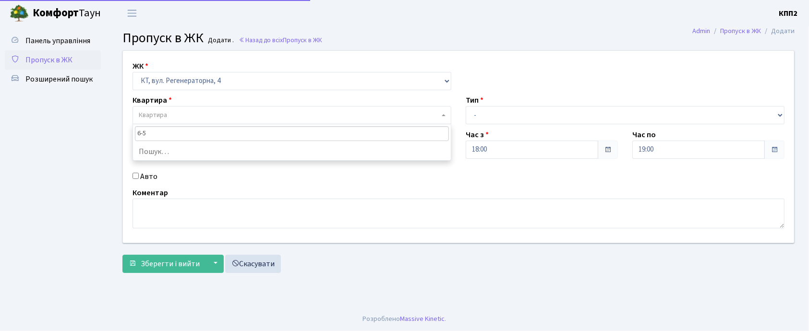
type input "6-58"
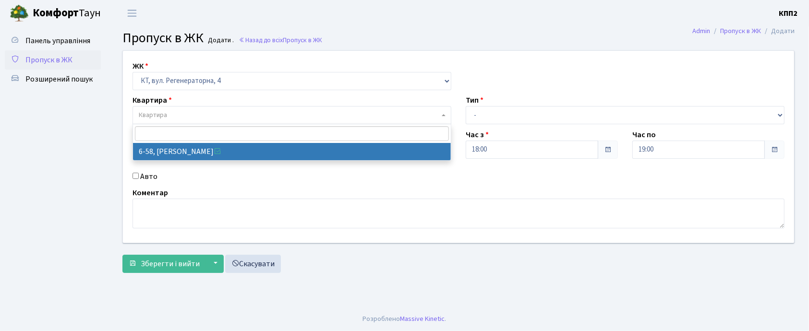
select select "5283"
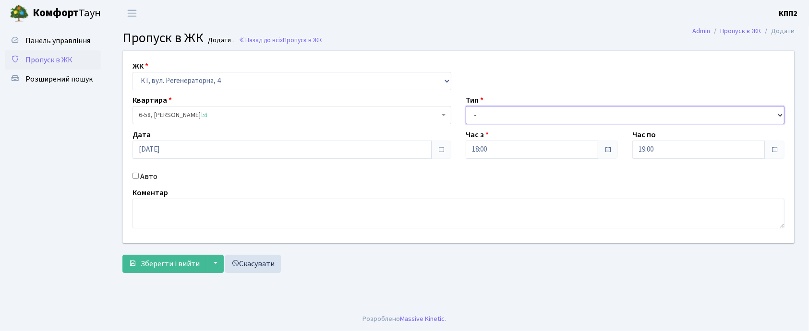
drag, startPoint x: 484, startPoint y: 115, endPoint x: 485, endPoint y: 120, distance: 4.8
click at [484, 115] on select "- Доставка Таксі Гості Сервіс" at bounding box center [625, 115] width 319 height 18
select select "1"
click at [466, 106] on select "- Доставка Таксі Гості Сервіс" at bounding box center [625, 115] width 319 height 18
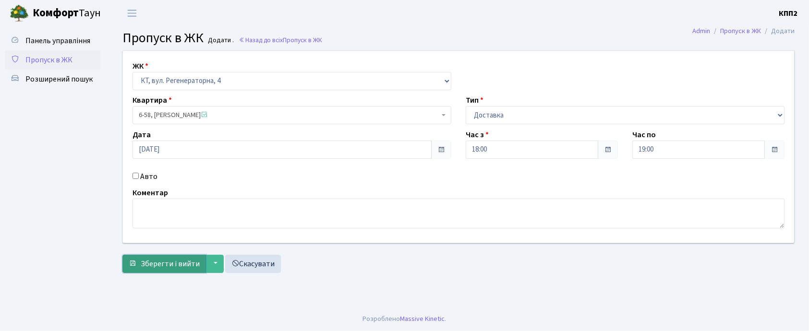
click at [182, 260] on span "Зберегти і вийти" at bounding box center [170, 264] width 59 height 11
click at [138, 176] on input "Авто" at bounding box center [136, 176] width 6 height 6
checkbox input "true"
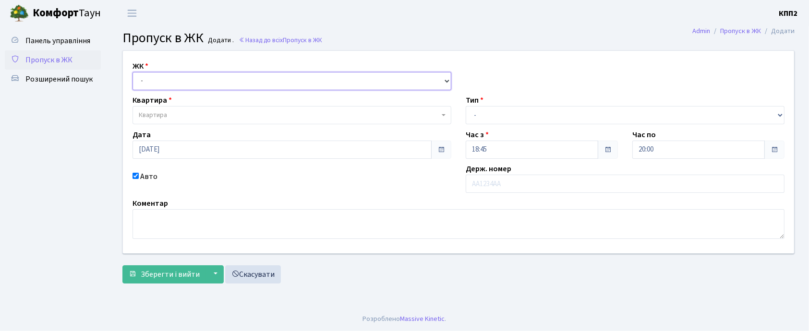
click at [171, 82] on select "- КТ, вул. Регенераторна, 4 КТ2, просп. [STREET_ADDRESS] [STREET_ADDRESS] [PERS…" at bounding box center [292, 81] width 319 height 18
click at [133, 72] on select "- КТ, вул. Регенераторна, 4 КТ2, просп. [STREET_ADDRESS] [STREET_ADDRESS] [PERS…" at bounding box center [292, 81] width 319 height 18
drag, startPoint x: 179, startPoint y: 82, endPoint x: 179, endPoint y: 87, distance: 5.8
click at [179, 82] on select "- КТ, вул. Регенераторна, 4 КТ2, просп. [STREET_ADDRESS] [STREET_ADDRESS] [PERS…" at bounding box center [292, 81] width 319 height 18
select select "271"
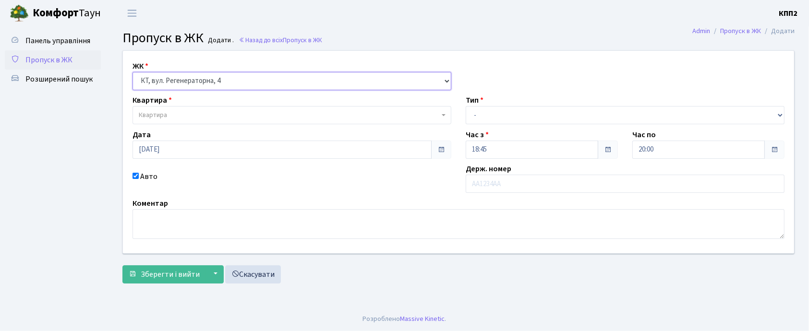
click at [133, 72] on select "- КТ, вул. Регенераторна, 4 КТ2, просп. [STREET_ADDRESS] [STREET_ADDRESS] [PERS…" at bounding box center [292, 81] width 319 height 18
select select
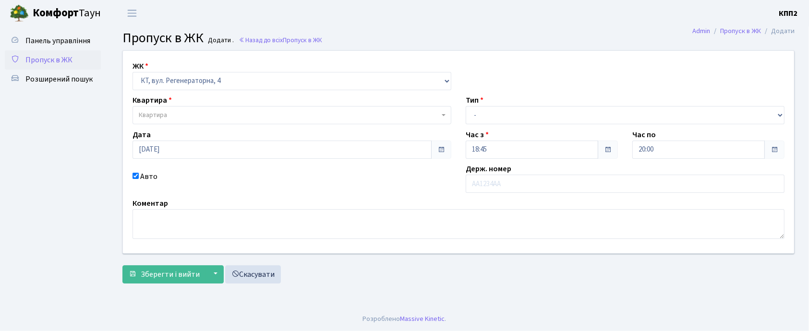
click at [170, 114] on span "Квартира" at bounding box center [289, 115] width 301 height 10
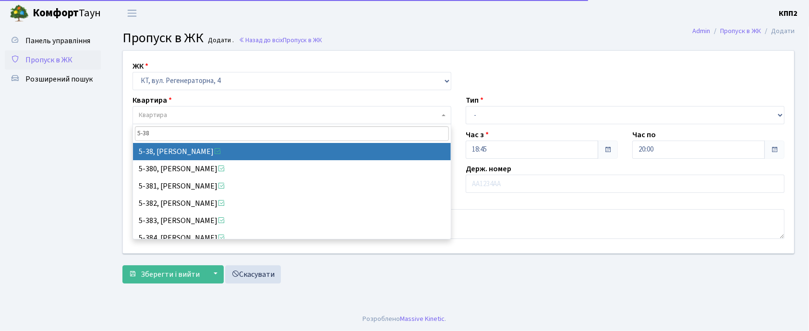
type input "5-38"
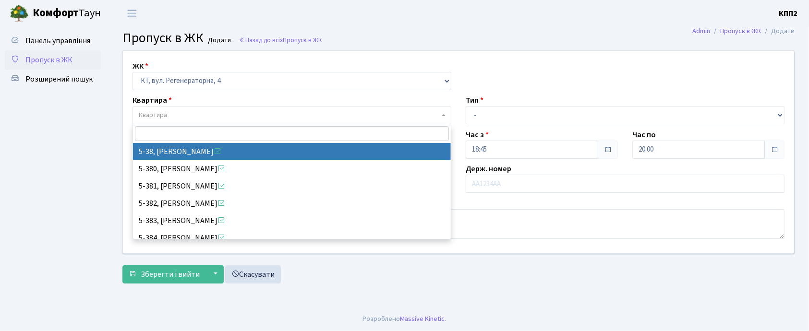
select select "2530"
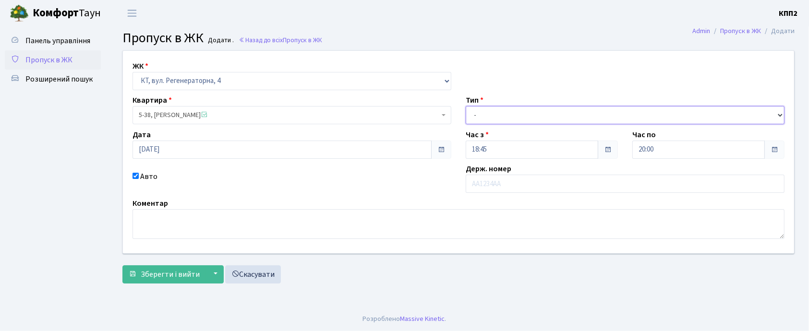
click at [500, 119] on select "- Доставка Таксі Гості Сервіс" at bounding box center [625, 115] width 319 height 18
select select "2"
click at [466, 106] on select "- Доставка Таксі Гості Сервіс" at bounding box center [625, 115] width 319 height 18
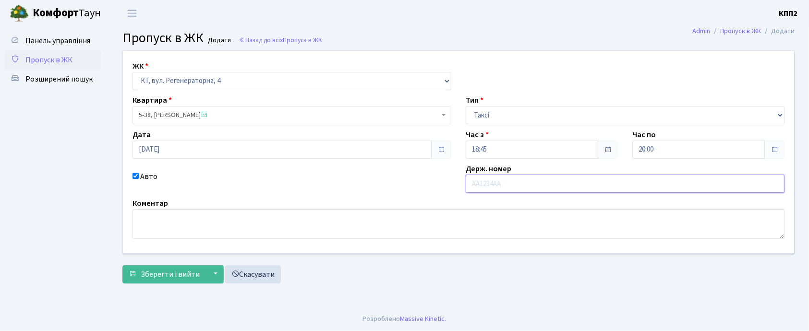
click at [475, 189] on input "text" at bounding box center [625, 184] width 319 height 18
type input "К"
type input "АІ2505ОХ"
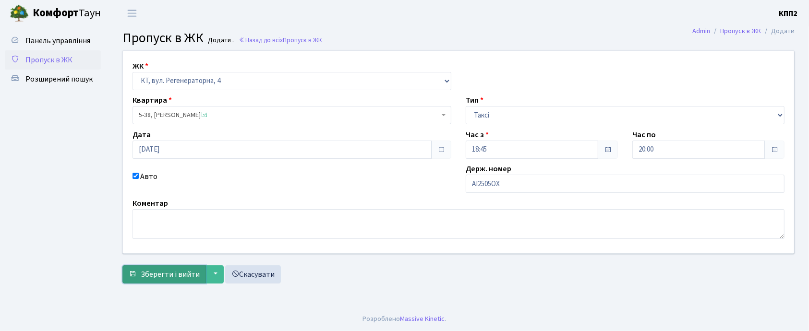
click at [159, 271] on span "Зберегти і вийти" at bounding box center [170, 274] width 59 height 11
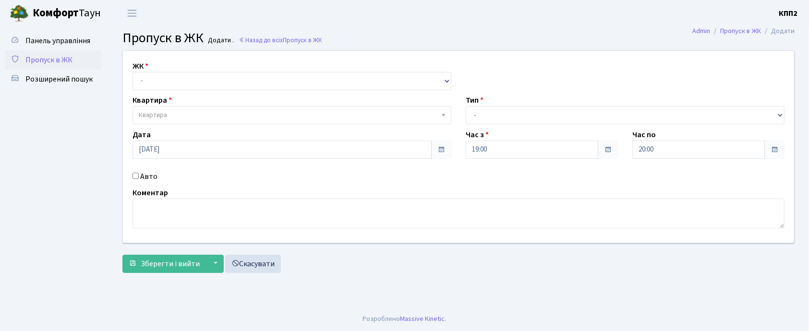
click at [134, 175] on input "Авто" at bounding box center [136, 176] width 6 height 6
checkbox input "true"
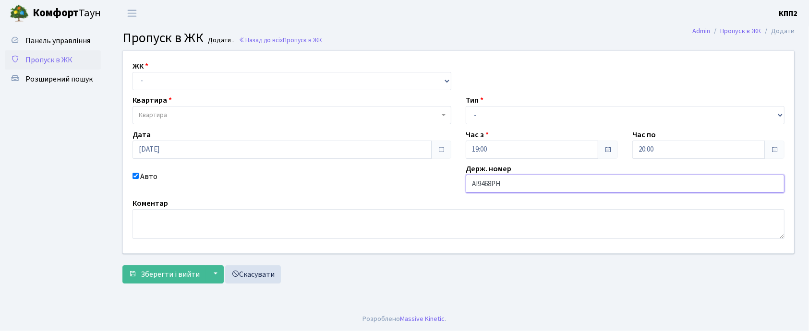
type input "АІ9468РН"
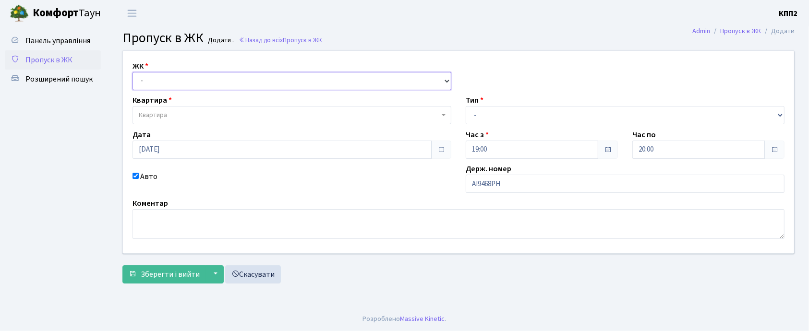
click at [163, 72] on select "- КТ, вул. Регенераторна, 4 КТ2, просп. [STREET_ADDRESS] [STREET_ADDRESS] [PERS…" at bounding box center [292, 81] width 319 height 18
select select "303"
click at [133, 72] on select "- КТ, вул. Регенераторна, 4 КТ2, просп. [STREET_ADDRESS] [STREET_ADDRESS] [PERS…" at bounding box center [292, 81] width 319 height 18
select select
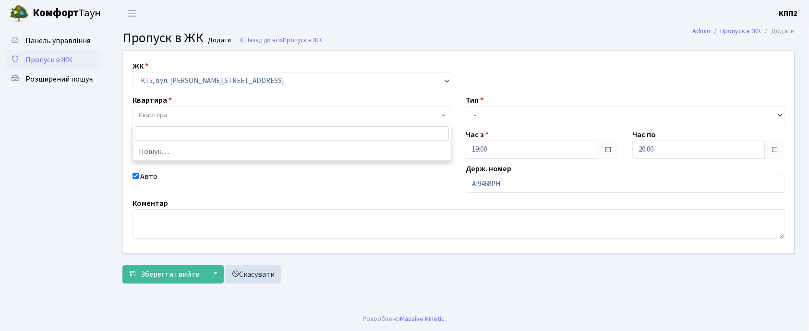
click at [192, 114] on span "Квартира" at bounding box center [289, 115] width 301 height 10
type input "249"
click at [172, 135] on input "249" at bounding box center [292, 133] width 314 height 15
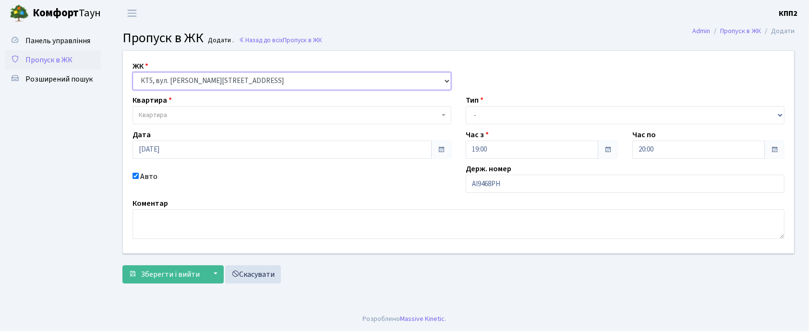
drag, startPoint x: 193, startPoint y: 76, endPoint x: 196, endPoint y: 84, distance: 8.2
click at [193, 76] on select "- КТ, вул. Регенераторна, 4 КТ2, просп. [STREET_ADDRESS] [STREET_ADDRESS] [PERS…" at bounding box center [292, 81] width 319 height 18
select select "302"
click at [133, 72] on select "- КТ, вул. Регенераторна, 4 КТ2, просп. [STREET_ADDRESS] [STREET_ADDRESS] [PERS…" at bounding box center [292, 81] width 319 height 18
select select
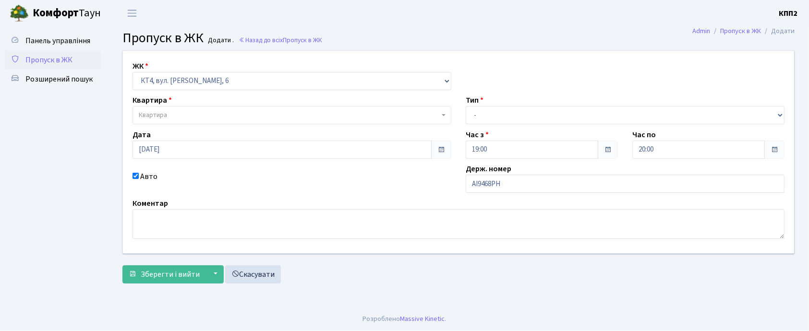
click at [223, 109] on span "Квартира" at bounding box center [292, 115] width 319 height 18
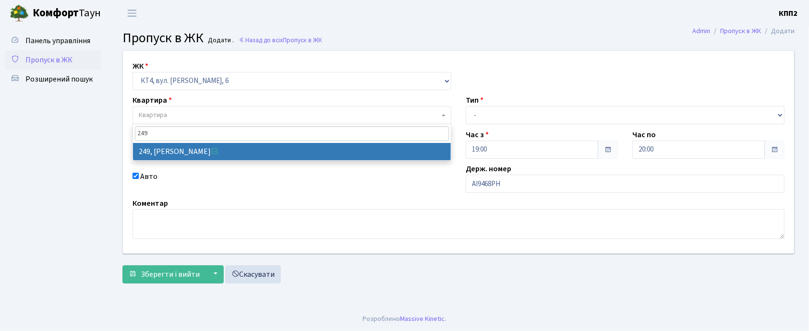
type input "249"
select select "16966"
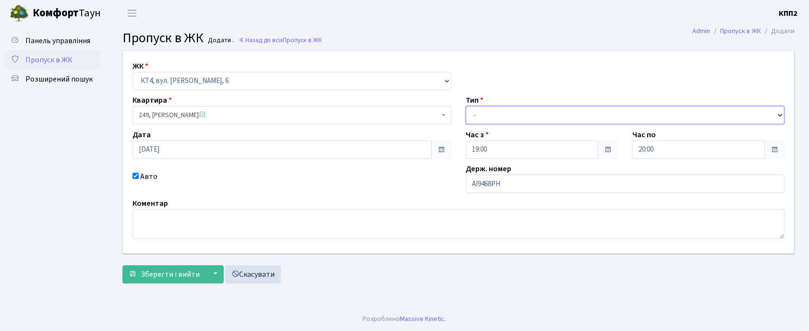
click at [554, 116] on select "- Доставка Таксі Гості Сервіс" at bounding box center [625, 115] width 319 height 18
select select "2"
click at [466, 106] on select "- Доставка Таксі Гості Сервіс" at bounding box center [625, 115] width 319 height 18
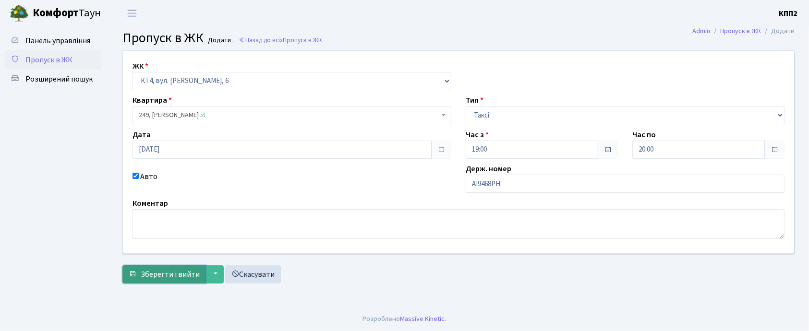
click at [175, 275] on span "Зберегти і вийти" at bounding box center [170, 274] width 59 height 11
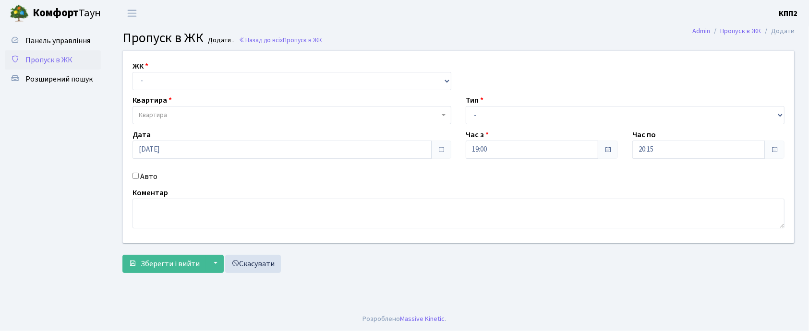
click at [138, 178] on input "Авто" at bounding box center [136, 176] width 6 height 6
checkbox input "true"
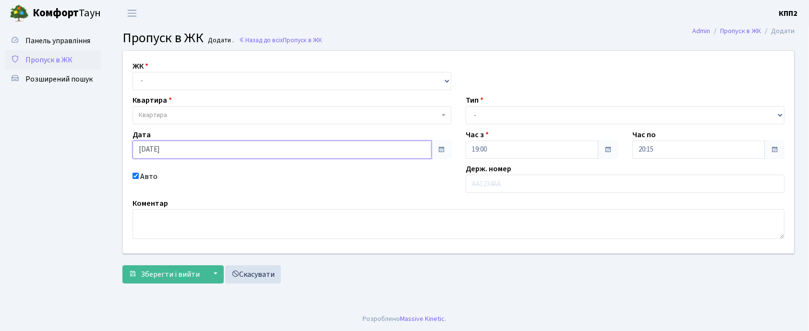
click at [151, 150] on input "[DATE]" at bounding box center [282, 150] width 299 height 18
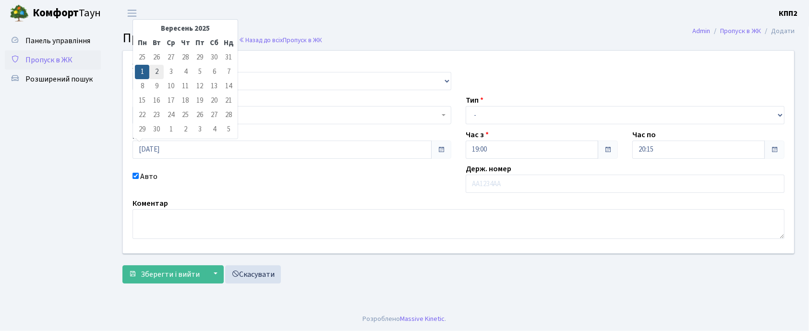
click at [159, 72] on td "2" at bounding box center [156, 72] width 14 height 14
type input "02.09.2025"
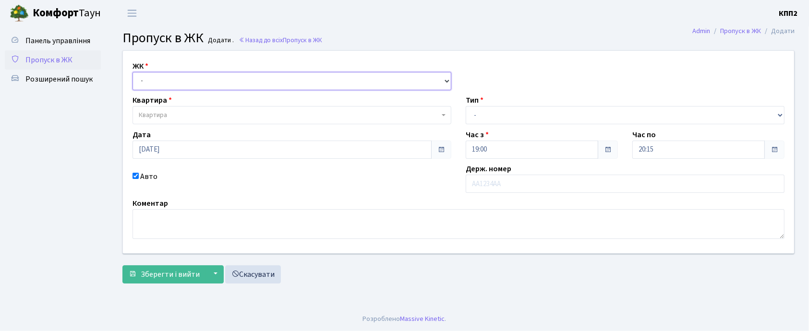
click at [201, 81] on select "- КТ, вул. Регенераторна, 4 КТ2, просп. [STREET_ADDRESS] [STREET_ADDRESS] [PERS…" at bounding box center [292, 81] width 319 height 18
click at [187, 83] on select "- КТ, вул. Регенераторна, 4 КТ2, просп. Соборності, 17 КТ3, вул. Березнева, 16 …" at bounding box center [292, 81] width 319 height 18
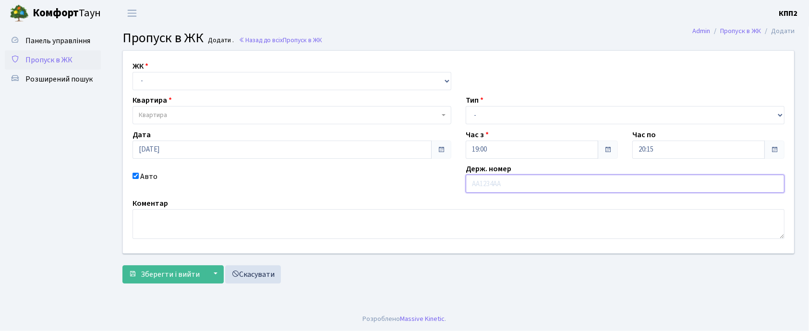
click at [485, 188] on input "text" at bounding box center [625, 184] width 319 height 18
type input "КА7884КН"
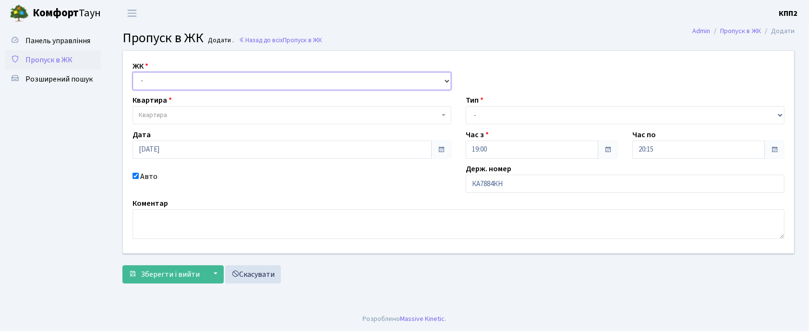
click at [150, 77] on select "- КТ, вул. Регенераторна, 4 КТ2, просп. Соборності, 17 КТ3, вул. Березнева, 16 …" at bounding box center [292, 81] width 319 height 18
select select "302"
click at [133, 72] on select "- КТ, вул. Регенераторна, 4 КТ2, просп. Соборності, 17 КТ3, вул. Березнева, 16 …" at bounding box center [292, 81] width 319 height 18
select select
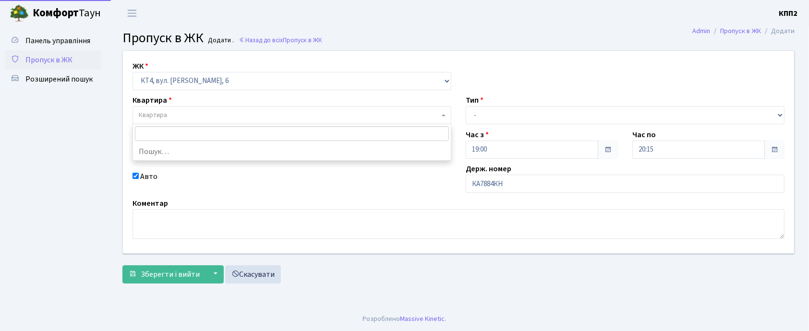
click at [181, 119] on span "Квартира" at bounding box center [289, 115] width 301 height 10
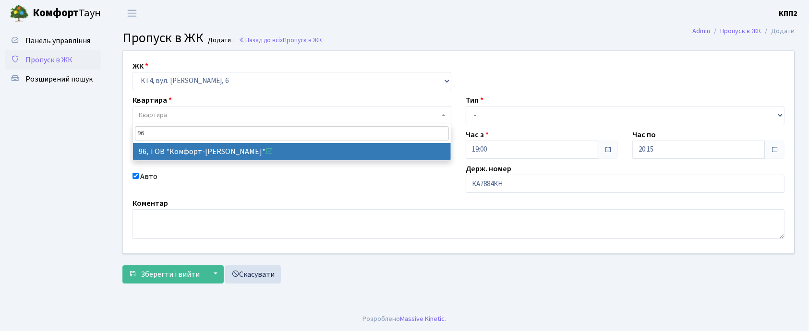
type input "96"
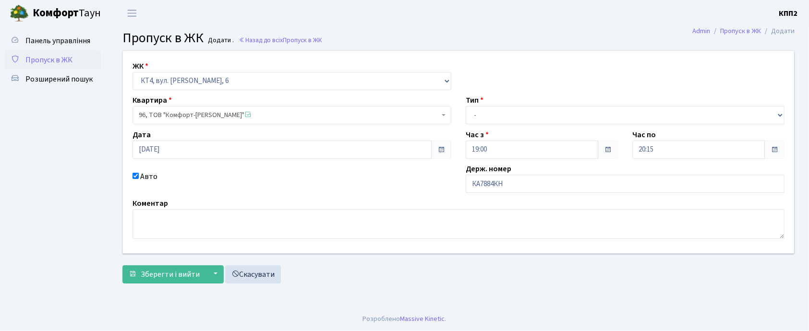
select select "16822"
click at [504, 113] on select "- Доставка Таксі Гості Сервіс" at bounding box center [625, 115] width 319 height 18
select select "3"
click at [466, 106] on select "- Доставка Таксі Гості Сервіс" at bounding box center [625, 115] width 319 height 18
click at [151, 276] on span "Зберегти і вийти" at bounding box center [170, 274] width 59 height 11
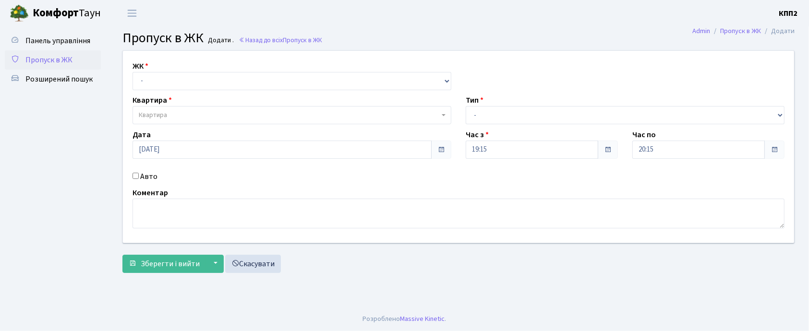
click at [135, 174] on input "Авто" at bounding box center [136, 176] width 6 height 6
checkbox input "true"
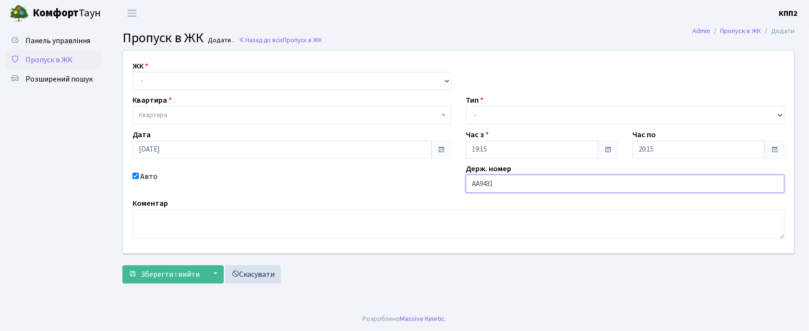
type input "АА9431ІВ"
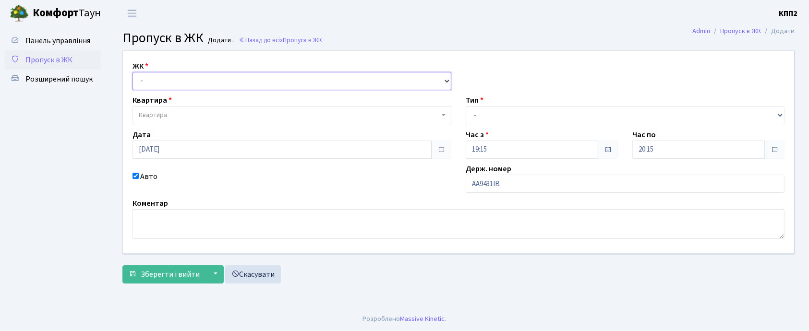
click at [204, 83] on select "- КТ, вул. Регенераторна, 4 КТ2, просп. [STREET_ADDRESS] [STREET_ADDRESS] [PERS…" at bounding box center [292, 81] width 319 height 18
select select "271"
click at [133, 72] on select "- КТ, вул. Регенераторна, 4 КТ2, просп. [STREET_ADDRESS] [STREET_ADDRESS] [PERS…" at bounding box center [292, 81] width 319 height 18
select select
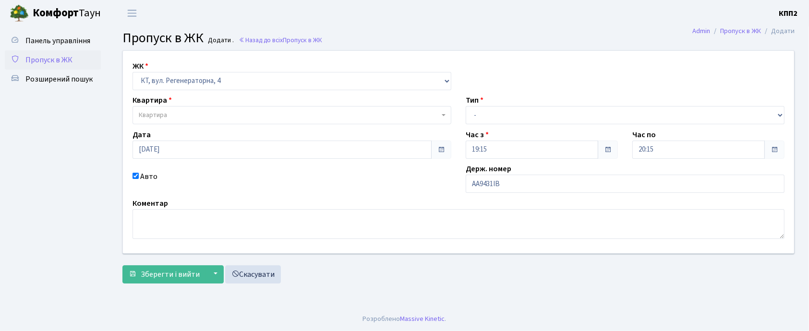
click at [214, 113] on span "Квартира" at bounding box center [289, 115] width 301 height 10
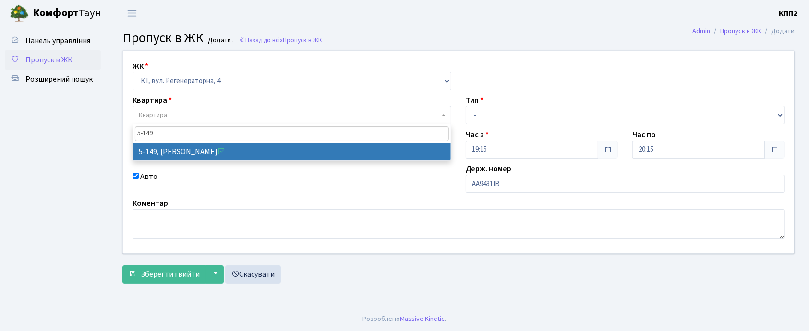
type input "5-149"
select select "2409"
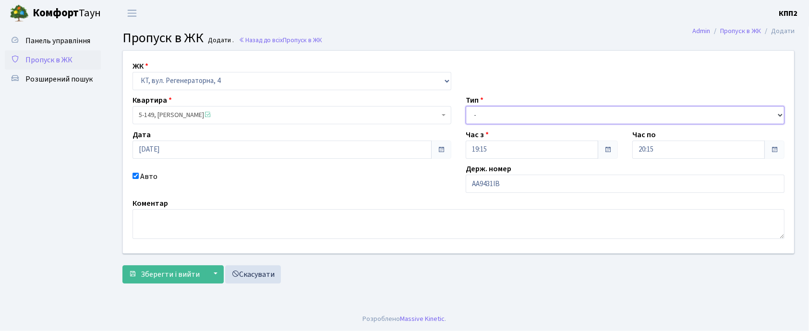
click at [515, 117] on select "- Доставка Таксі Гості Сервіс" at bounding box center [625, 115] width 319 height 18
select select "3"
click at [466, 106] on select "- Доставка Таксі Гості Сервіс" at bounding box center [625, 115] width 319 height 18
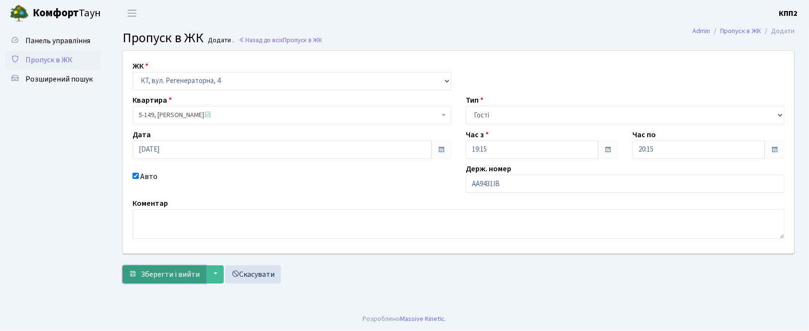
click at [185, 275] on span "Зберегти і вийти" at bounding box center [170, 274] width 59 height 11
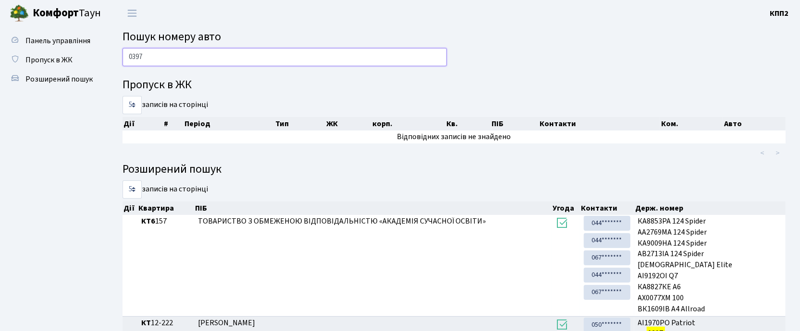
click at [356, 53] on input "0397" at bounding box center [284, 57] width 324 height 18
type input "0"
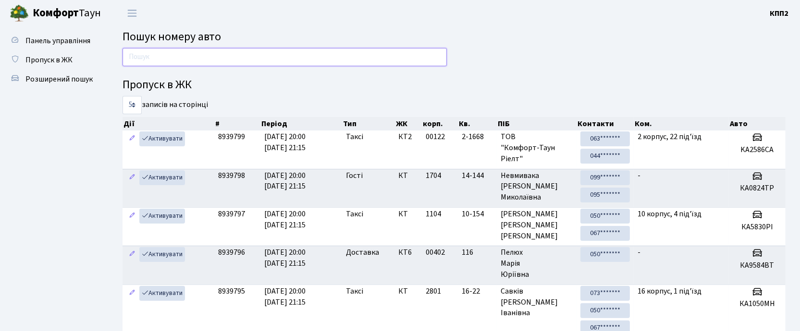
click at [289, 54] on input "text" at bounding box center [284, 57] width 324 height 18
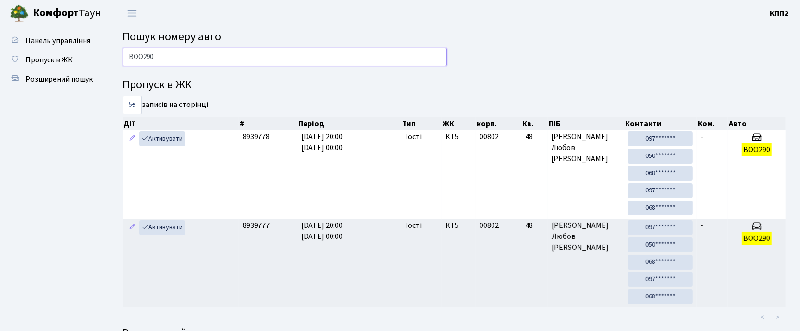
type input "BOO290"
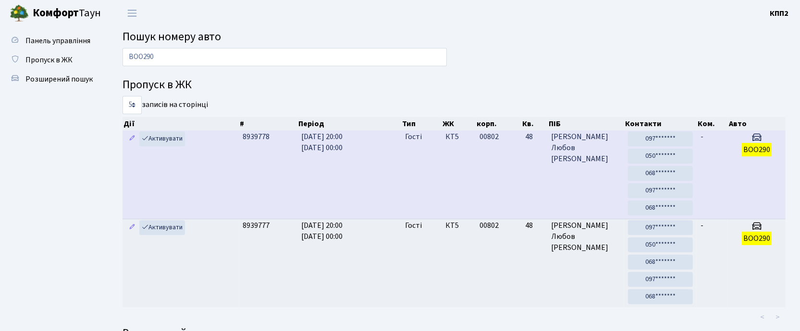
click at [481, 184] on td "00802" at bounding box center [498, 175] width 46 height 88
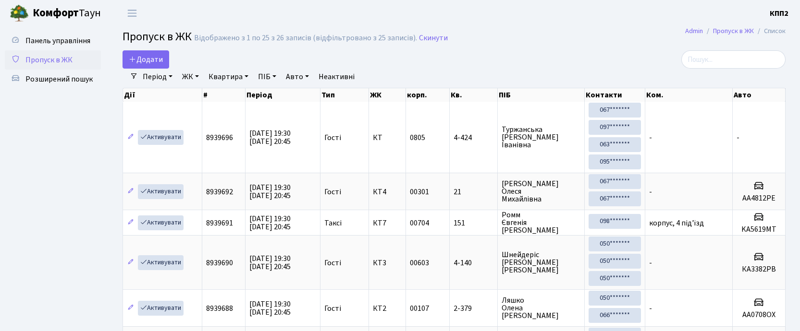
select select "25"
click at [737, 64] on input "search" at bounding box center [733, 59] width 104 height 18
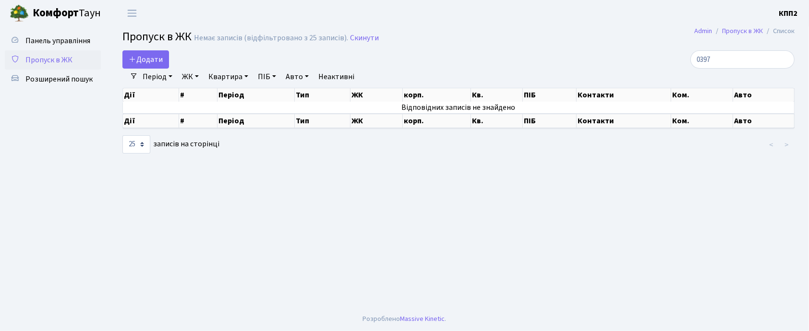
type input "0397"
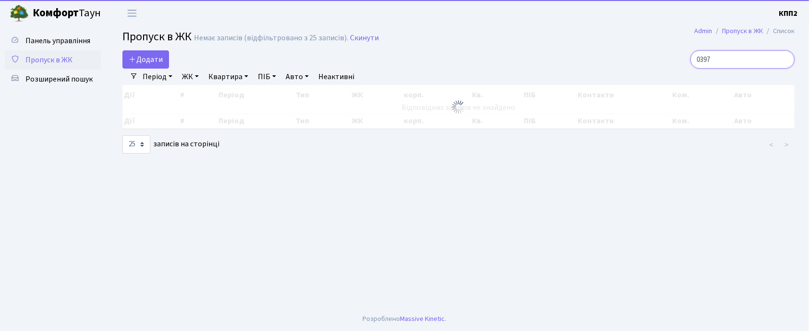
click at [742, 62] on input "0397" at bounding box center [743, 59] width 104 height 18
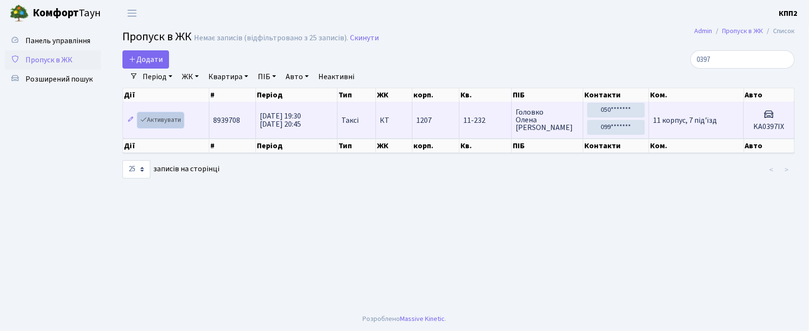
click at [173, 122] on link "Активувати" at bounding box center [161, 120] width 46 height 15
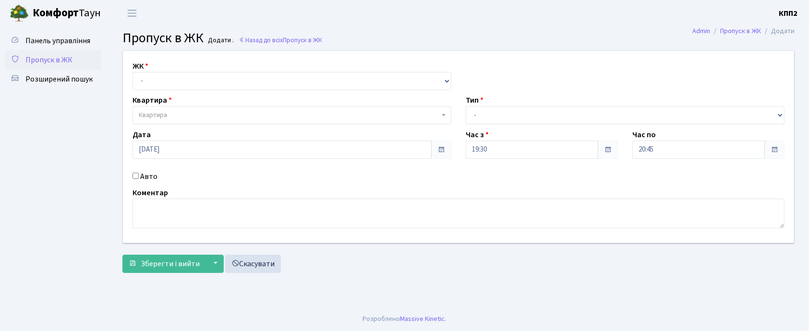
click at [137, 177] on input "Авто" at bounding box center [136, 176] width 6 height 6
checkbox input "true"
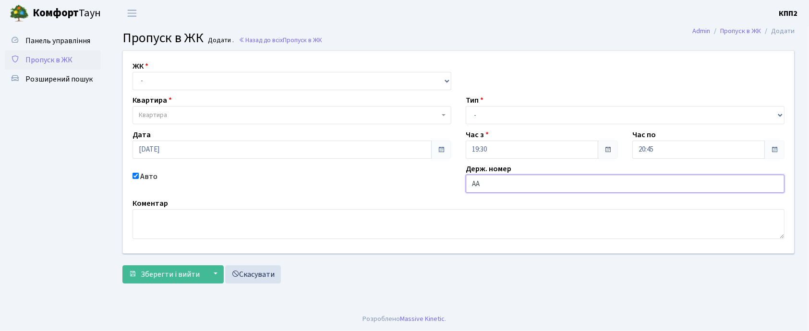
type input "[PERSON_NAME]"
type input "КА8649РК"
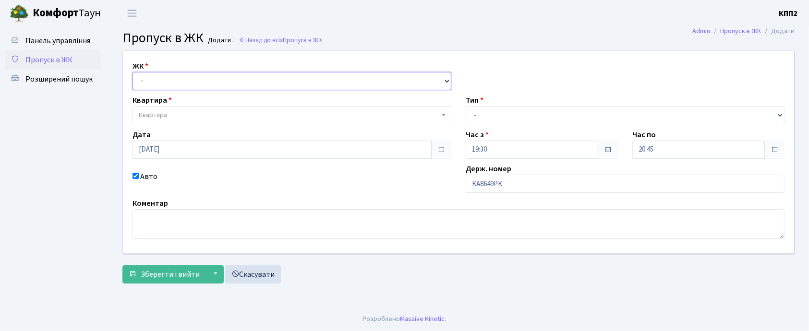
drag, startPoint x: 163, startPoint y: 75, endPoint x: 161, endPoint y: 88, distance: 13.6
click at [161, 76] on select "- КТ, вул. Регенераторна, 4 КТ2, просп. [STREET_ADDRESS] [STREET_ADDRESS] [PERS…" at bounding box center [292, 81] width 319 height 18
select select "271"
click at [133, 72] on select "- КТ, вул. Регенераторна, 4 КТ2, просп. [STREET_ADDRESS] [STREET_ADDRESS] [PERS…" at bounding box center [292, 81] width 319 height 18
select select
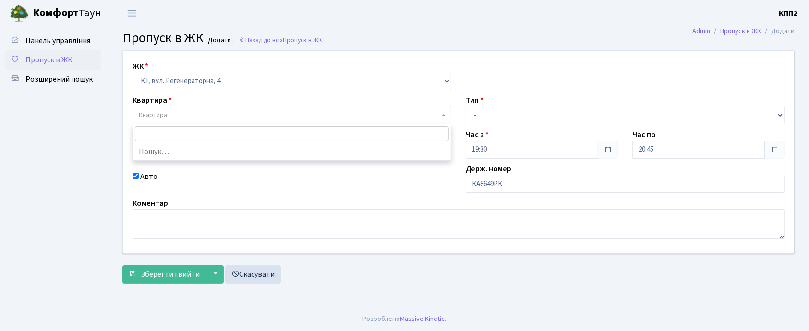
click at [175, 114] on span "Квартира" at bounding box center [289, 115] width 301 height 10
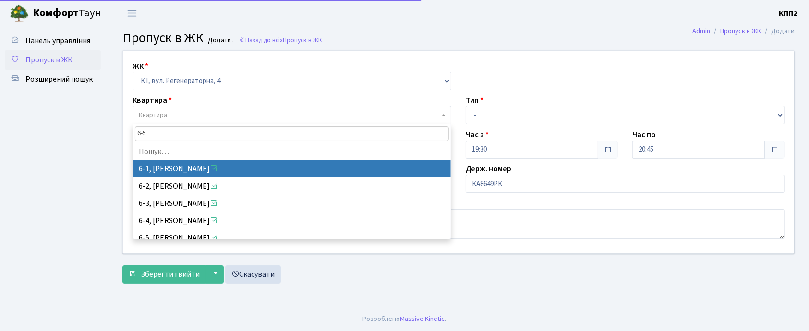
type input "6-58"
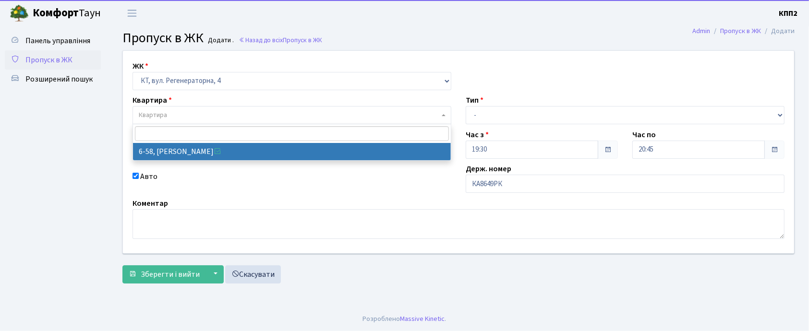
select select "5283"
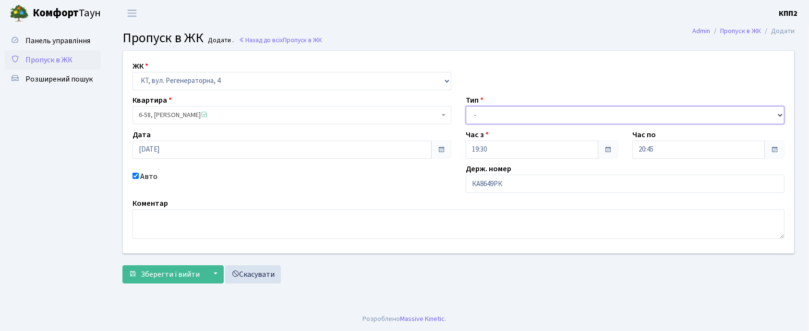
click at [492, 110] on select "- Доставка Таксі Гості Сервіс" at bounding box center [625, 115] width 319 height 18
select select "3"
click at [466, 106] on select "- Доставка Таксі Гості Сервіс" at bounding box center [625, 115] width 319 height 18
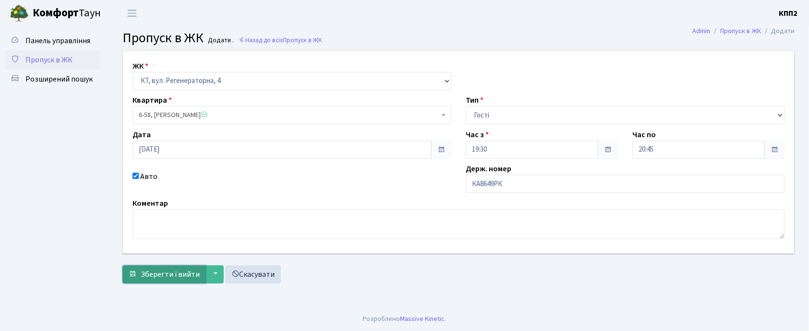
click at [160, 276] on span "Зберегти і вийти" at bounding box center [170, 274] width 59 height 11
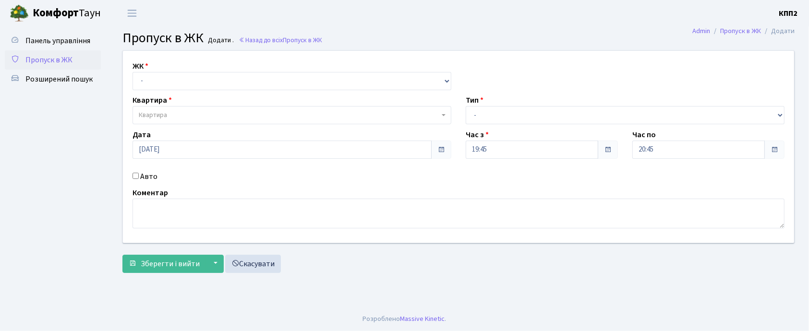
click at [135, 176] on input "Авто" at bounding box center [136, 176] width 6 height 6
checkbox input "true"
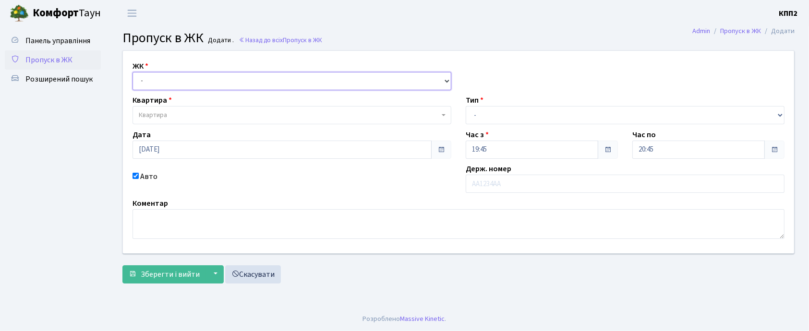
click at [188, 81] on select "- КТ, вул. Регенераторна, 4 КТ2, просп. [STREET_ADDRESS] [STREET_ADDRESS] [PERS…" at bounding box center [292, 81] width 319 height 18
select select "271"
click at [133, 72] on select "- КТ, вул. Регенераторна, 4 КТ2, просп. Соборності, 17 КТ3, вул. Березнева, 16 …" at bounding box center [292, 81] width 319 height 18
select select
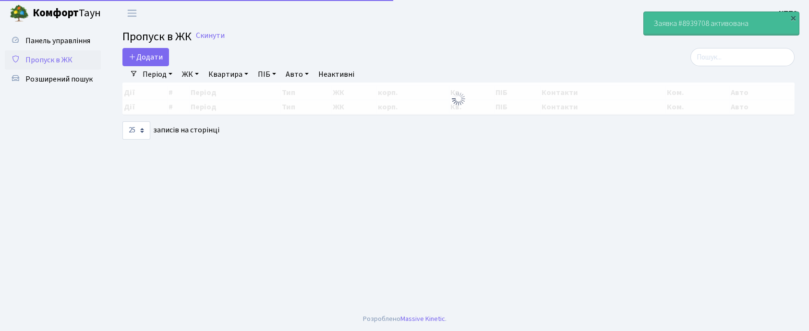
select select "25"
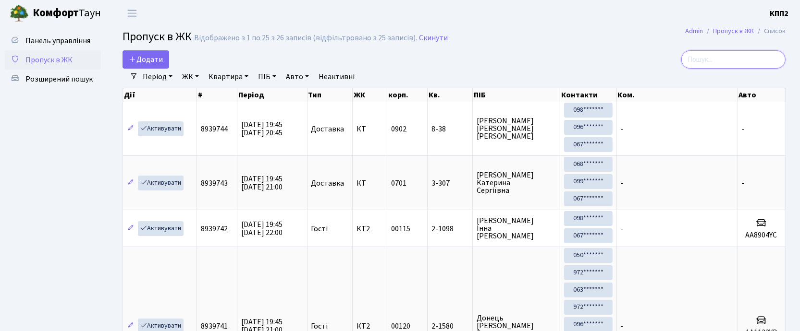
click at [736, 61] on input "search" at bounding box center [733, 59] width 104 height 18
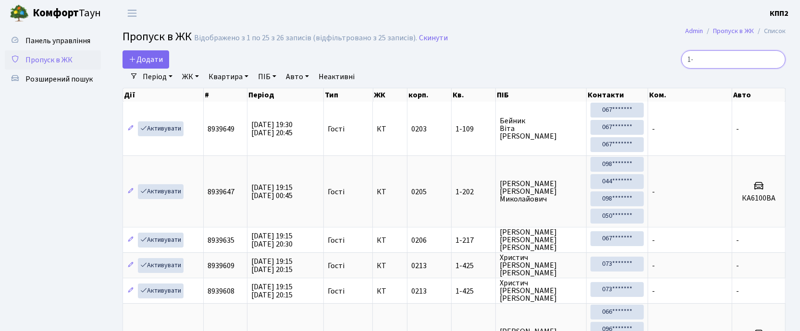
type input "1"
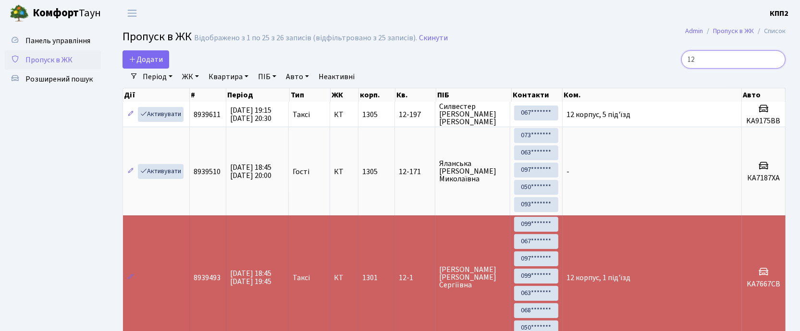
type input "1"
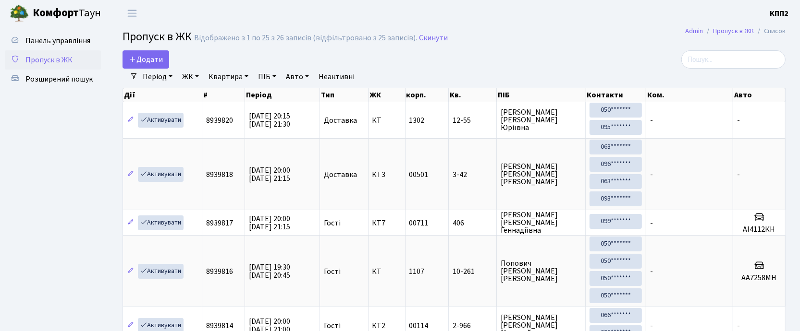
click at [54, 60] on span "Пропуск в ЖК" at bounding box center [48, 60] width 47 height 11
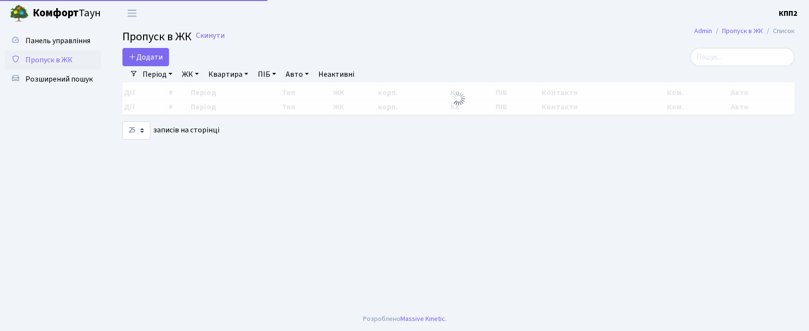
select select "25"
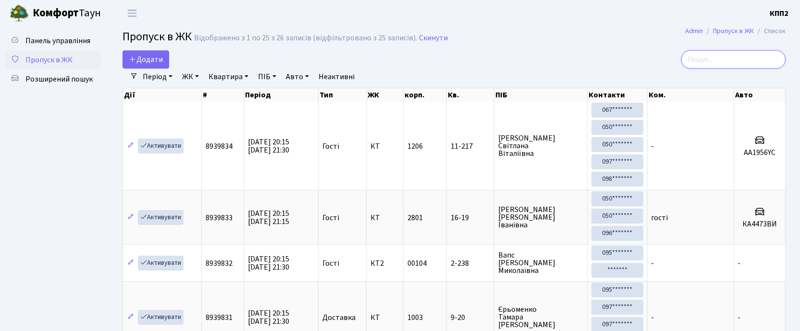
click at [717, 56] on input "search" at bounding box center [733, 59] width 104 height 18
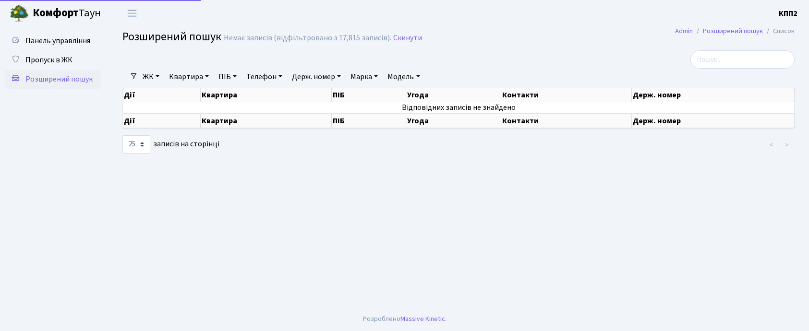
select select "25"
click at [198, 77] on link "Квартира" at bounding box center [189, 77] width 48 height 16
click at [188, 95] on input "text" at bounding box center [194, 95] width 56 height 18
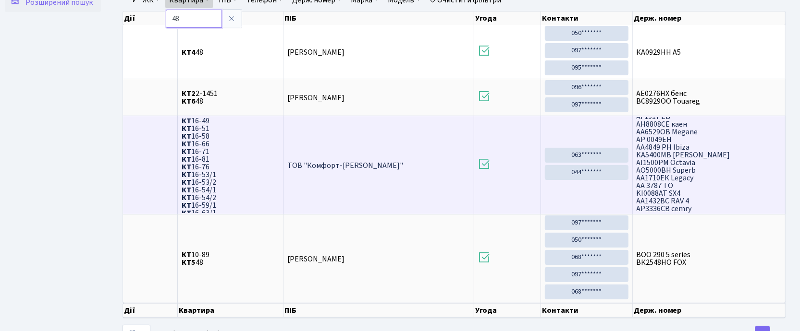
scroll to position [54, 0]
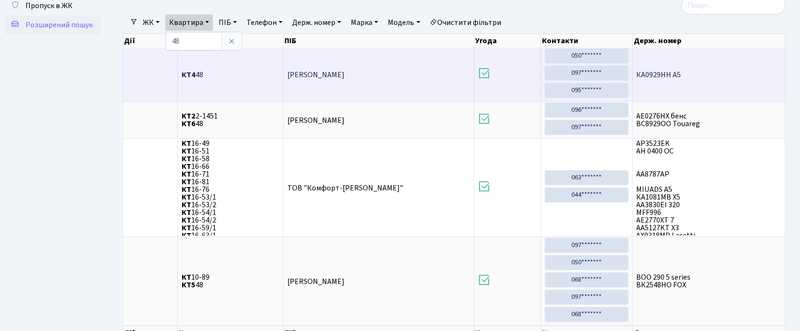
click at [246, 73] on span "КТ4 48" at bounding box center [231, 75] width 98 height 8
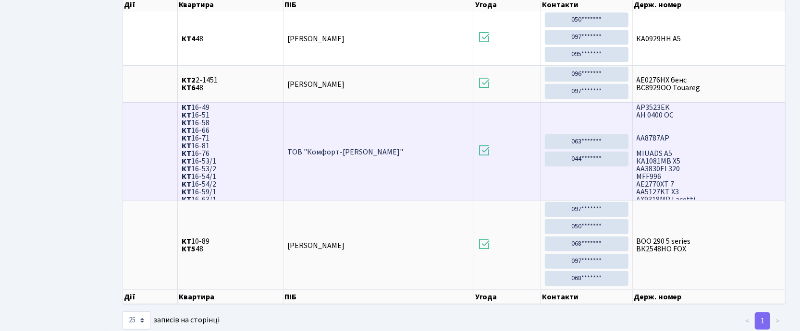
scroll to position [118, 0]
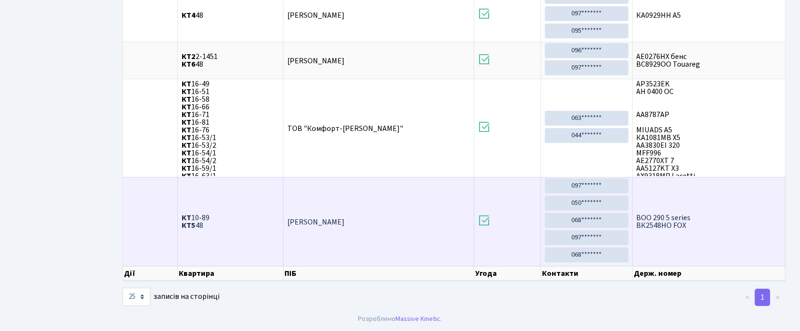
click at [682, 209] on td "BOO 290 5 series ВК2548НО FOX" at bounding box center [708, 221] width 153 height 89
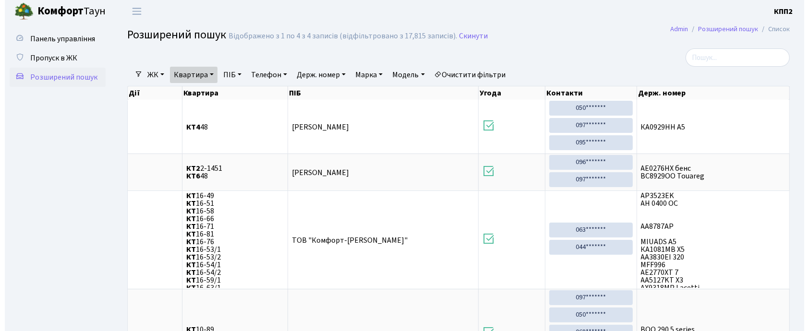
scroll to position [0, 0]
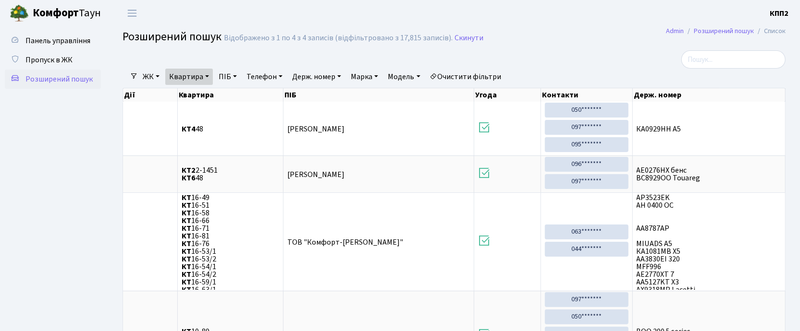
click at [183, 71] on link "Квартира" at bounding box center [189, 77] width 48 height 16
click at [202, 98] on input "48" at bounding box center [194, 95] width 56 height 18
type input "4"
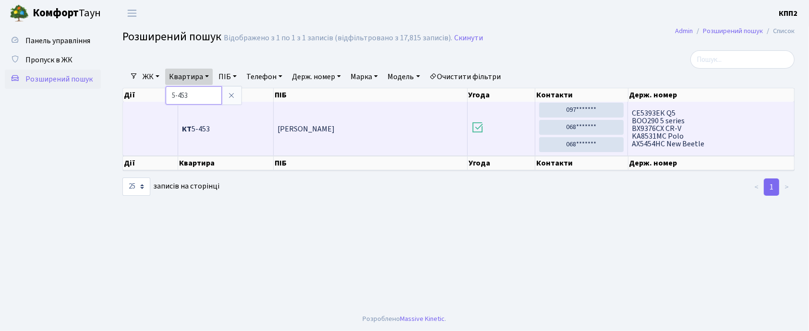
scroll to position [1, 0]
type input "5"
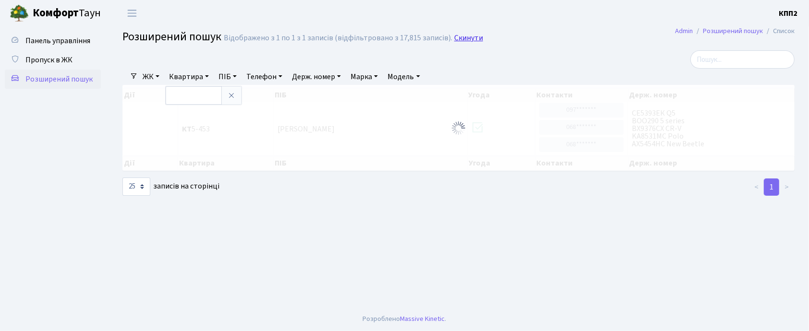
click at [465, 38] on link "Скинути" at bounding box center [468, 38] width 29 height 9
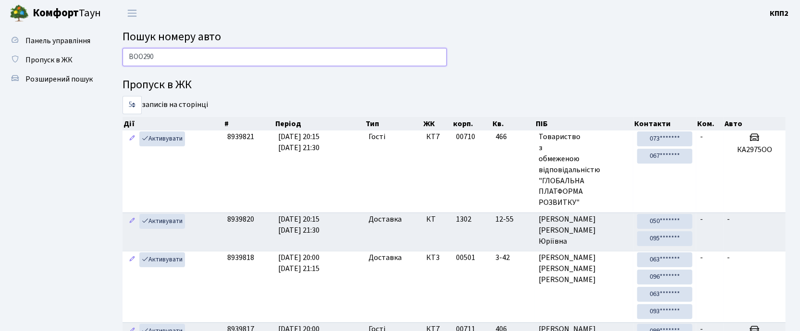
click at [295, 54] on input "BOO290" at bounding box center [284, 57] width 324 height 18
type input "B"
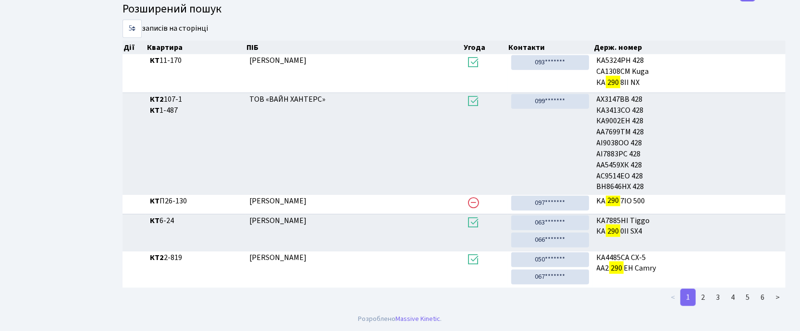
scroll to position [532, 0]
click at [705, 296] on link "2" at bounding box center [702, 297] width 15 height 17
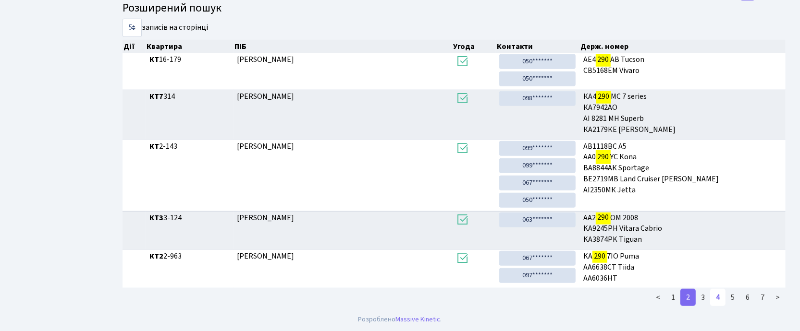
click at [722, 293] on link "4" at bounding box center [717, 297] width 15 height 17
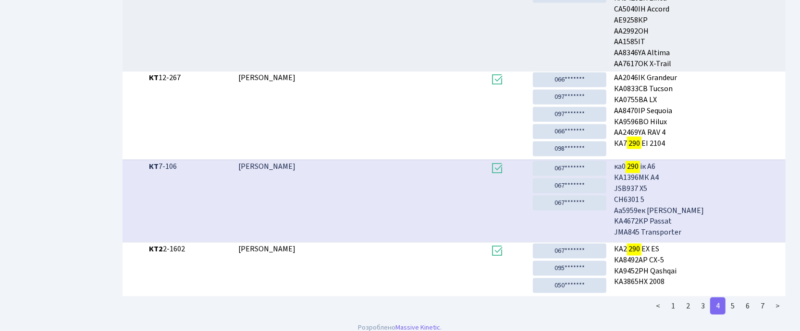
scroll to position [840, 0]
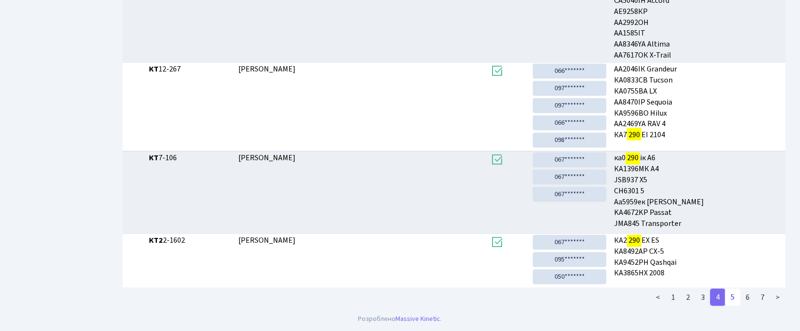
click at [732, 297] on link "5" at bounding box center [732, 297] width 15 height 17
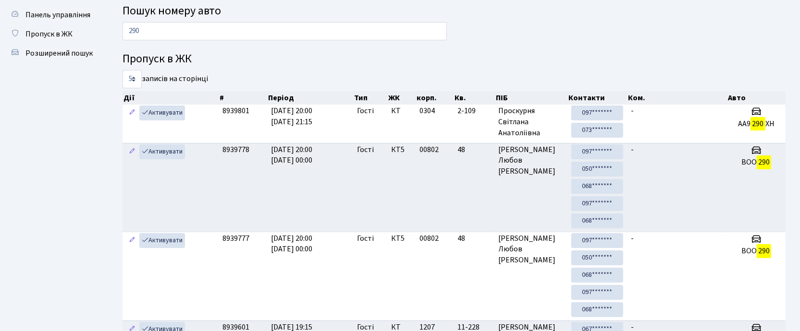
scroll to position [0, 0]
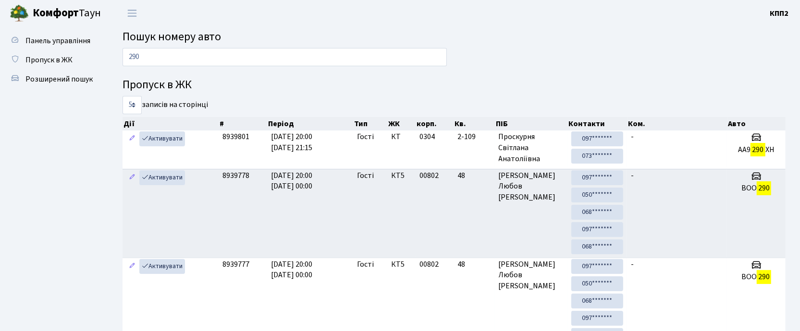
click at [185, 58] on input "290" at bounding box center [284, 57] width 324 height 18
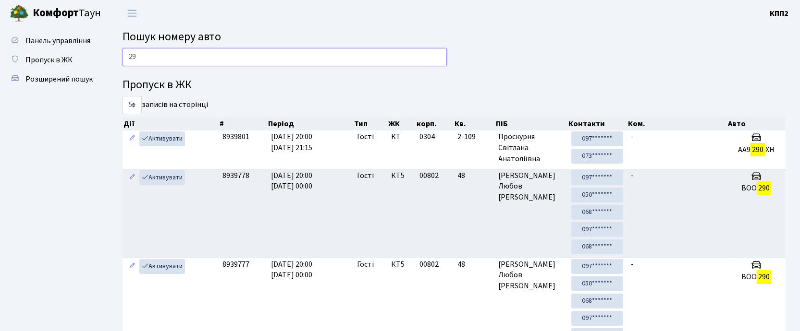
type input "2"
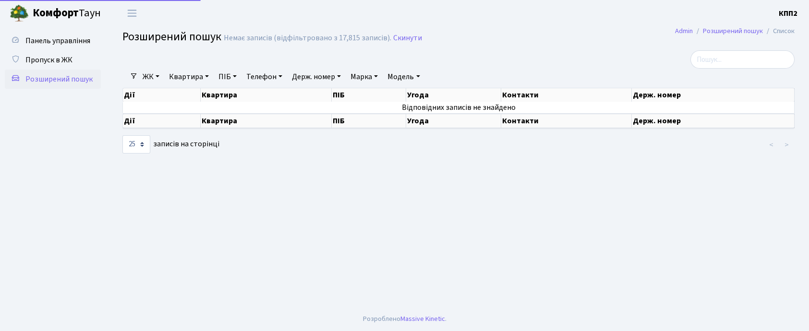
select select "25"
click at [325, 79] on link "Держ. номер" at bounding box center [316, 77] width 57 height 16
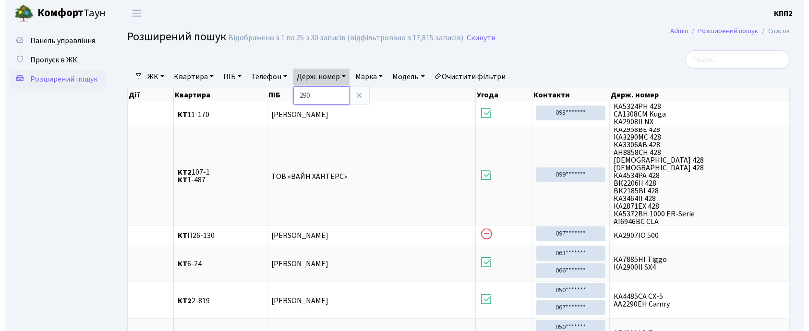
scroll to position [535, 0]
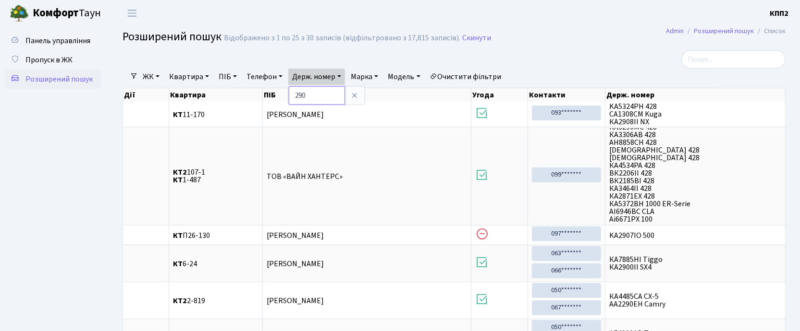
click at [294, 96] on input "290" at bounding box center [317, 95] width 56 height 18
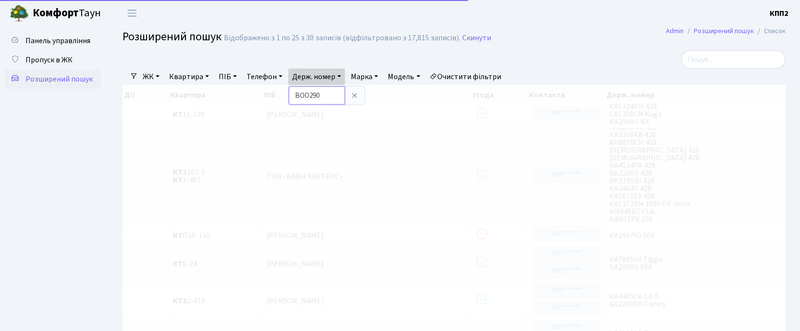
type input "BOO290"
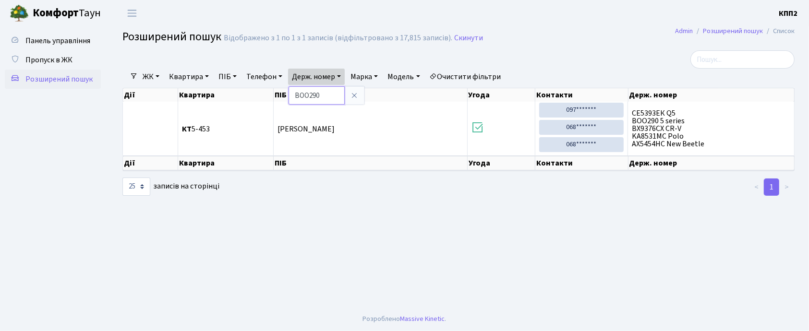
scroll to position [1, 0]
click at [360, 97] on link at bounding box center [354, 95] width 20 height 18
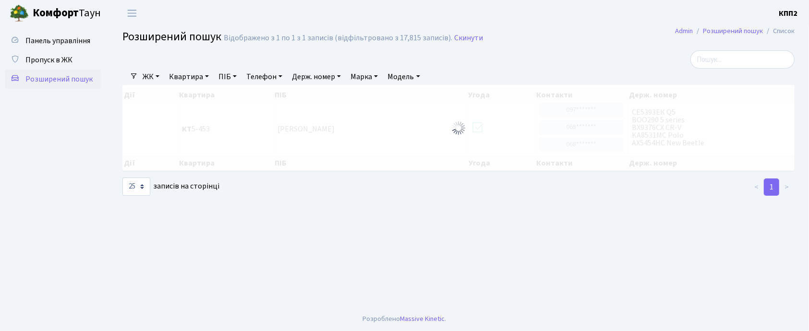
click at [310, 77] on link "Держ. номер" at bounding box center [316, 77] width 57 height 16
click at [179, 73] on link "Квартира" at bounding box center [189, 77] width 48 height 16
click at [209, 98] on input "text" at bounding box center [194, 95] width 56 height 18
type input "1"
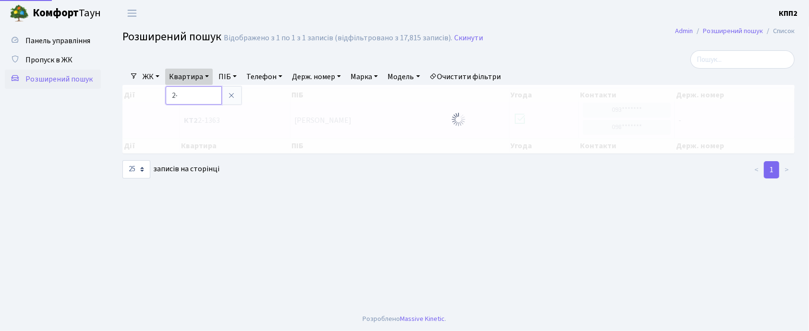
type input "2"
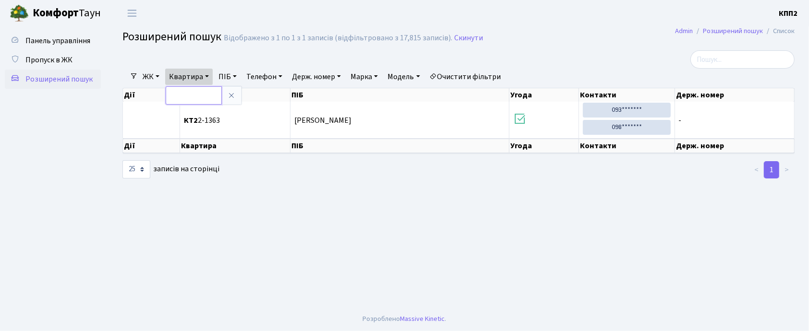
click at [200, 92] on input "text" at bounding box center [194, 95] width 56 height 18
type input "5-289"
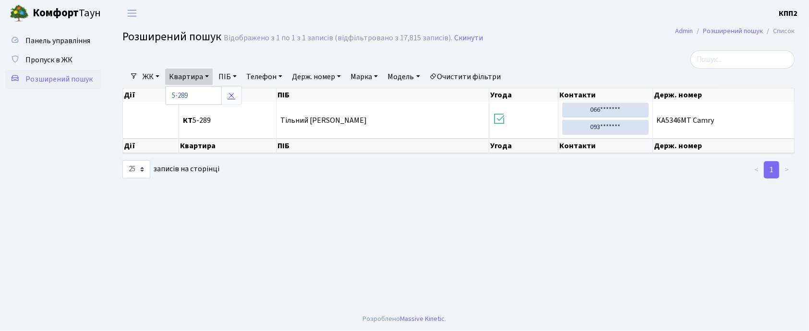
click at [230, 95] on icon at bounding box center [232, 96] width 8 height 8
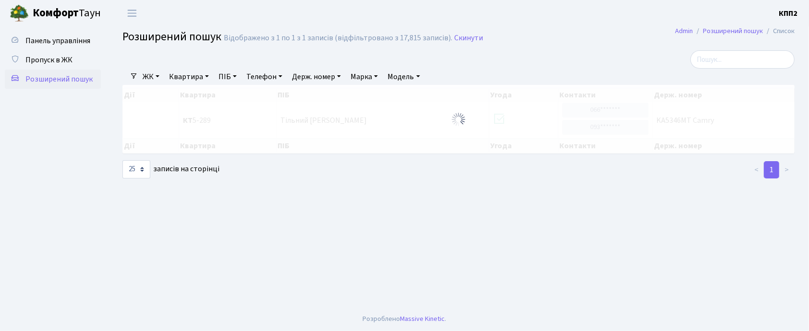
click at [200, 80] on link "Квартира" at bounding box center [189, 77] width 48 height 16
click at [165, 69] on link "Квартира" at bounding box center [189, 77] width 48 height 16
click at [757, 62] on input "search" at bounding box center [743, 59] width 104 height 18
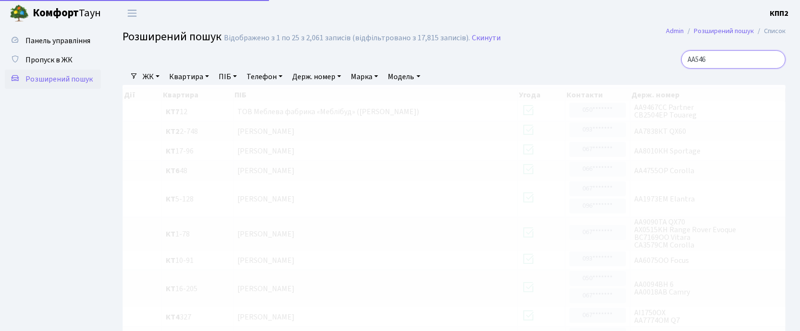
type input "АА5462"
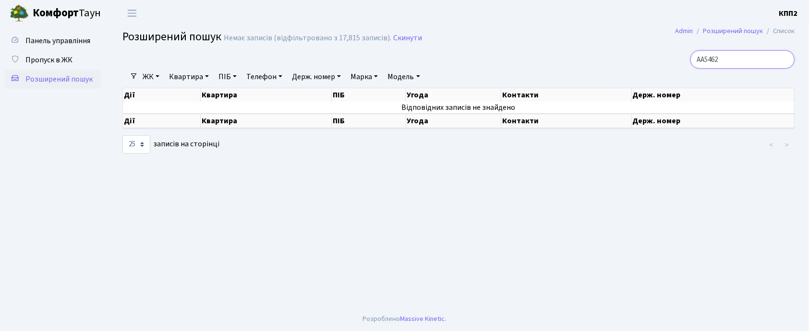
click at [783, 59] on input "АА5462" at bounding box center [743, 59] width 104 height 18
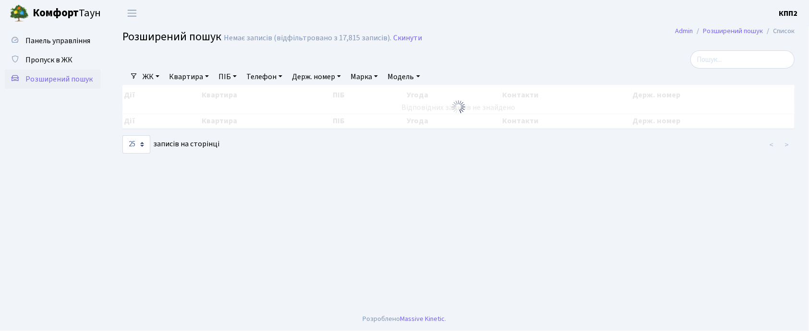
click at [180, 73] on link "Квартира" at bounding box center [189, 77] width 48 height 16
click at [201, 102] on input "text" at bounding box center [194, 95] width 56 height 18
type input "17-"
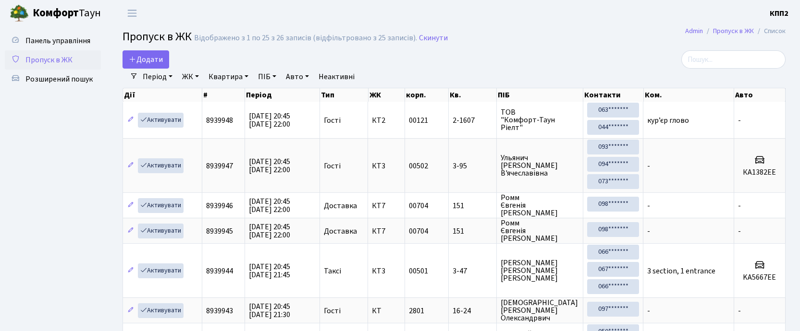
select select "25"
click at [705, 61] on input "search" at bounding box center [733, 59] width 104 height 18
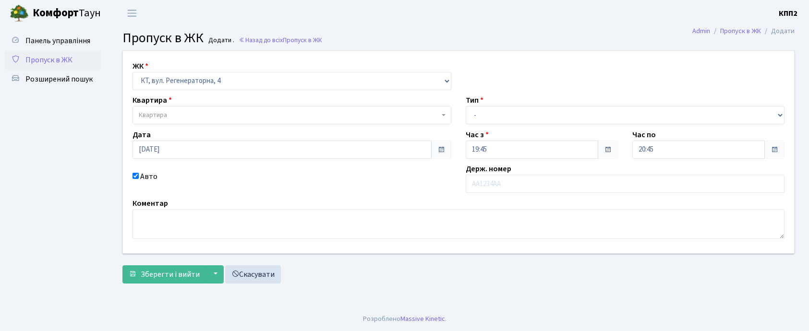
select select "271"
click at [514, 186] on input "text" at bounding box center [625, 184] width 319 height 18
type input "КА6017ІХ"
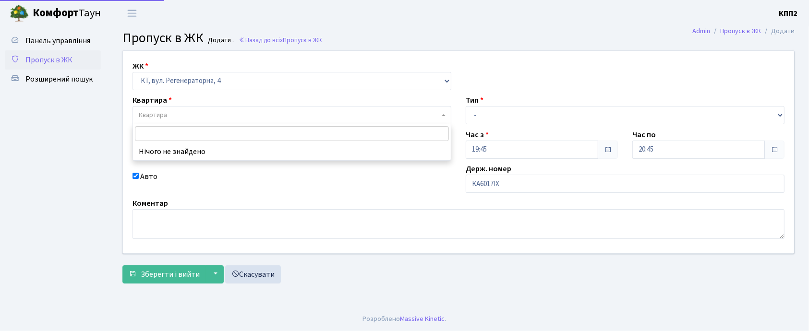
click at [149, 110] on span "Квартира" at bounding box center [292, 115] width 319 height 18
type input "373"
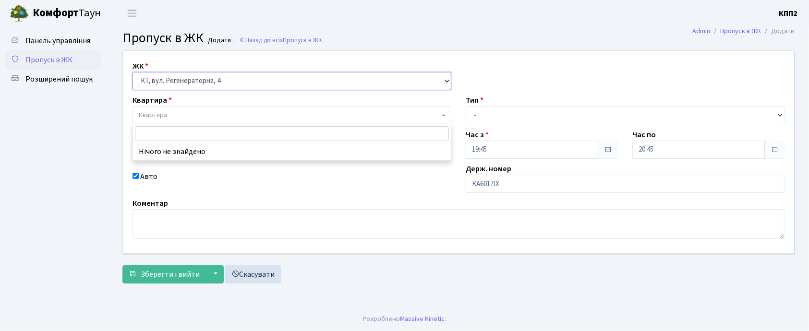
click at [194, 76] on select "- КТ, вул. Регенераторна, 4 КТ2, просп. [STREET_ADDRESS] [STREET_ADDRESS] [PERS…" at bounding box center [292, 81] width 319 height 18
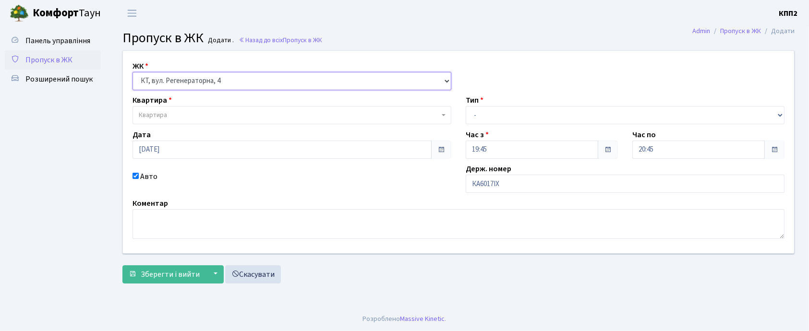
select select "302"
click at [133, 72] on select "- КТ, вул. Регенераторна, 4 КТ2, просп. [STREET_ADDRESS] [STREET_ADDRESS] [PERS…" at bounding box center [292, 81] width 319 height 18
select select
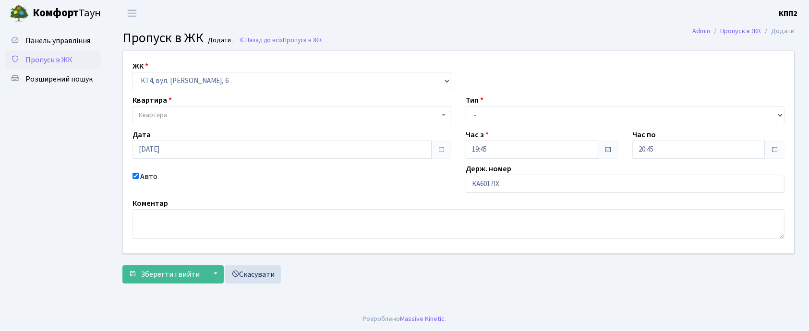
click at [181, 118] on span "Квартира" at bounding box center [289, 115] width 301 height 10
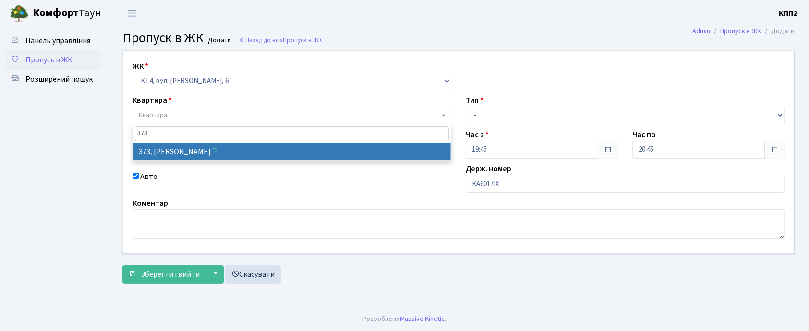
type input "373"
select select "17080"
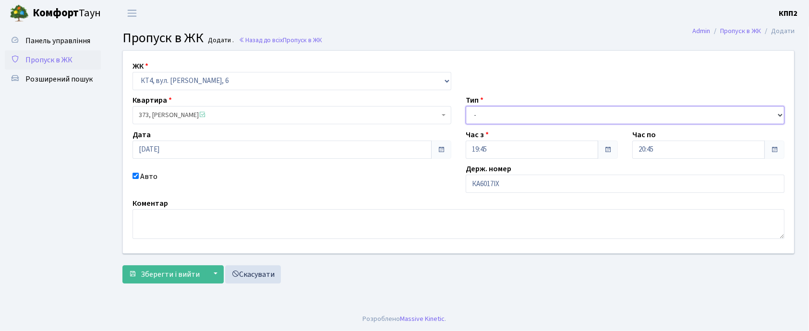
click at [523, 110] on select "- Доставка Таксі Гості Сервіс" at bounding box center [625, 115] width 319 height 18
select select "3"
click at [466, 106] on select "- Доставка Таксі Гості Сервіс" at bounding box center [625, 115] width 319 height 18
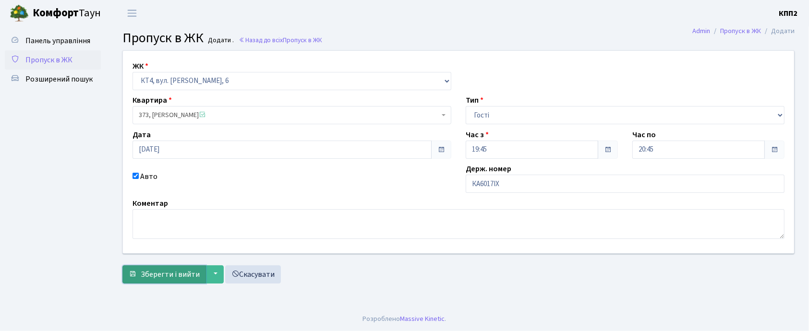
click at [150, 275] on span "Зберегти і вийти" at bounding box center [170, 274] width 59 height 11
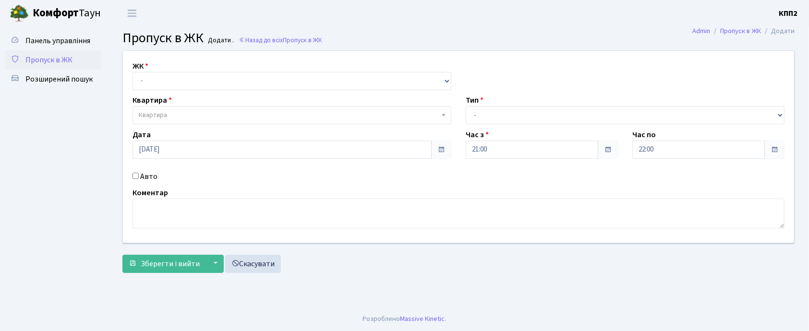
click at [136, 176] on input "Авто" at bounding box center [136, 176] width 6 height 6
checkbox input "true"
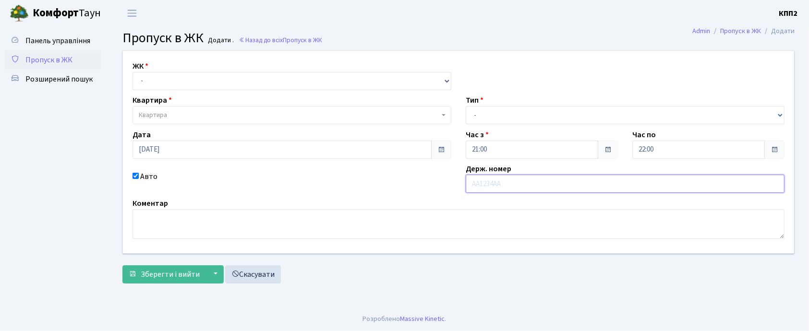
type input "[PERSON_NAME]"
type input "KHS886"
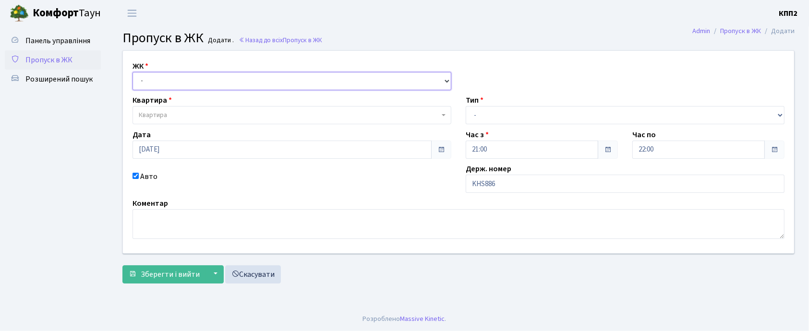
click at [360, 72] on select "- КТ, вул. Регенераторна, 4 КТ2, просп. [STREET_ADDRESS] [STREET_ADDRESS] [PERS…" at bounding box center [292, 81] width 319 height 18
select select "271"
click at [133, 72] on select "- КТ, вул. Регенераторна, 4 КТ2, просп. [STREET_ADDRESS] [STREET_ADDRESS] [PERS…" at bounding box center [292, 81] width 319 height 18
select select
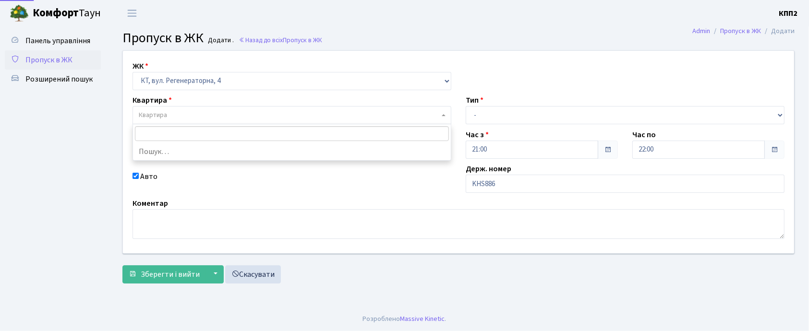
click at [352, 119] on span "Квартира" at bounding box center [289, 115] width 301 height 10
type input "5-493"
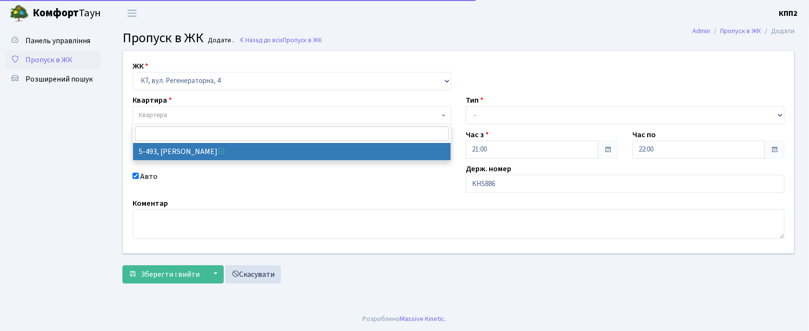
select select "2021"
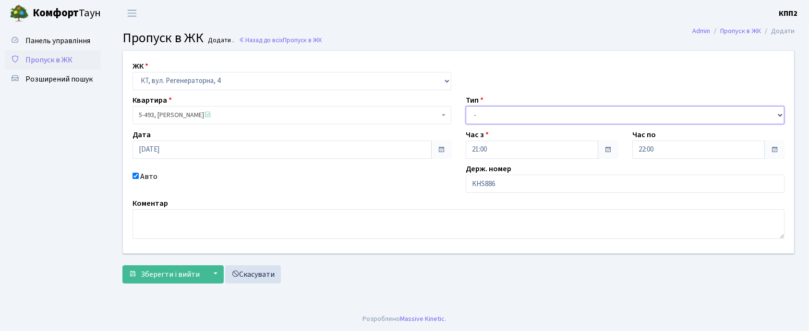
click at [543, 117] on select "- Доставка Таксі Гості Сервіс" at bounding box center [625, 115] width 319 height 18
select select "3"
click at [466, 106] on select "- Доставка Таксі Гості Сервіс" at bounding box center [625, 115] width 319 height 18
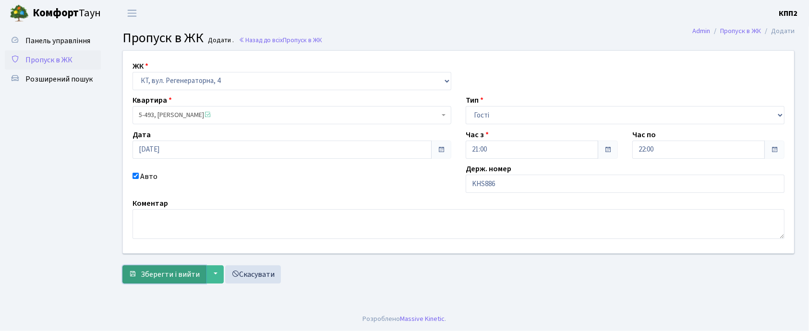
click at [162, 271] on span "Зберегти і вийти" at bounding box center [170, 274] width 59 height 11
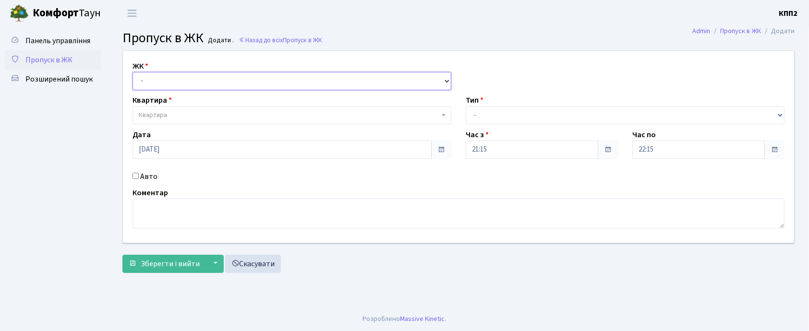
click at [186, 80] on select "- КТ, вул. Регенераторна, 4 КТ2, просп. [STREET_ADDRESS] [STREET_ADDRESS] [PERS…" at bounding box center [292, 81] width 319 height 18
select select "271"
click at [133, 72] on select "- КТ, вул. Регенераторна, 4 КТ2, просп. [STREET_ADDRESS] [STREET_ADDRESS] [PERS…" at bounding box center [292, 81] width 319 height 18
select select
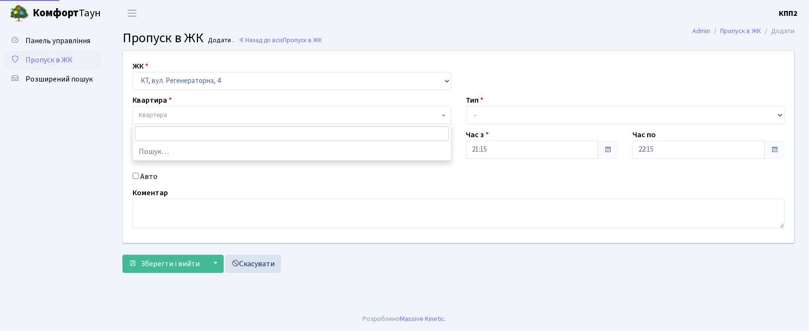
click at [366, 114] on span "Квартира" at bounding box center [289, 115] width 301 height 10
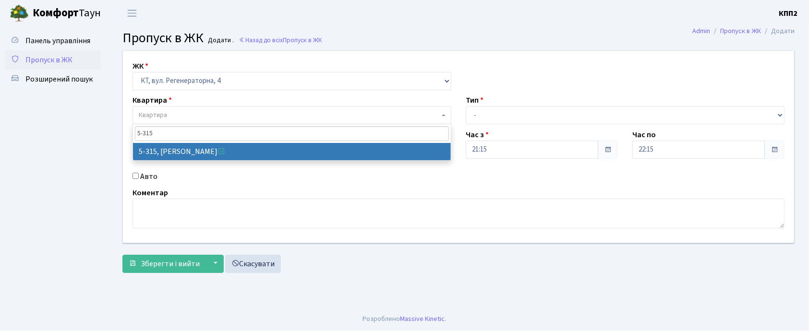
type input "5-315"
select select "2238"
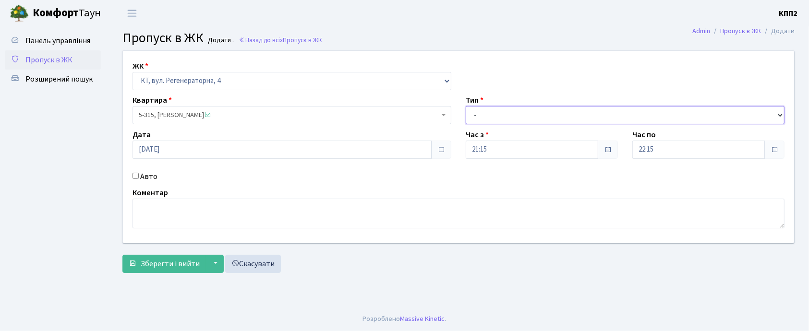
click at [552, 114] on select "- Доставка Таксі Гості Сервіс" at bounding box center [625, 115] width 319 height 18
select select "1"
click at [466, 106] on select "- Доставка Таксі Гості Сервіс" at bounding box center [625, 115] width 319 height 18
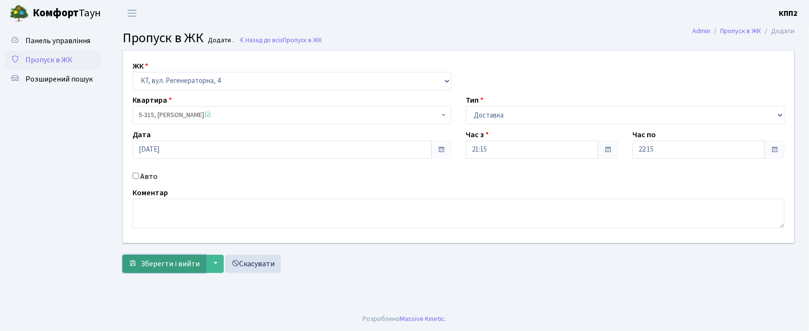
click at [173, 261] on span "Зберегти і вийти" at bounding box center [170, 264] width 59 height 11
